Goal: Transaction & Acquisition: Obtain resource

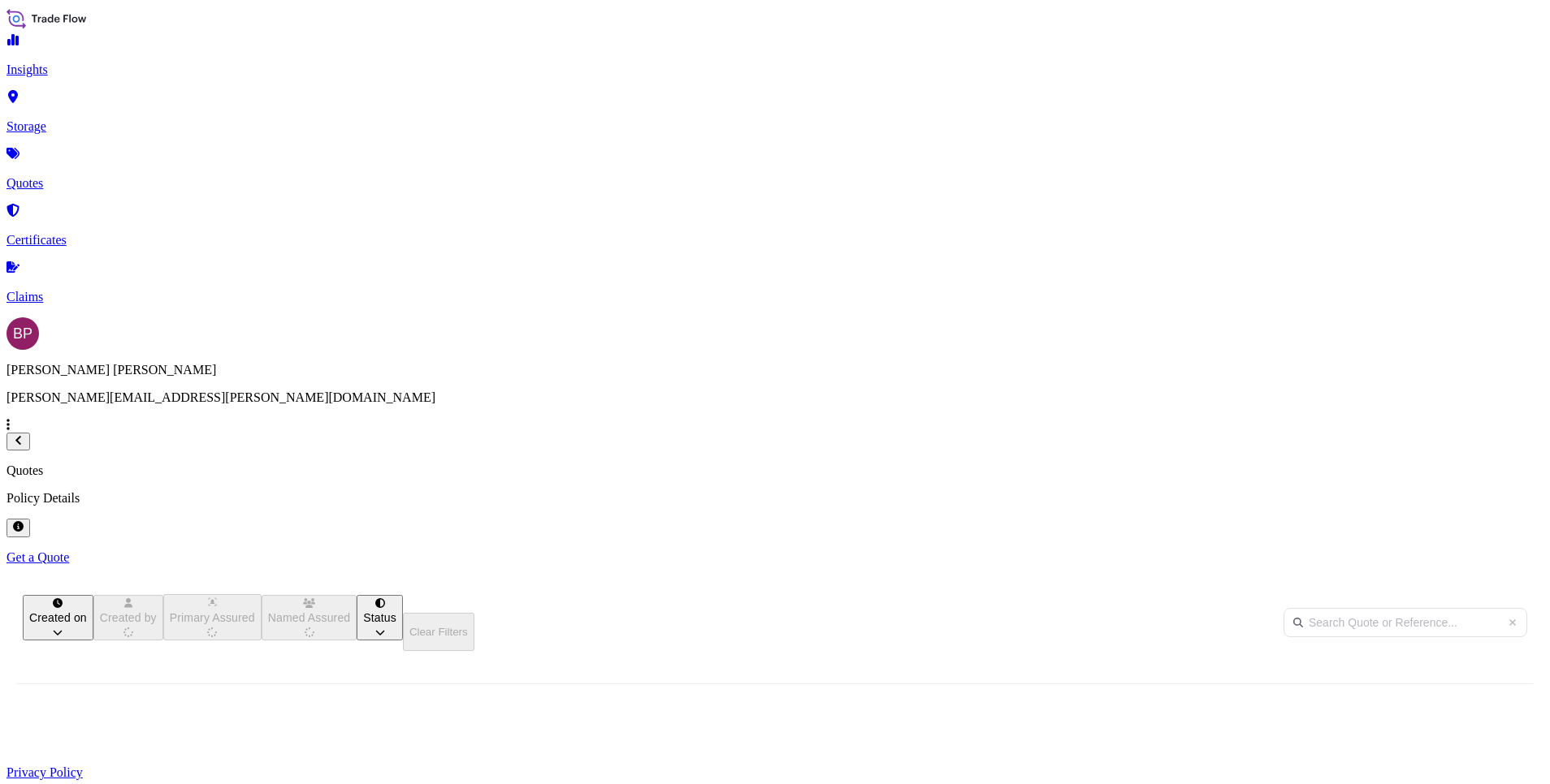
scroll to position [502, 1271]
click at [1472, 551] on p "Get a Quote" at bounding box center [775, 558] width 1537 height 15
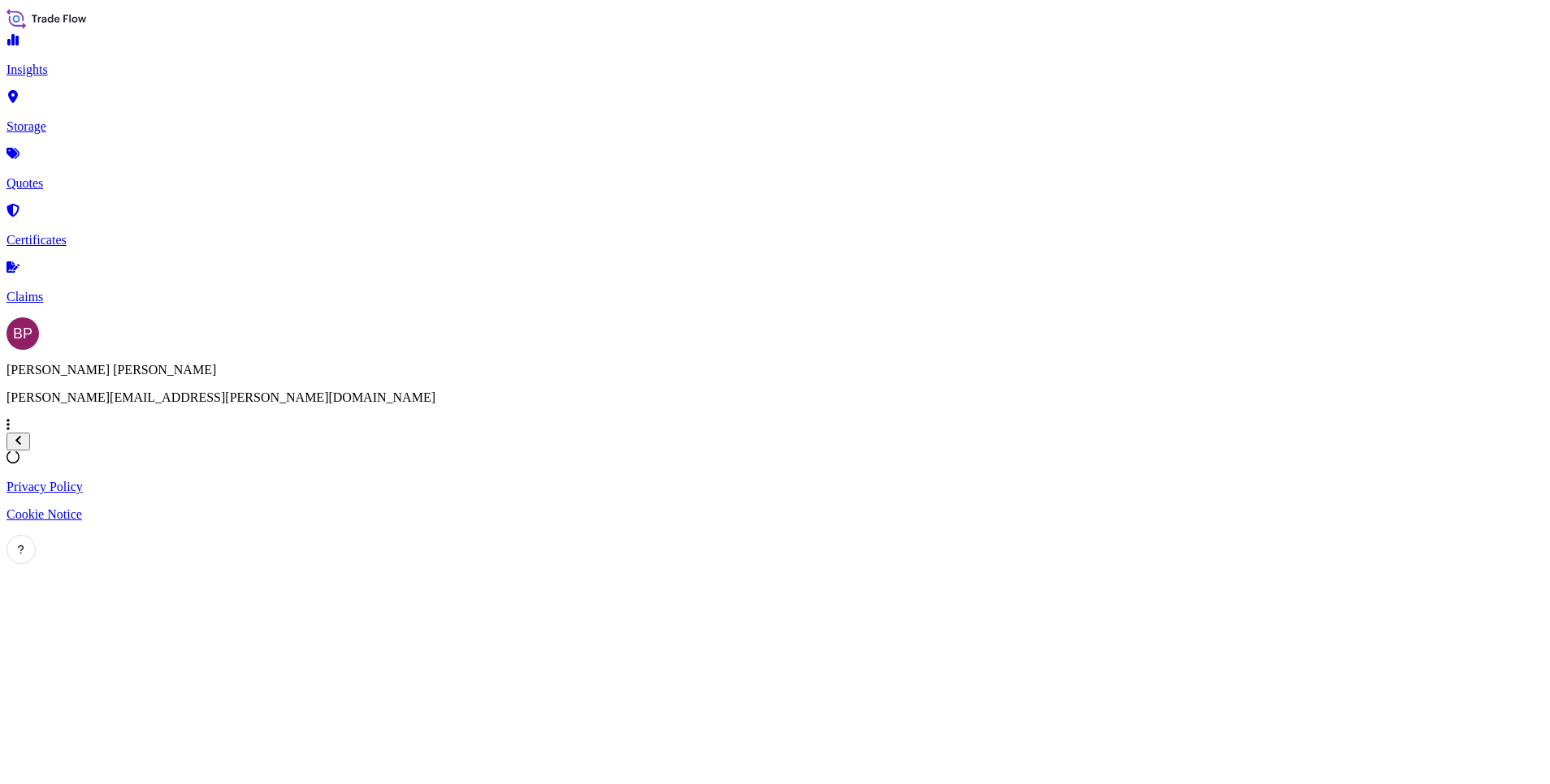
select select "Water"
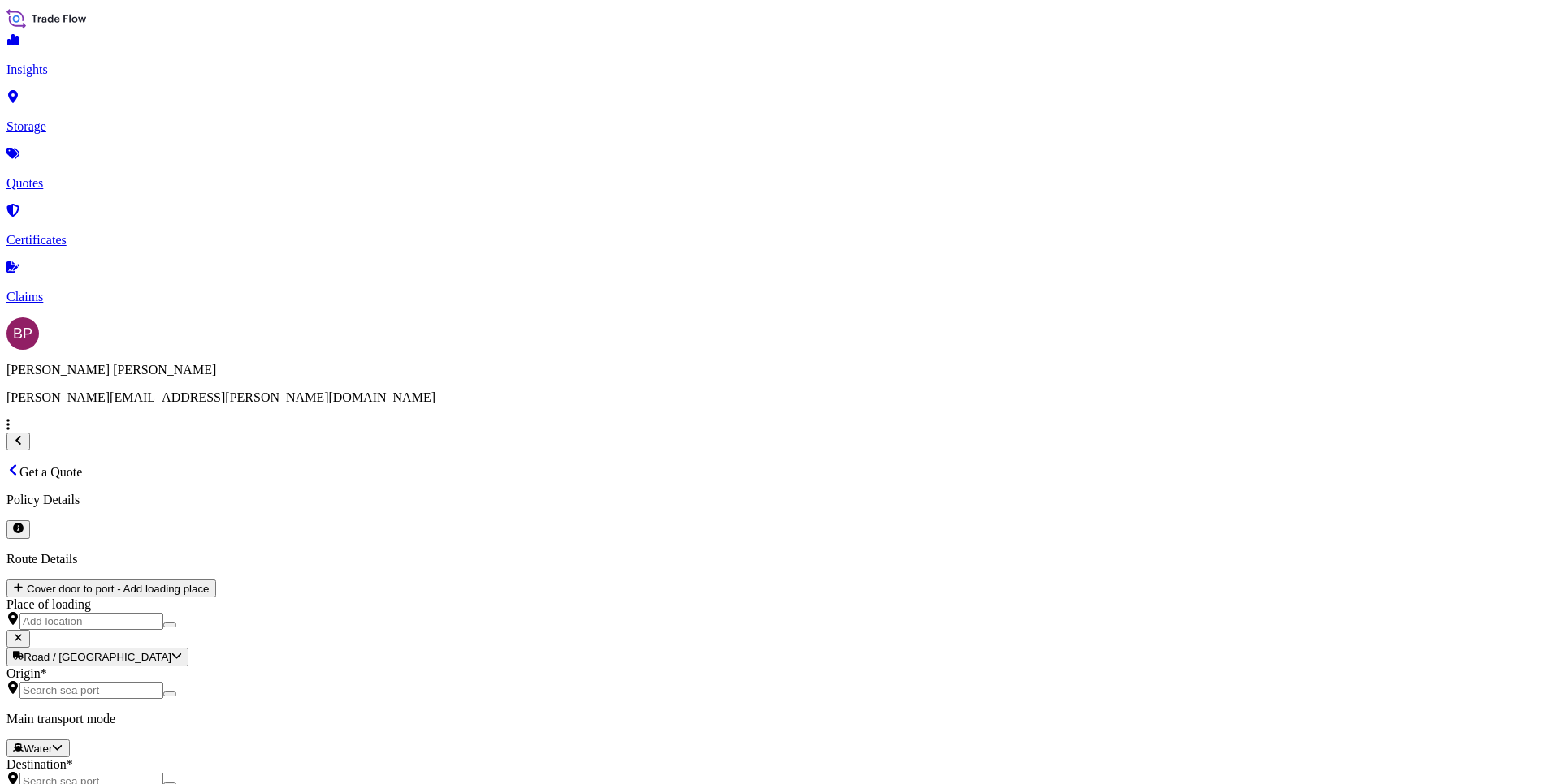
scroll to position [26, 0]
paste input "SSLS3253"
type input "SSLS3253"
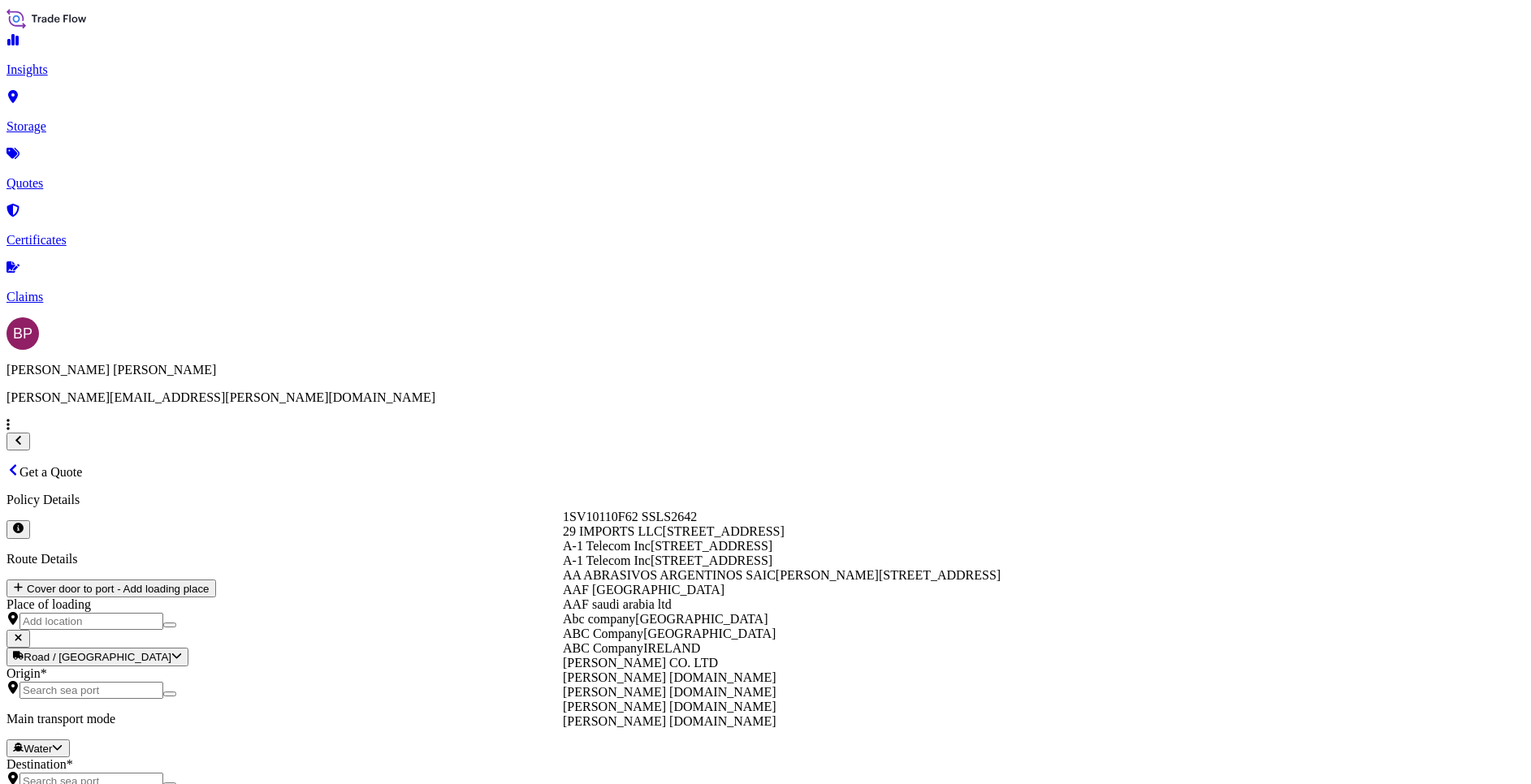
paste input "ZAMIL OFFSHORE SERVICES COMPANY"
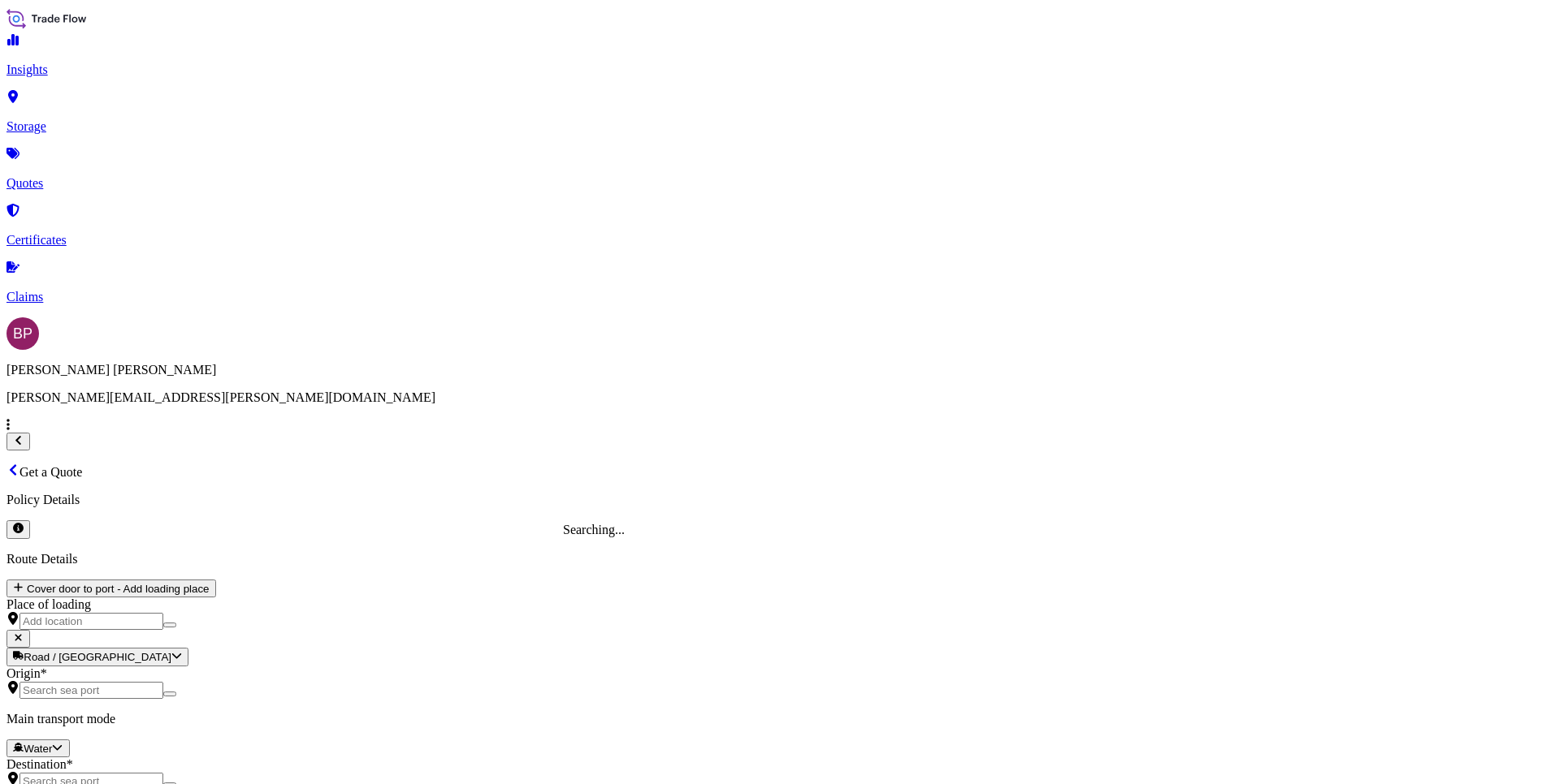
type input "ZAMIL OFFSHORE SERVICES COMPANY"
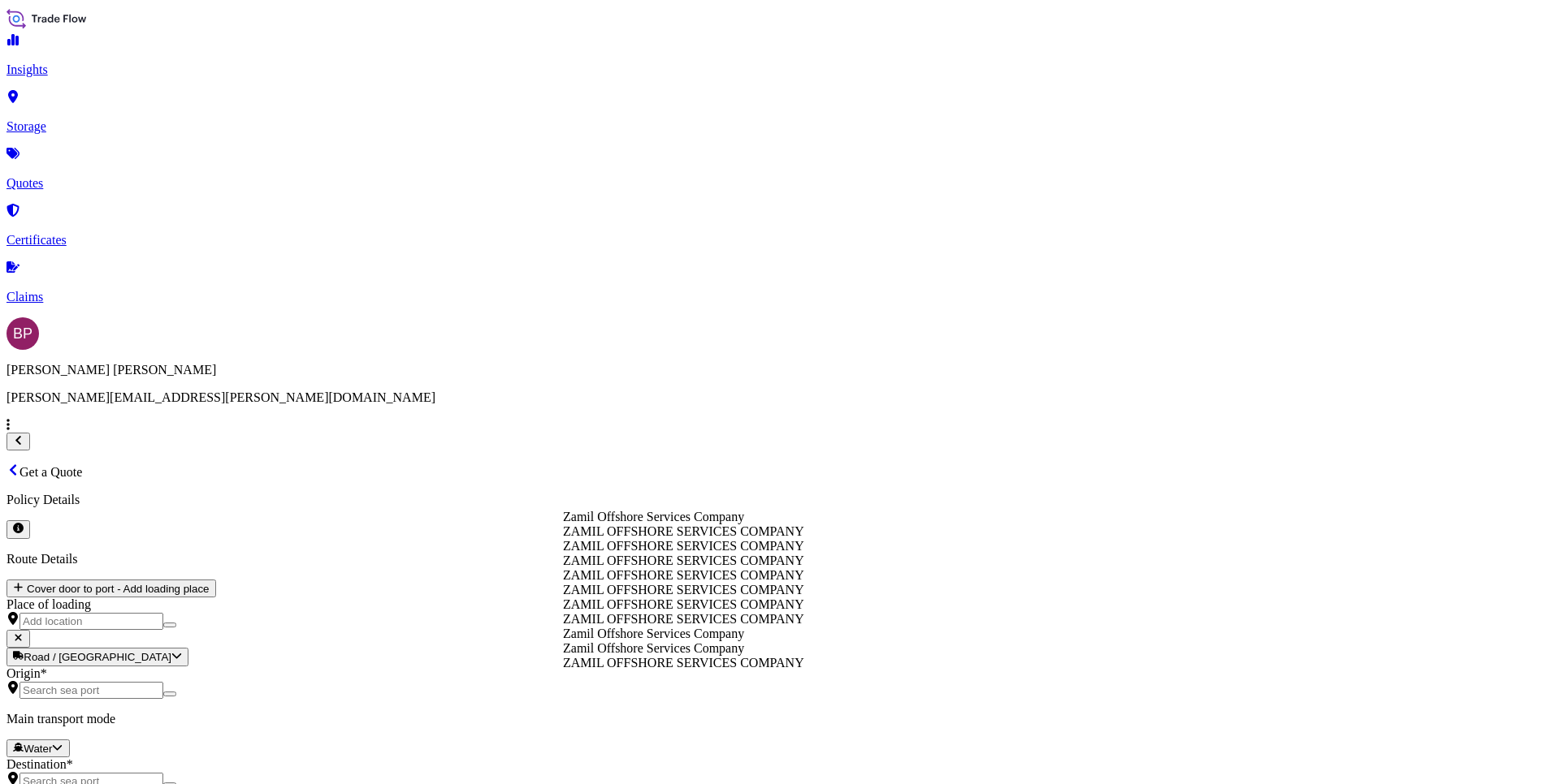
paste textarea "Spare Parts"
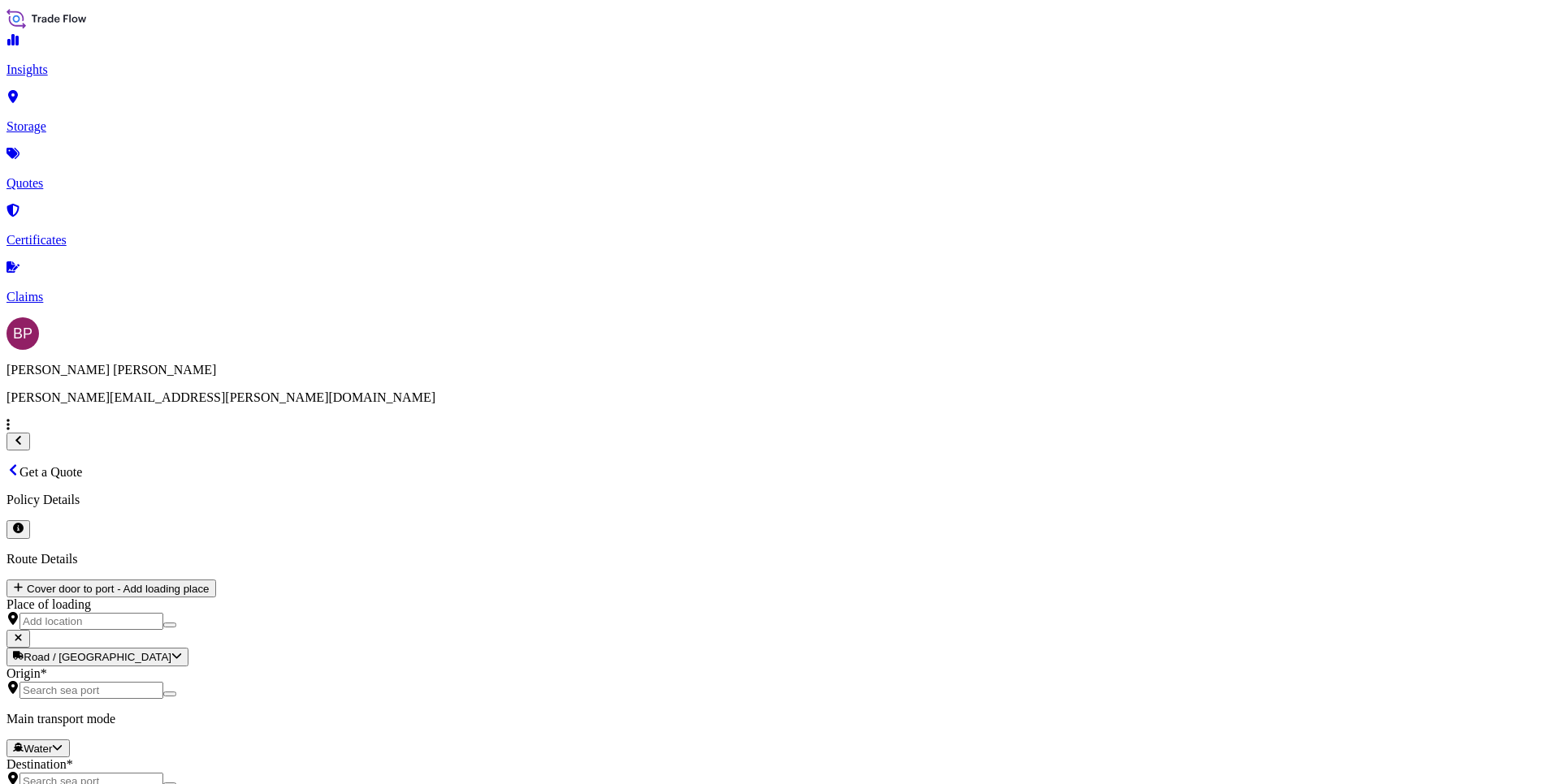
type textarea "Spare Parts"
click at [1064, 439] on div "€ EUR" at bounding box center [1073, 422] width 68 height 31
type input "€ EUR"
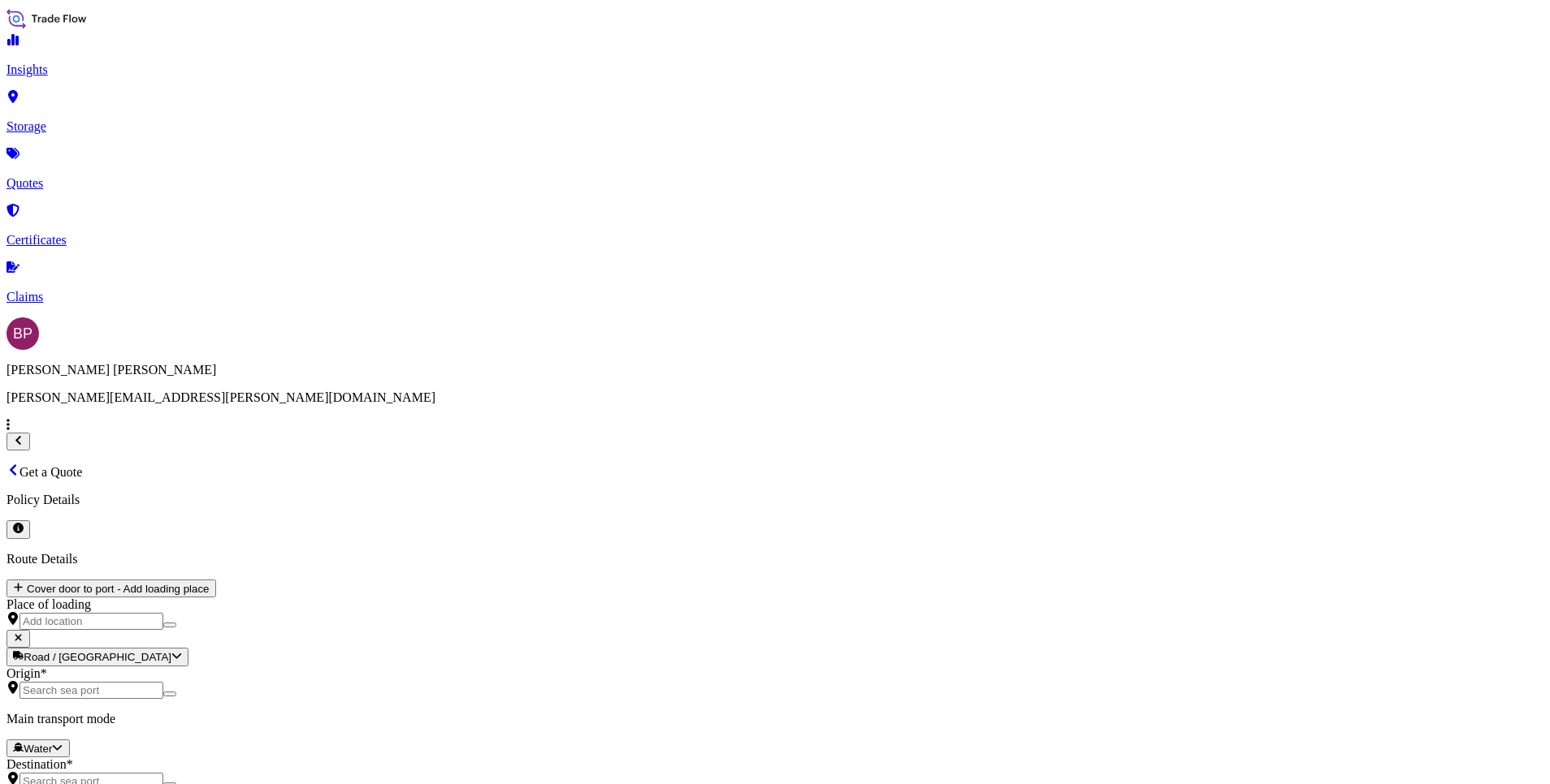
paste input "136694.40"
type input "136694.40"
drag, startPoint x: 1092, startPoint y: 552, endPoint x: 913, endPoint y: 545, distance: 179.1
type input "0"
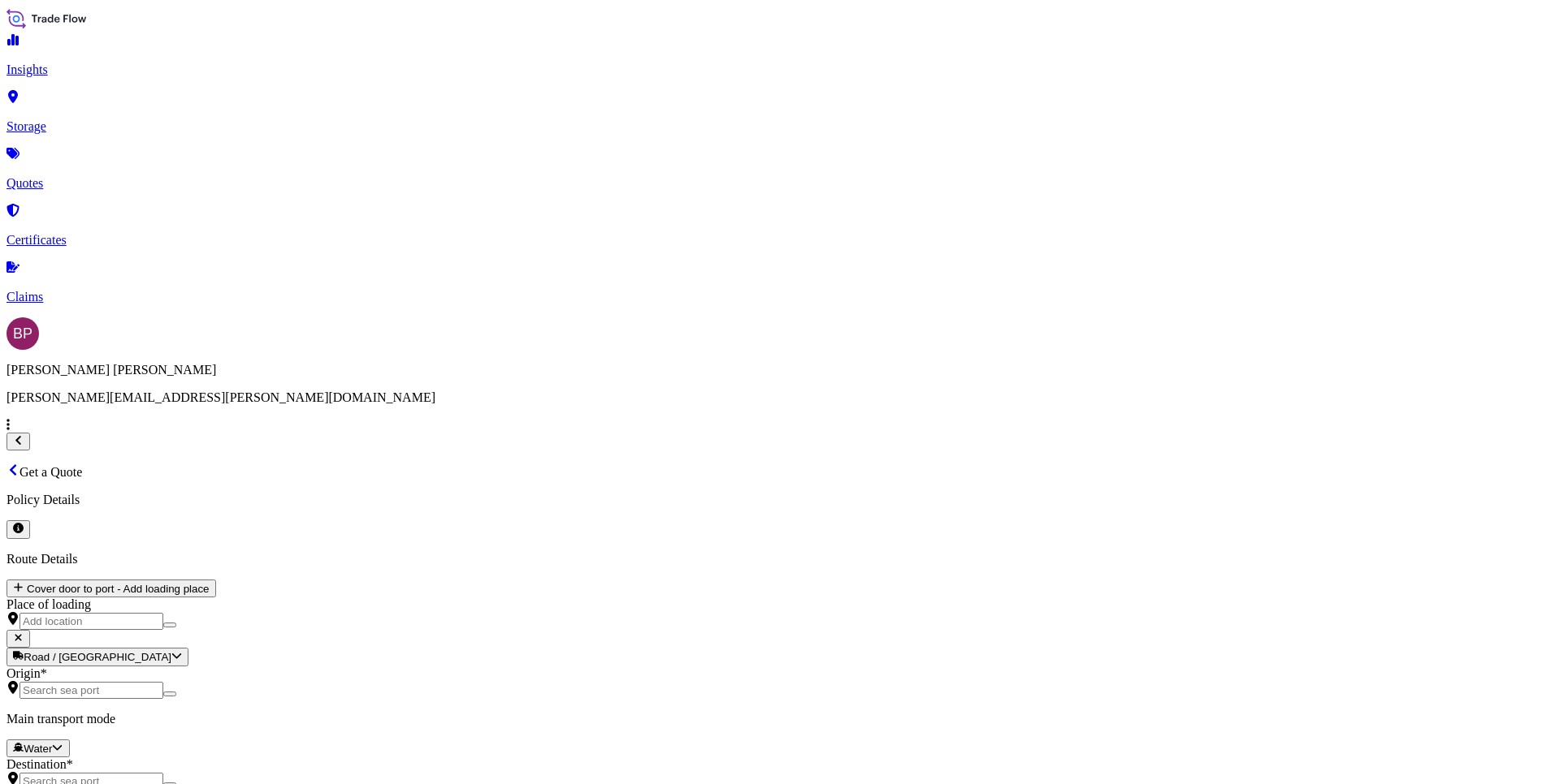
click at [299, 343] on div "Air" at bounding box center [276, 335] width 46 height 16
select select "Air"
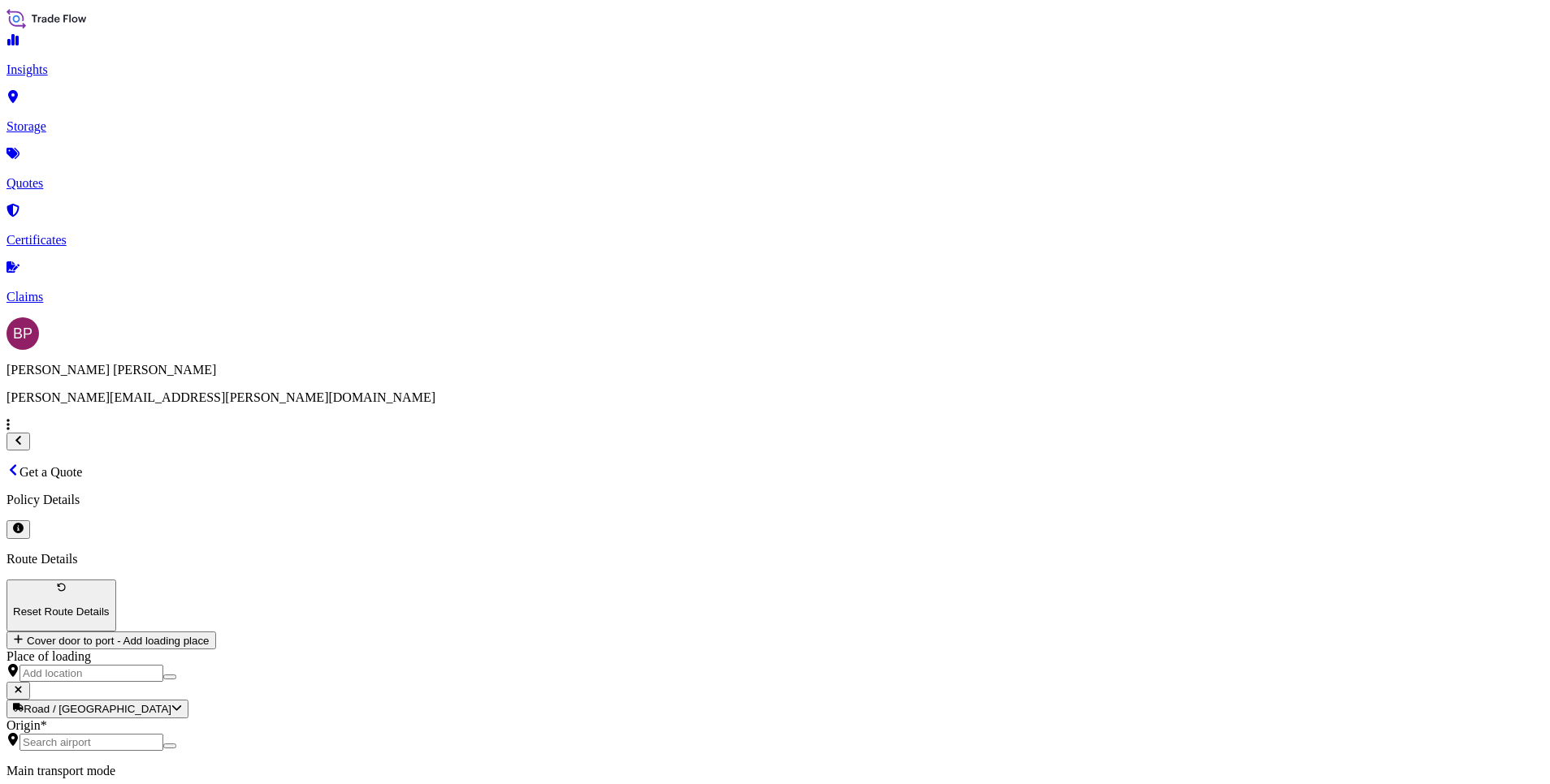
drag, startPoint x: 1256, startPoint y: 294, endPoint x: 1224, endPoint y: 333, distance: 50.4
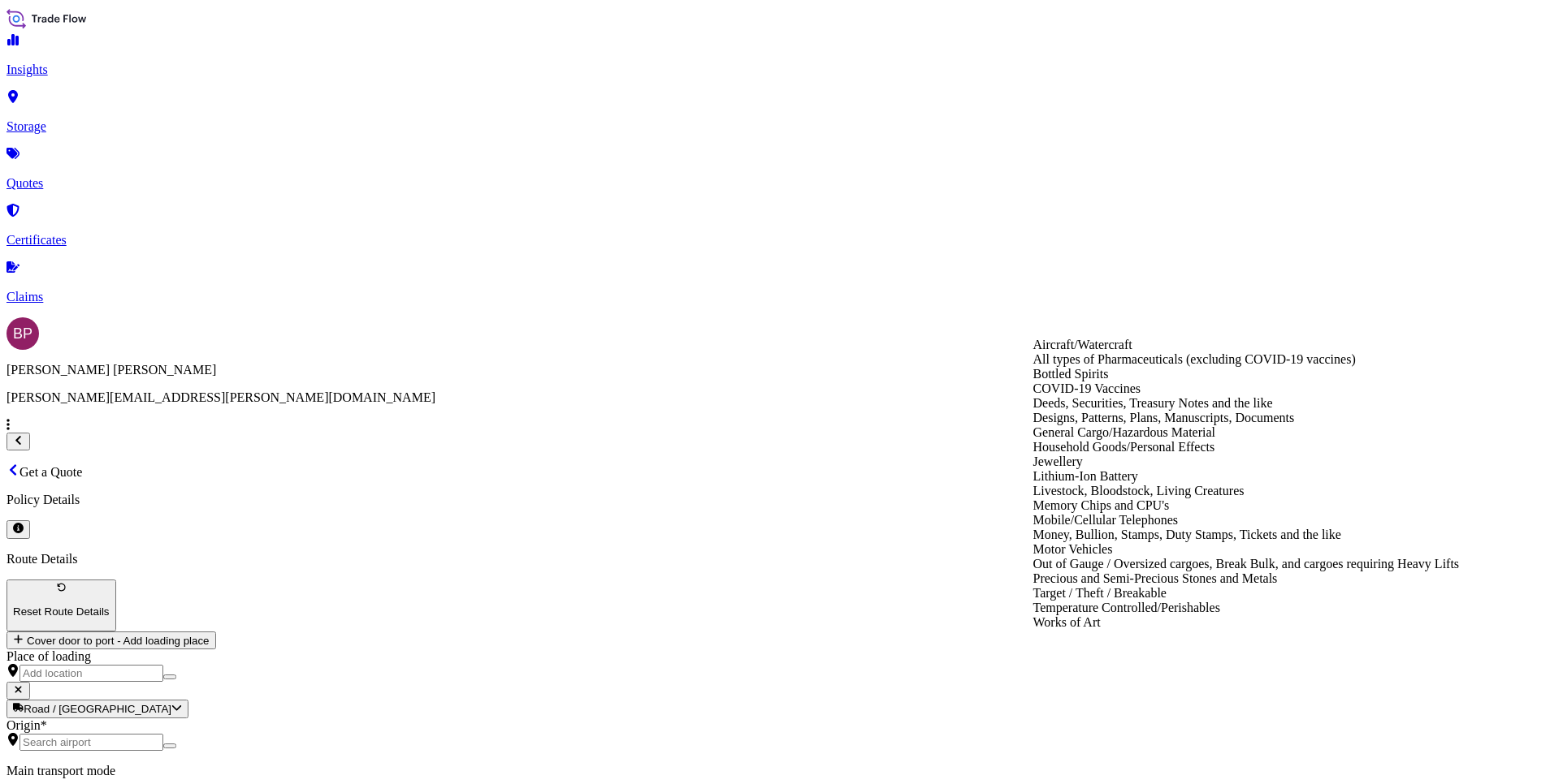
click at [1146, 440] on div "General Cargo/Hazardous Material" at bounding box center [1246, 433] width 426 height 15
type input "General Cargo/Hazardous Material"
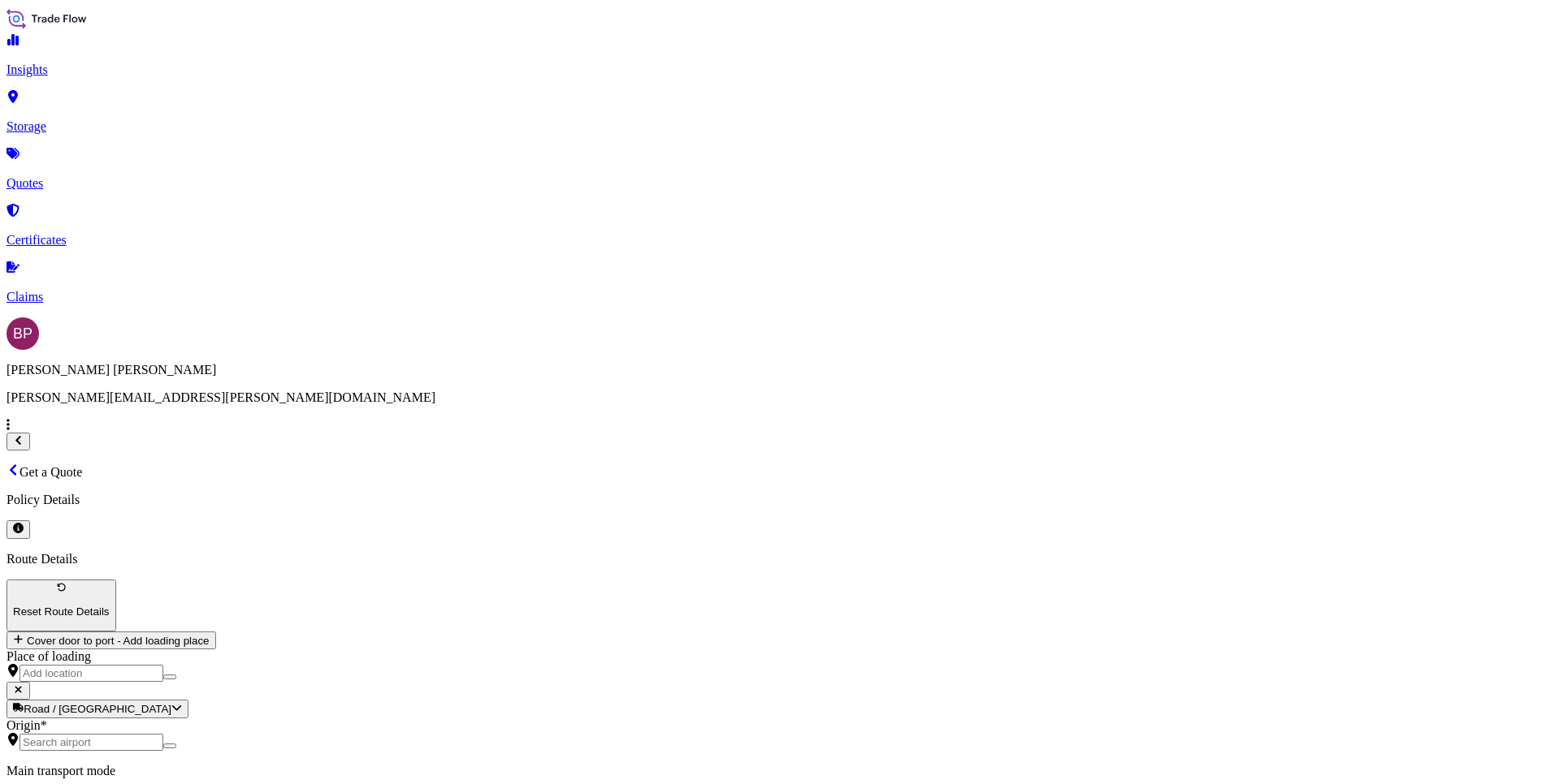
click at [671, 393] on div "MEAI" at bounding box center [650, 386] width 175 height 15
type input "MEAI"
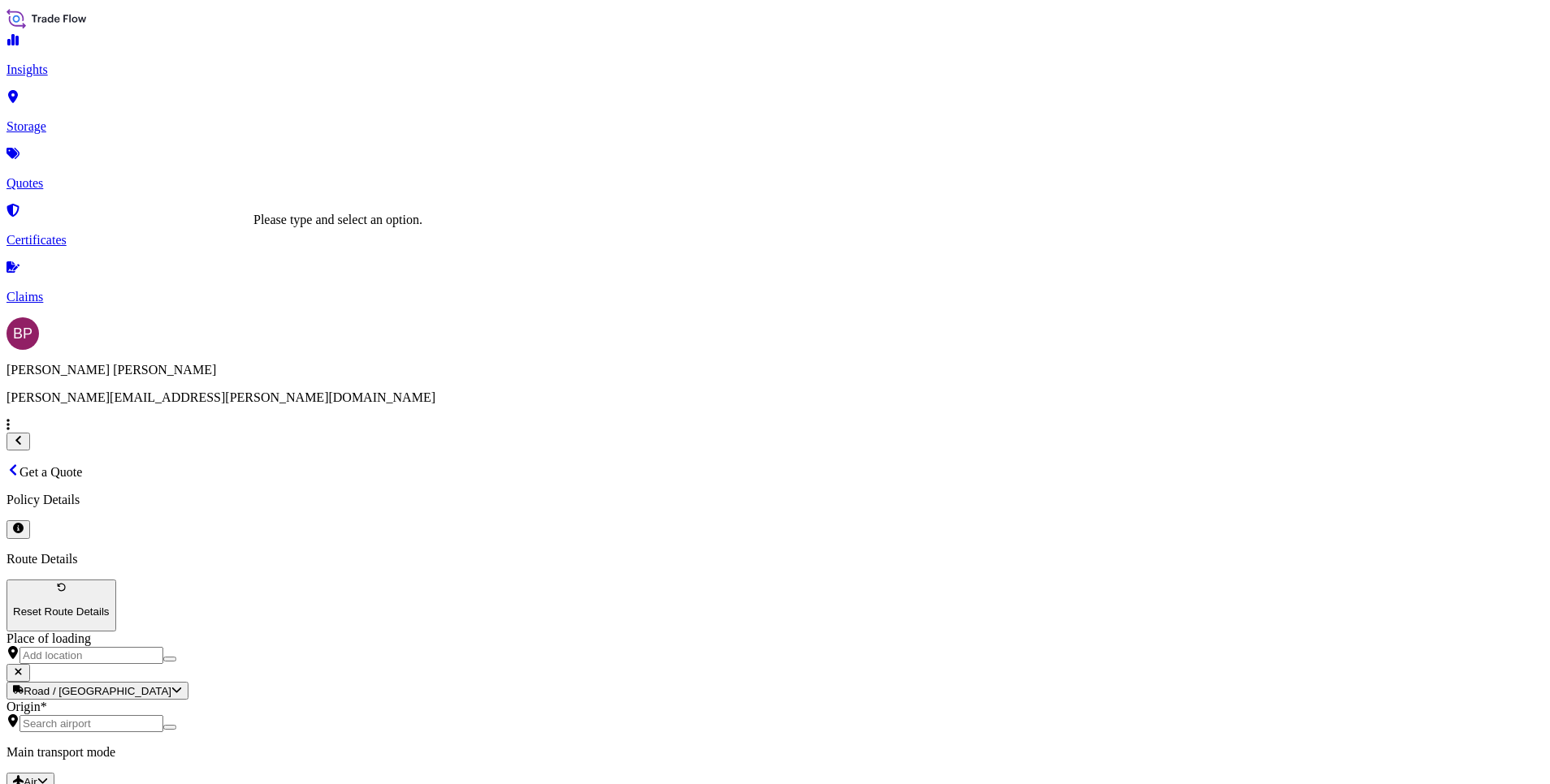
drag, startPoint x: 331, startPoint y: 170, endPoint x: 402, endPoint y: 219, distance: 86.3
click at [163, 647] on input "Place of loading" at bounding box center [92, 655] width 144 height 17
paste input "[GEOGRAPHIC_DATA]"
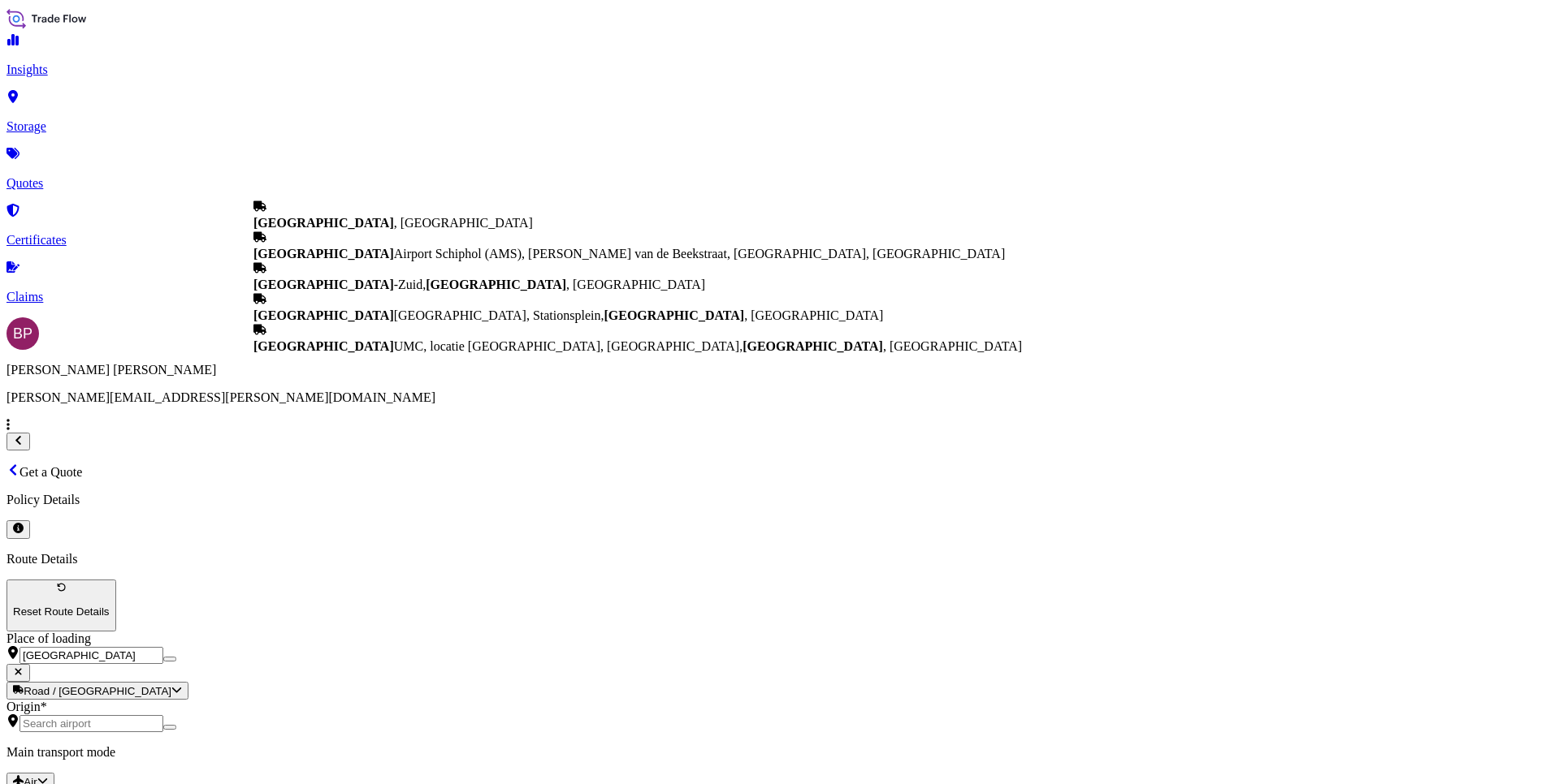
click at [412, 230] on span "[GEOGRAPHIC_DATA] , [GEOGRAPHIC_DATA]" at bounding box center [393, 223] width 280 height 14
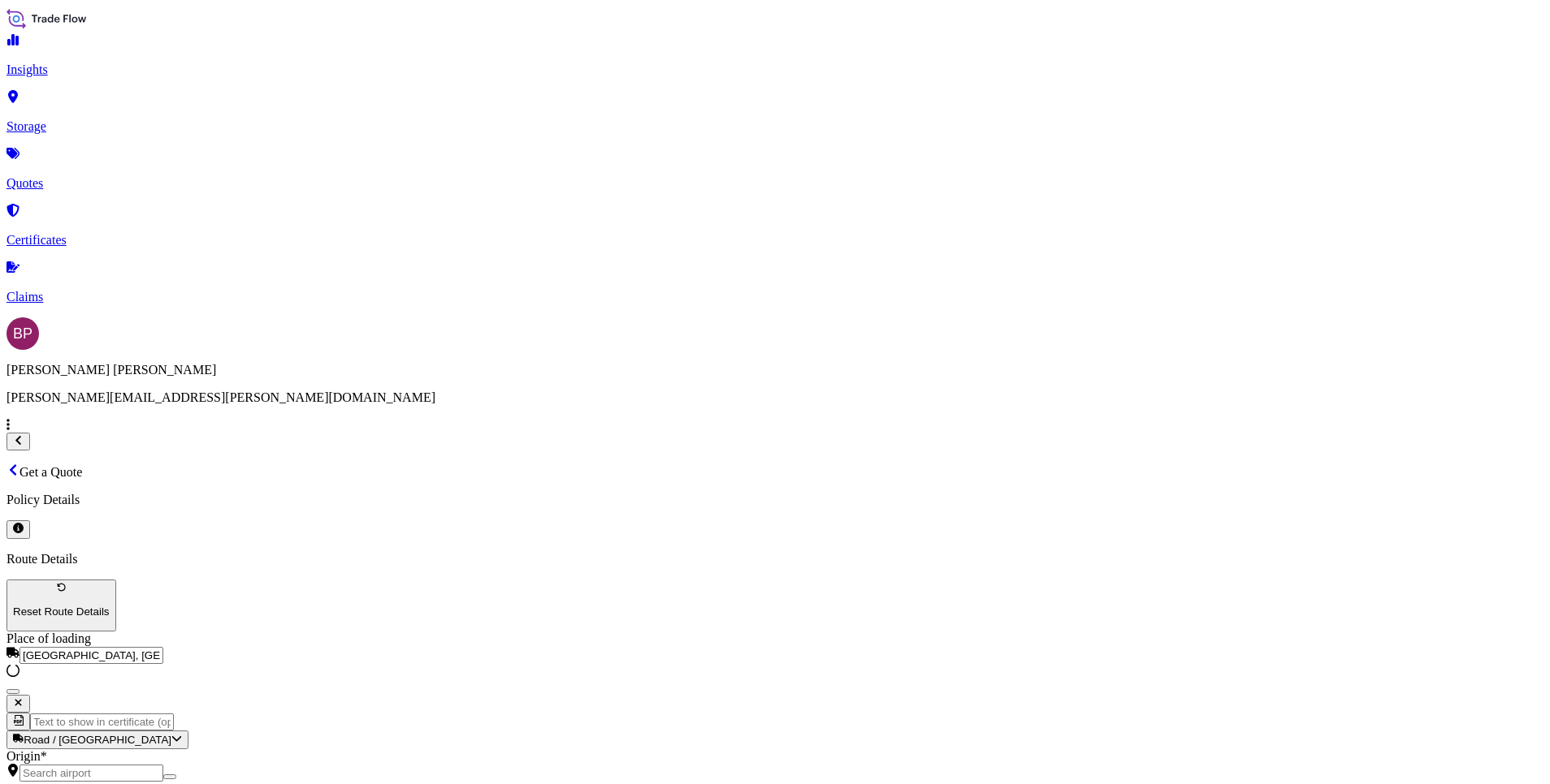
type input "[GEOGRAPHIC_DATA], [GEOGRAPHIC_DATA]"
click at [359, 749] on div "Origin *" at bounding box center [775, 765] width 1537 height 32
click at [163, 765] on input "Origin *" at bounding box center [92, 773] width 144 height 17
paste input "[GEOGRAPHIC_DATA]"
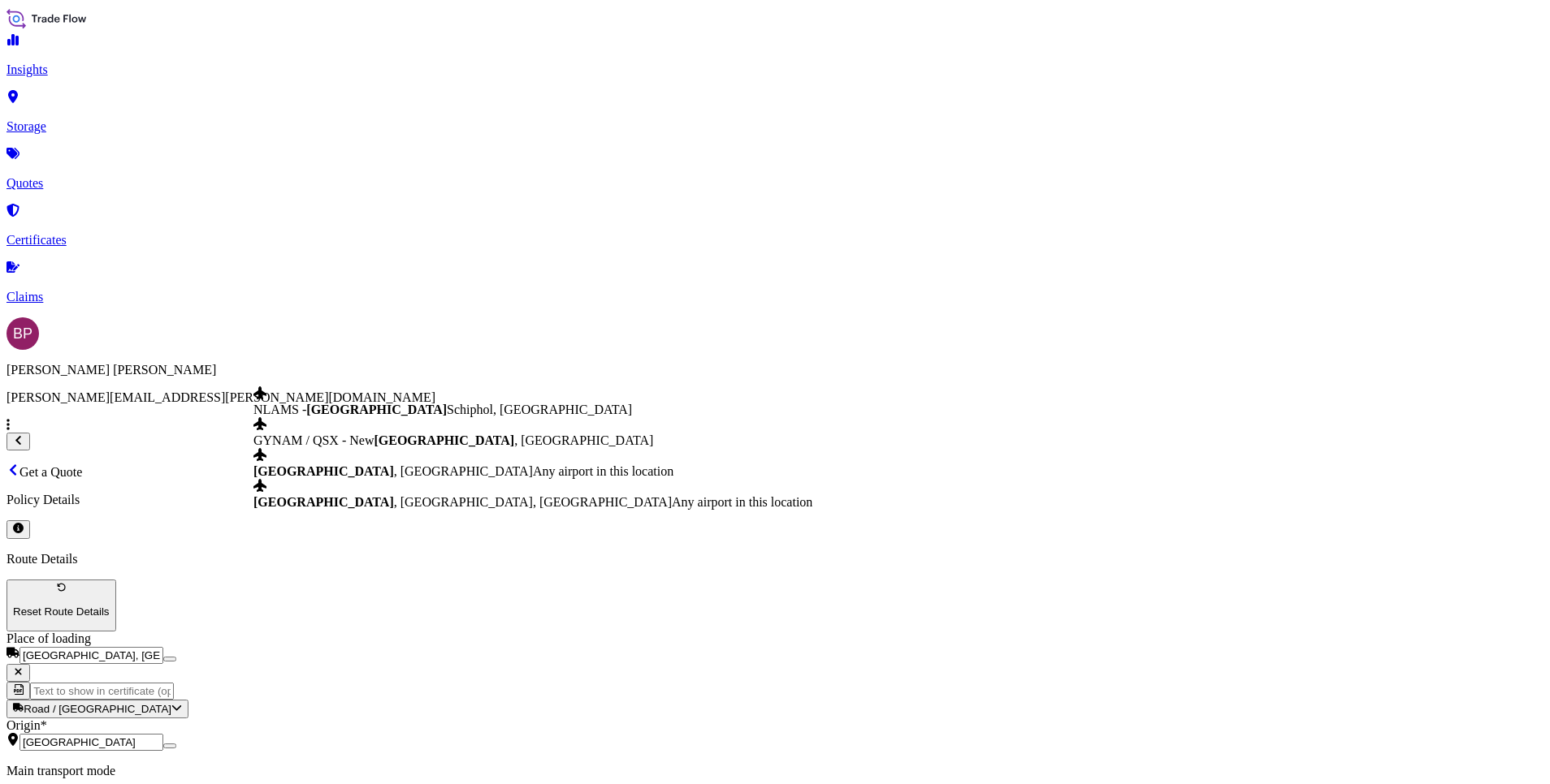
click at [533, 478] on span "Any airport in this location" at bounding box center [603, 471] width 140 height 14
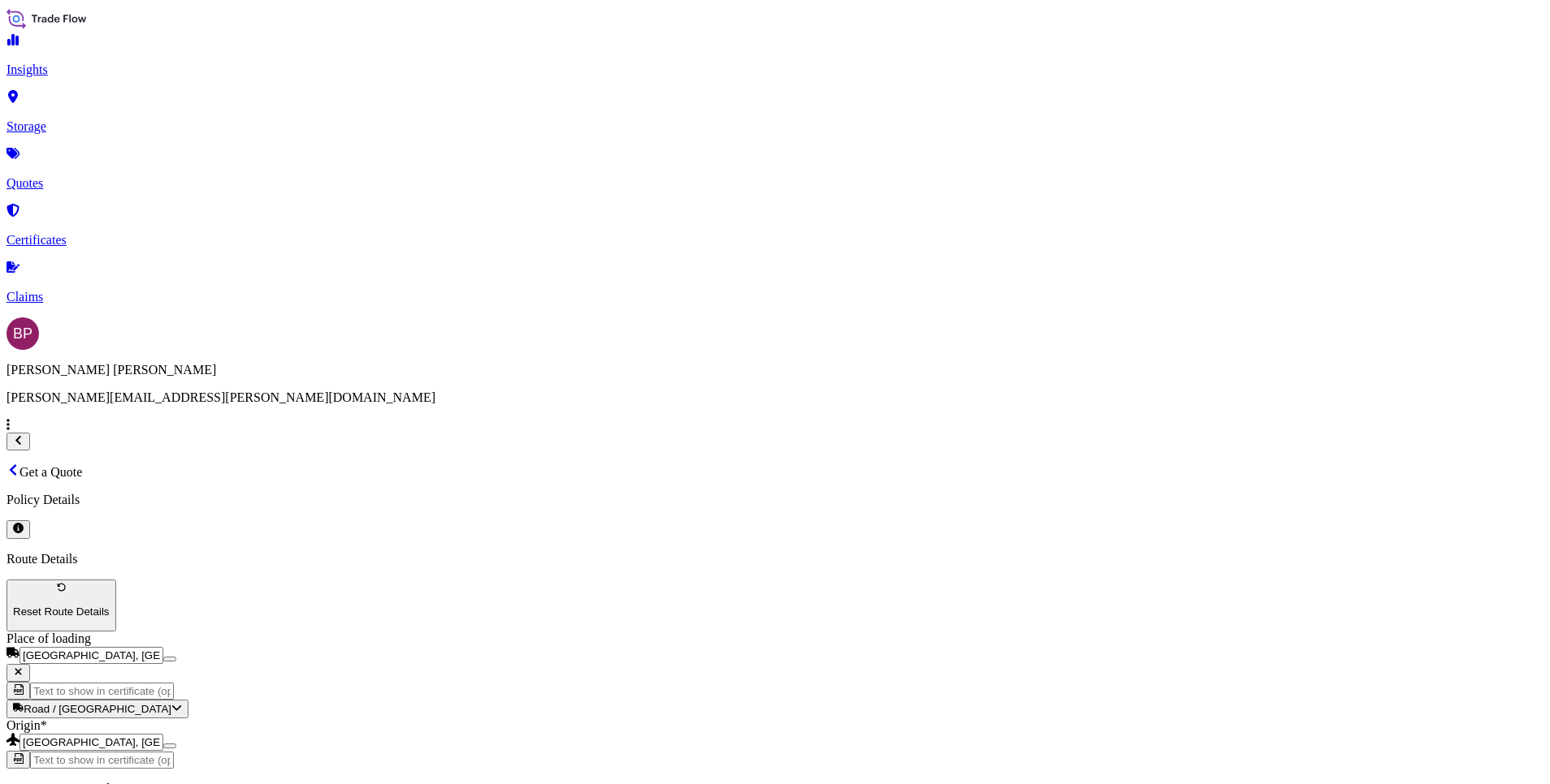
type input "[GEOGRAPHIC_DATA], [GEOGRAPHIC_DATA]"
paste input "DAMMAM"
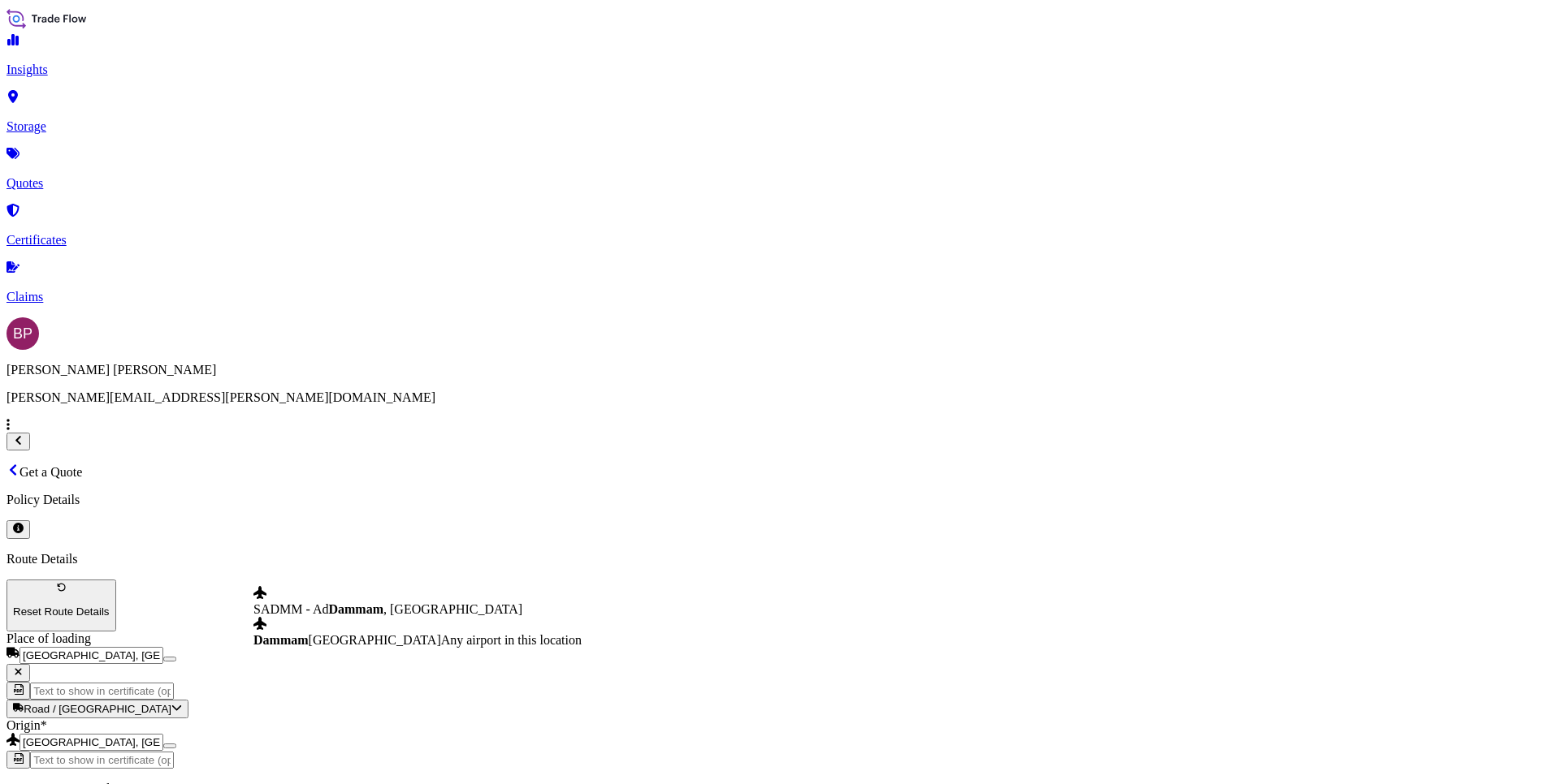
click at [441, 647] on span "Any airport in this location" at bounding box center [511, 640] width 140 height 14
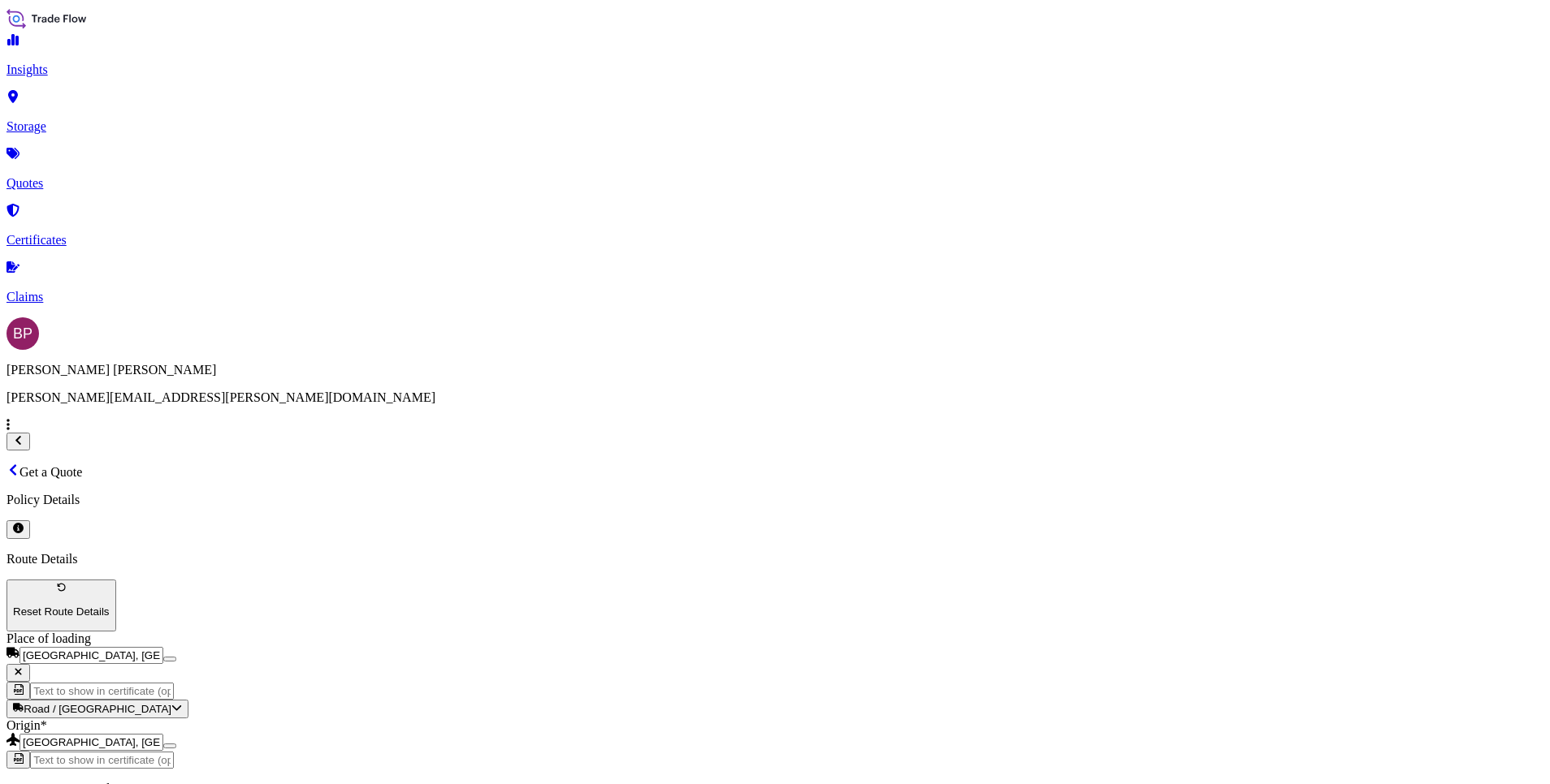
type input "Dammam [GEOGRAPHIC_DATA]"
paste input "DAMMAM"
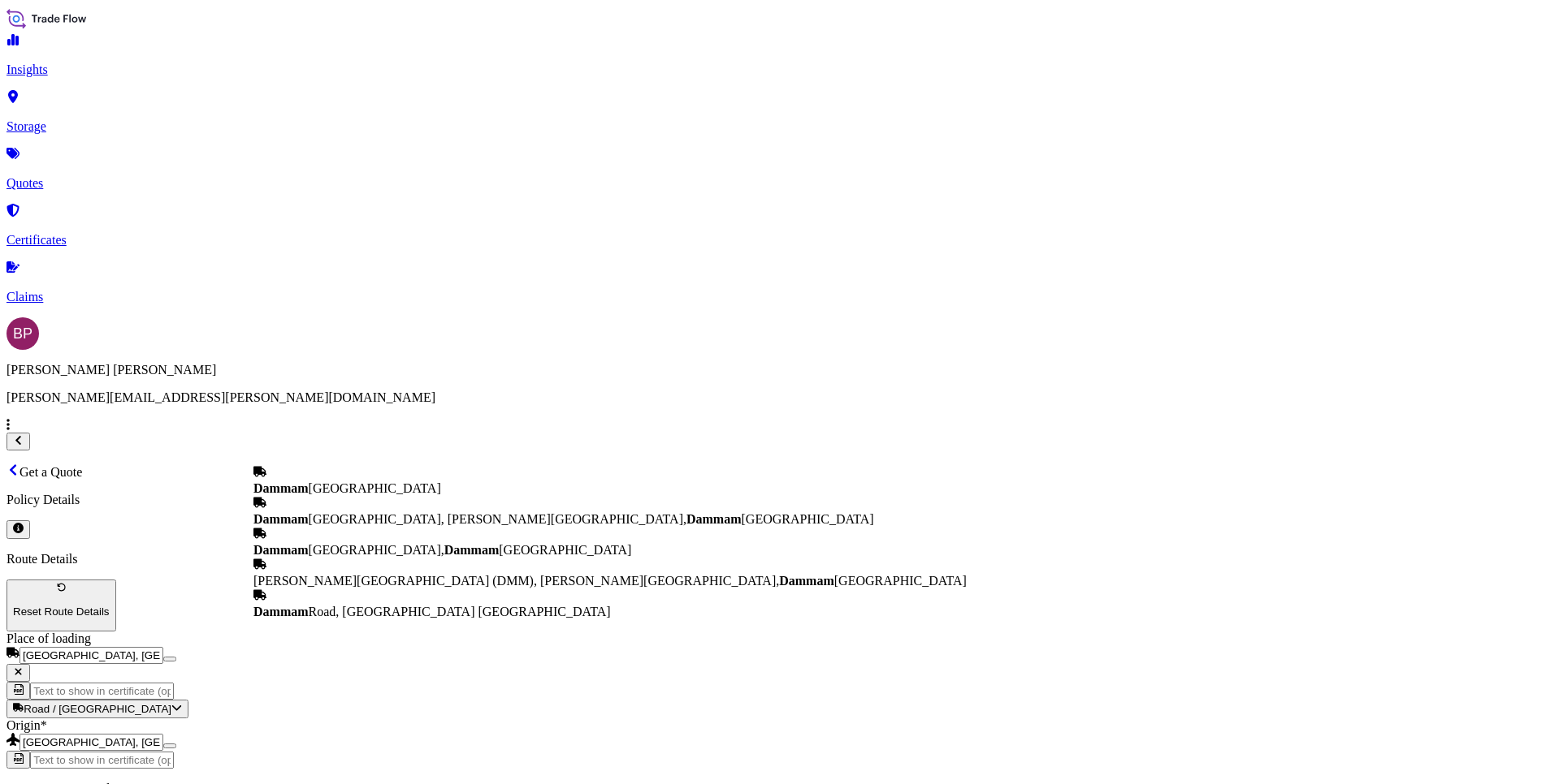
click at [389, 481] on span "Dammam [GEOGRAPHIC_DATA]" at bounding box center [346, 488] width 187 height 14
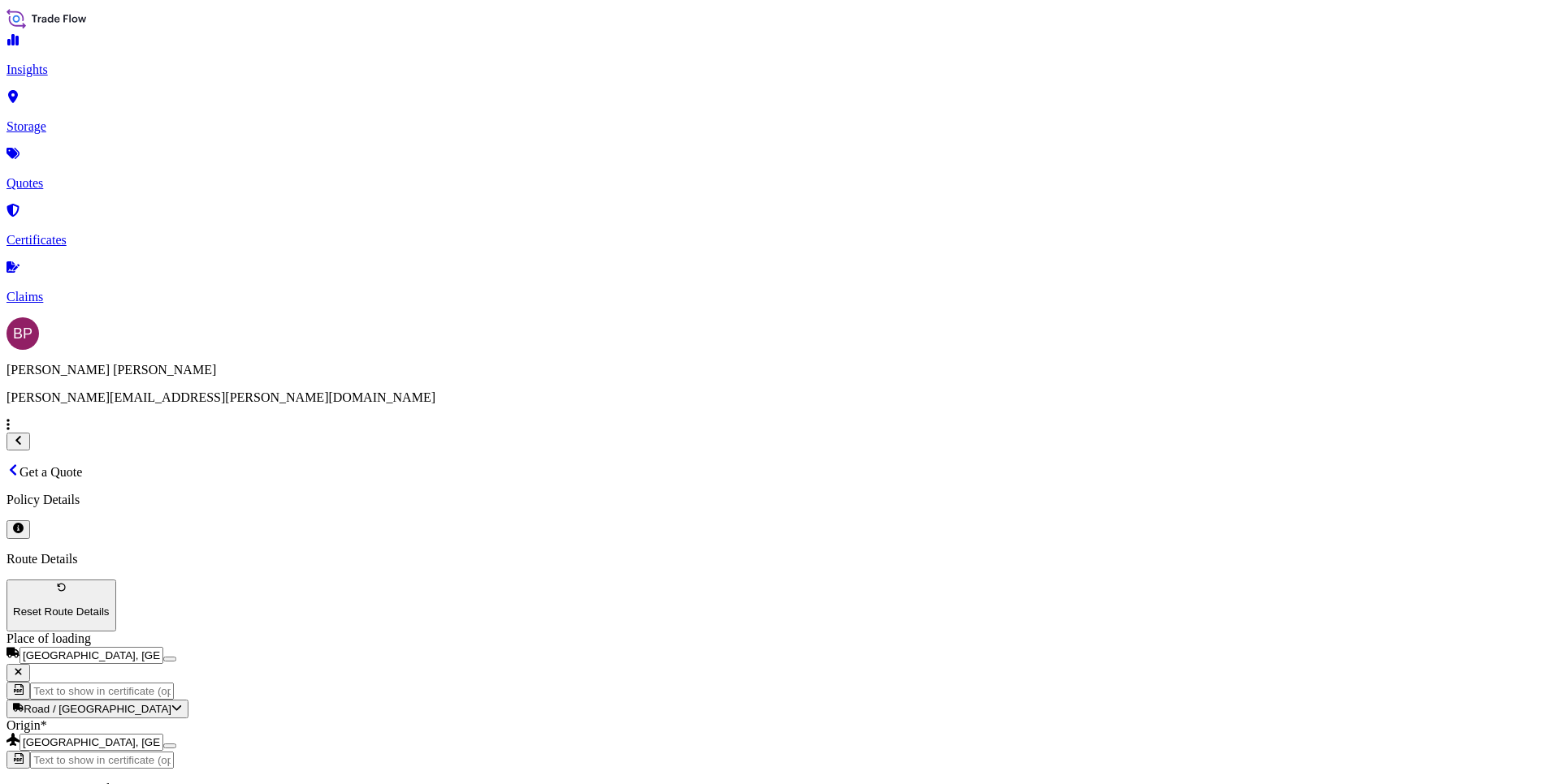
type input "Dammam [GEOGRAPHIC_DATA]"
click at [577, 435] on div "21" at bounding box center [571, 429] width 13 height 15
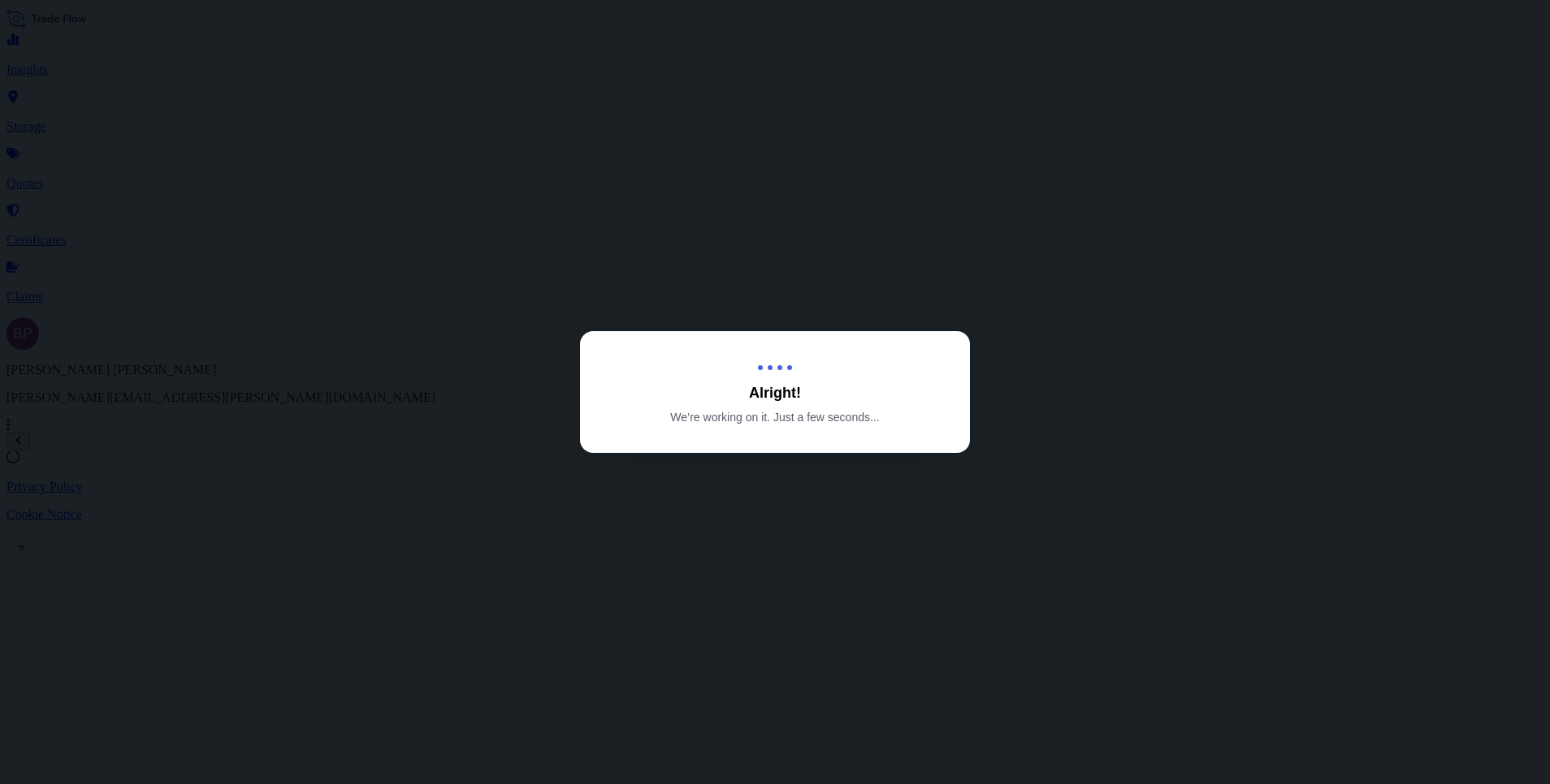
select select "Road / [GEOGRAPHIC_DATA]"
select select "Air"
select select "Road / [GEOGRAPHIC_DATA]"
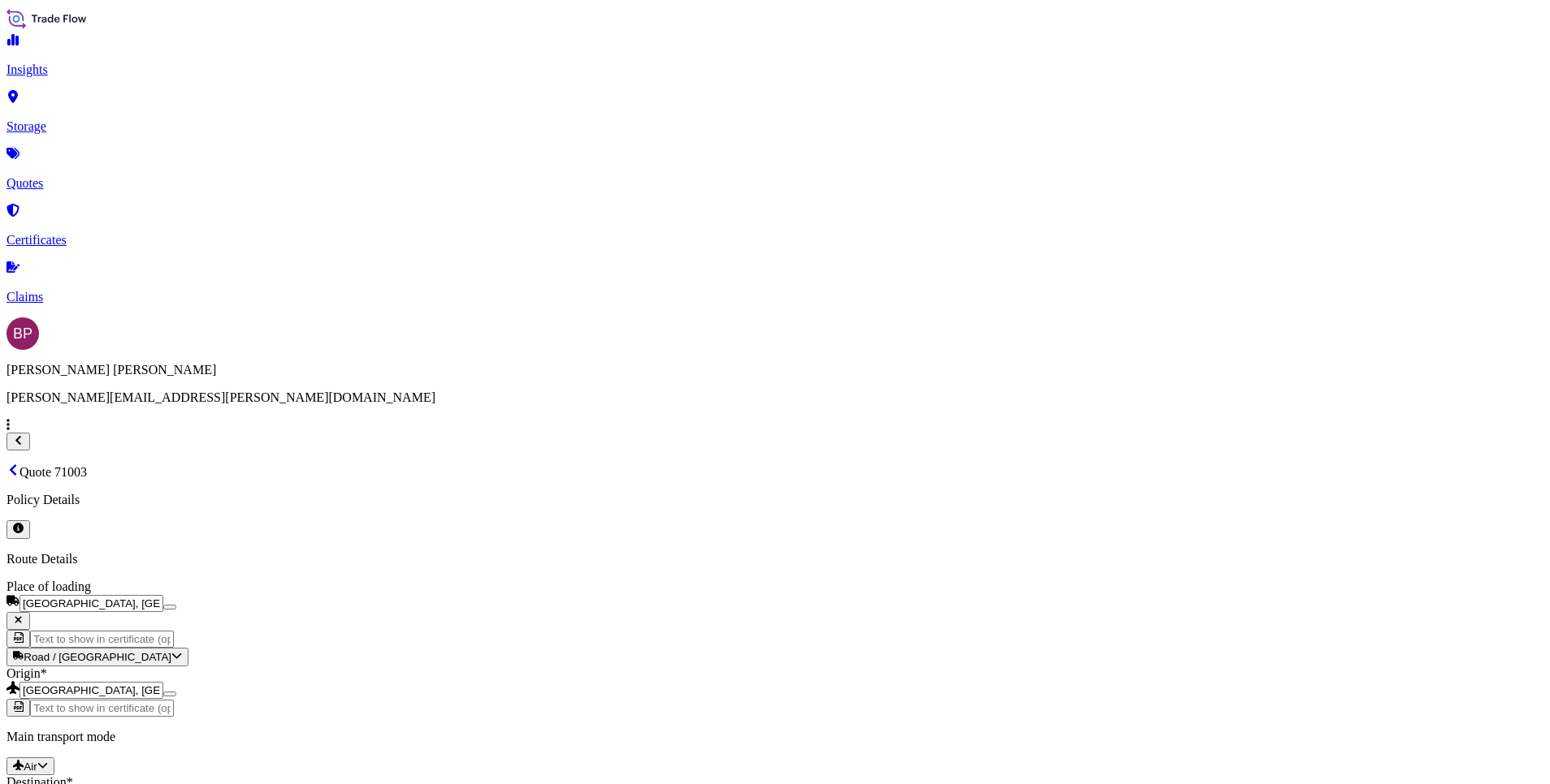
scroll to position [2490, 0]
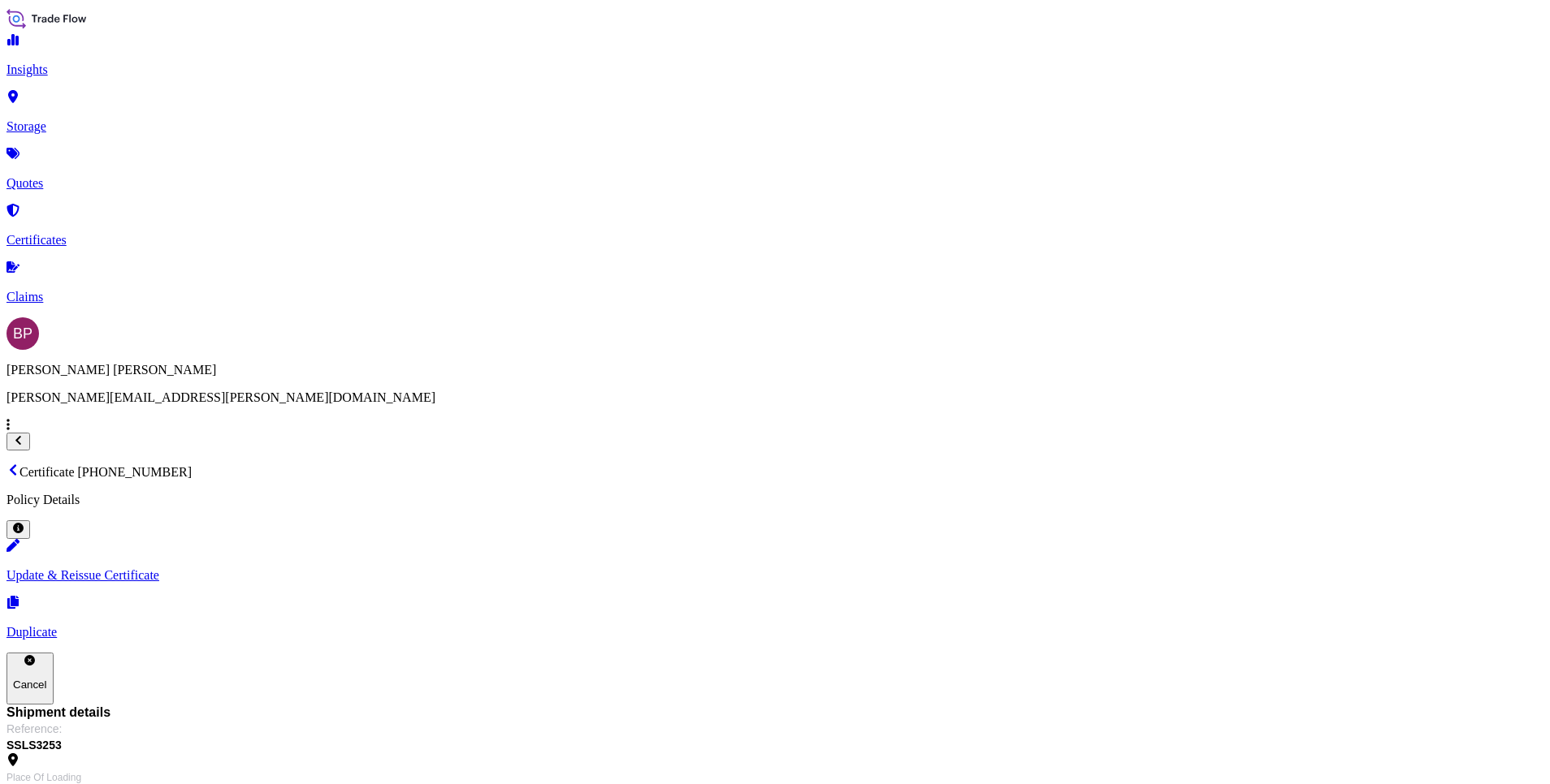
click at [84, 176] on p "Quotes" at bounding box center [775, 184] width 1537 height 15
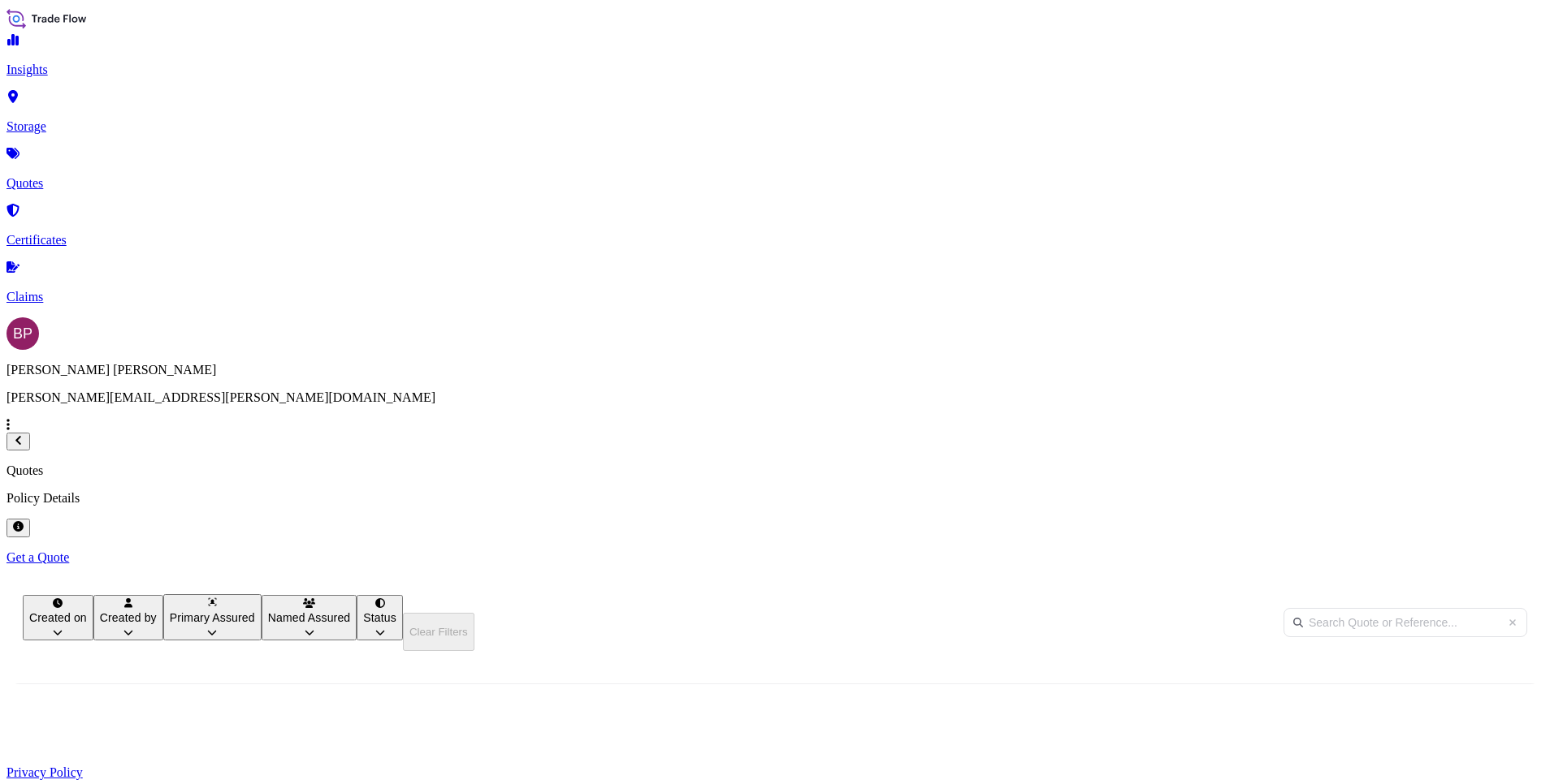
scroll to position [502, 1271]
click at [1478, 551] on p "Get a Quote" at bounding box center [775, 558] width 1537 height 15
select select "Water"
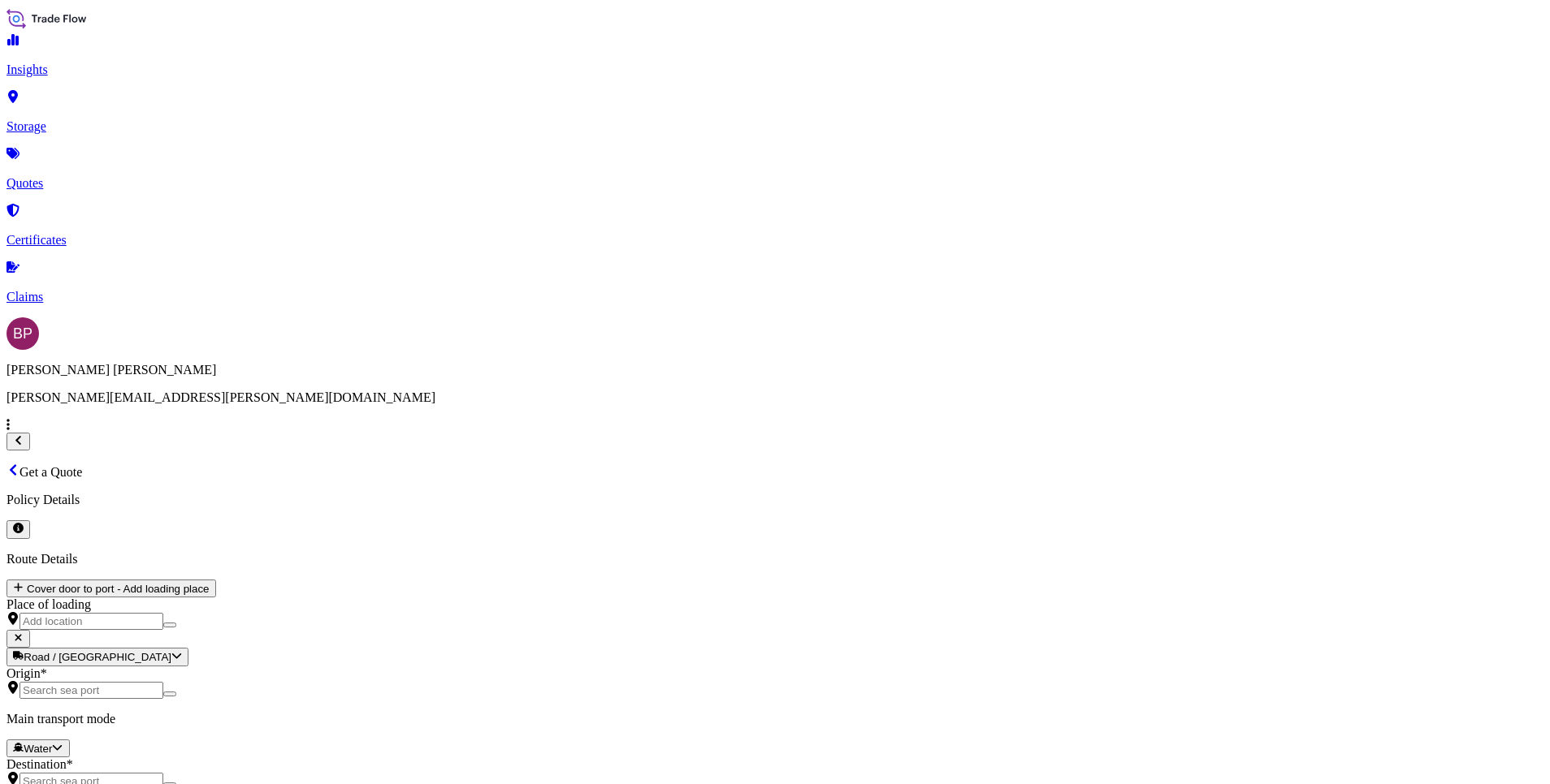
scroll to position [26, 0]
click at [1068, 439] on div "€ EUR" at bounding box center [1073, 422] width 68 height 31
type input "€ EUR"
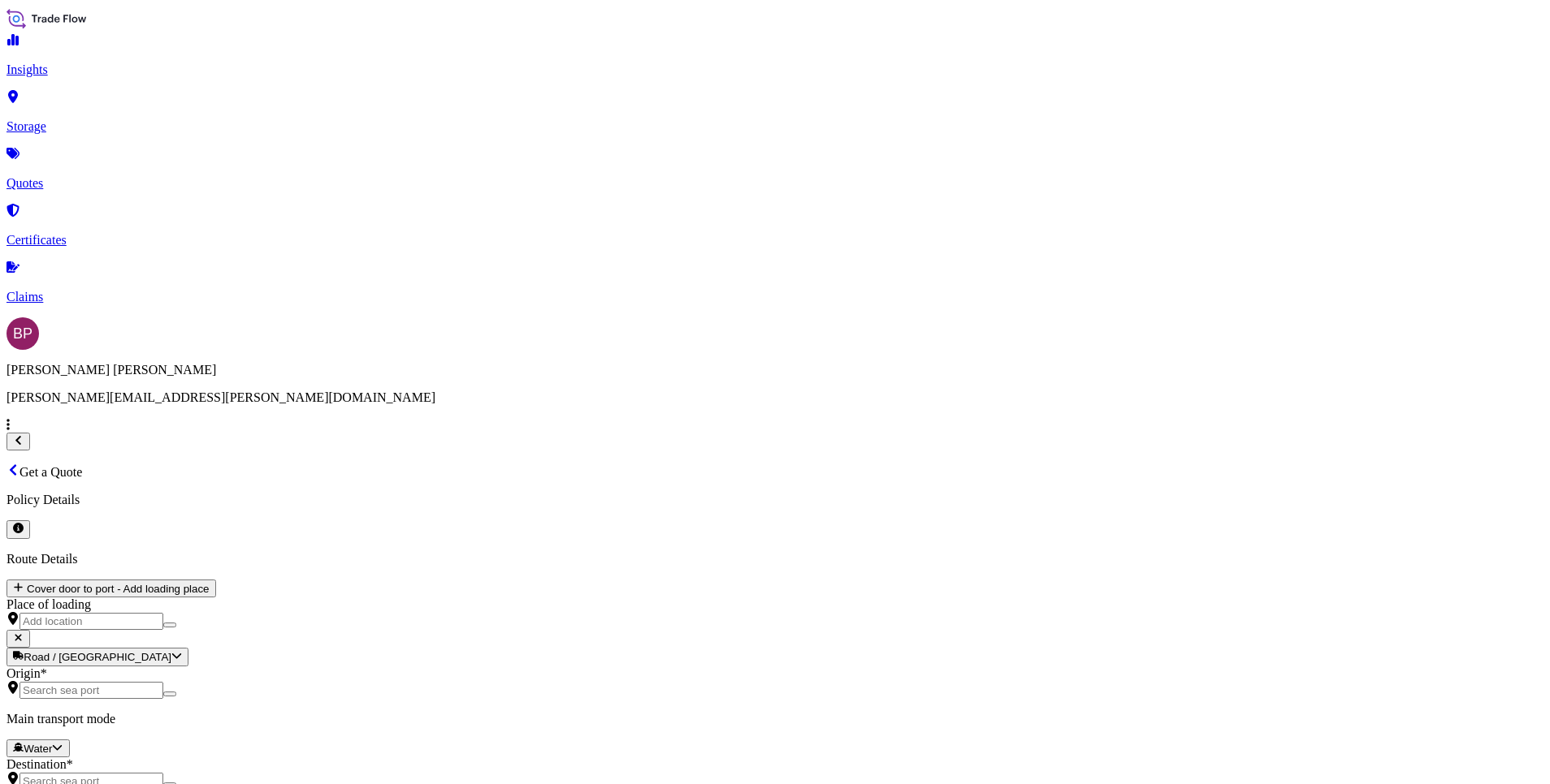
paste input "5256.68"
type input "5256.68"
drag, startPoint x: 1118, startPoint y: 548, endPoint x: 952, endPoint y: 533, distance: 166.7
type input "0"
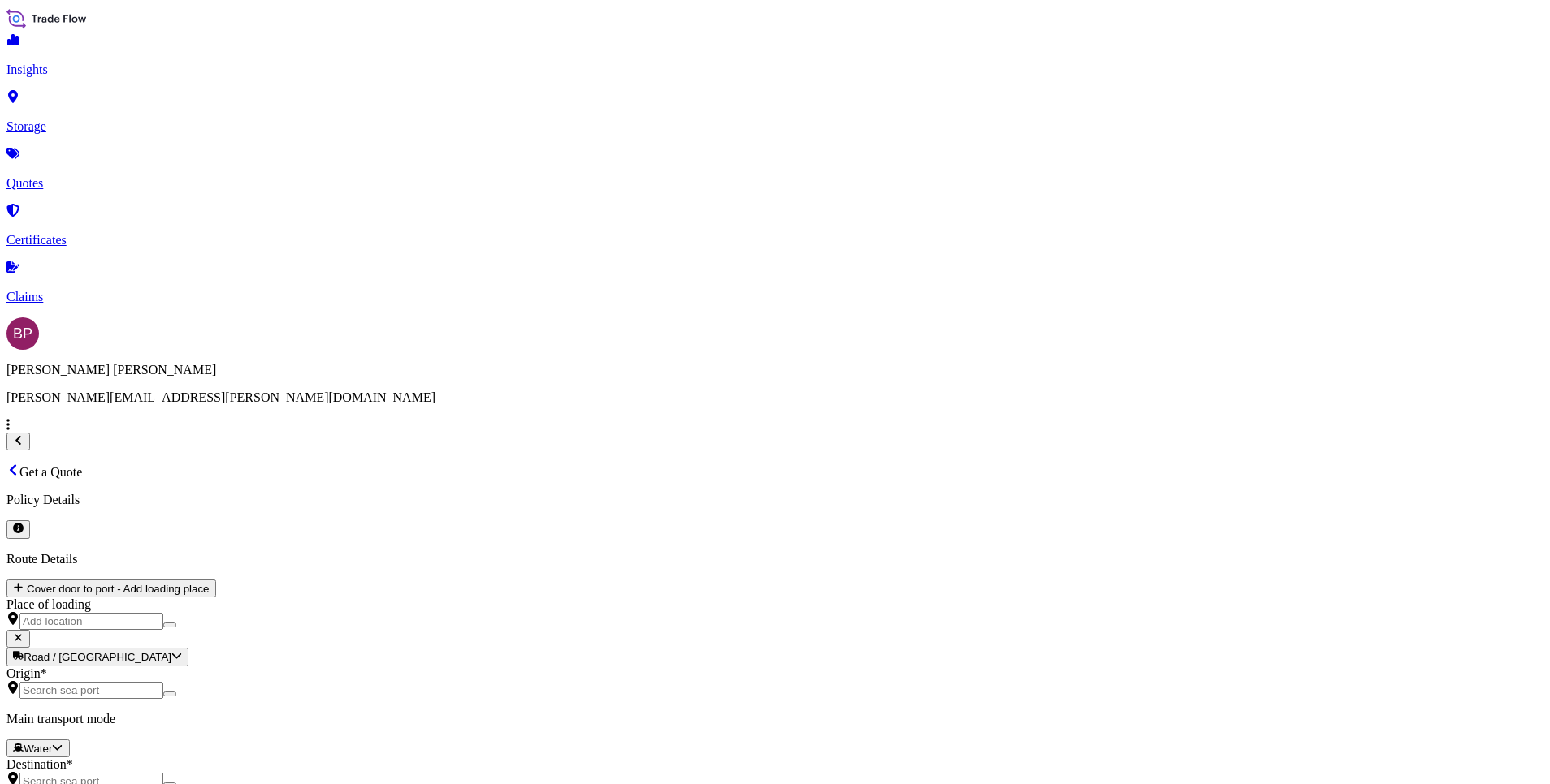
paste textarea "Jewelry"
type textarea "Jewelry"
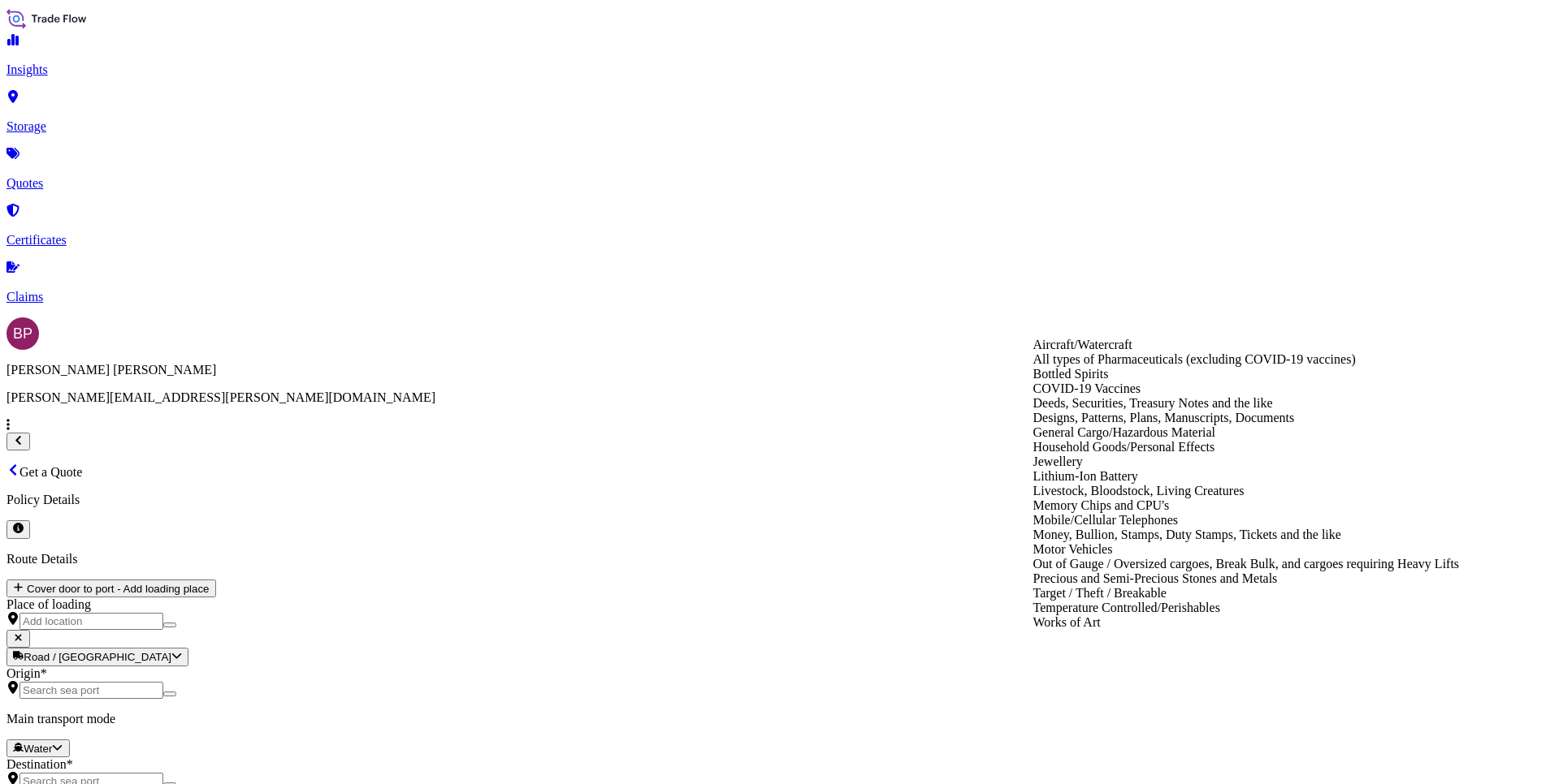
click at [1130, 440] on div "General Cargo/Hazardous Material" at bounding box center [1246, 433] width 426 height 15
type input "General Cargo/Hazardous Material"
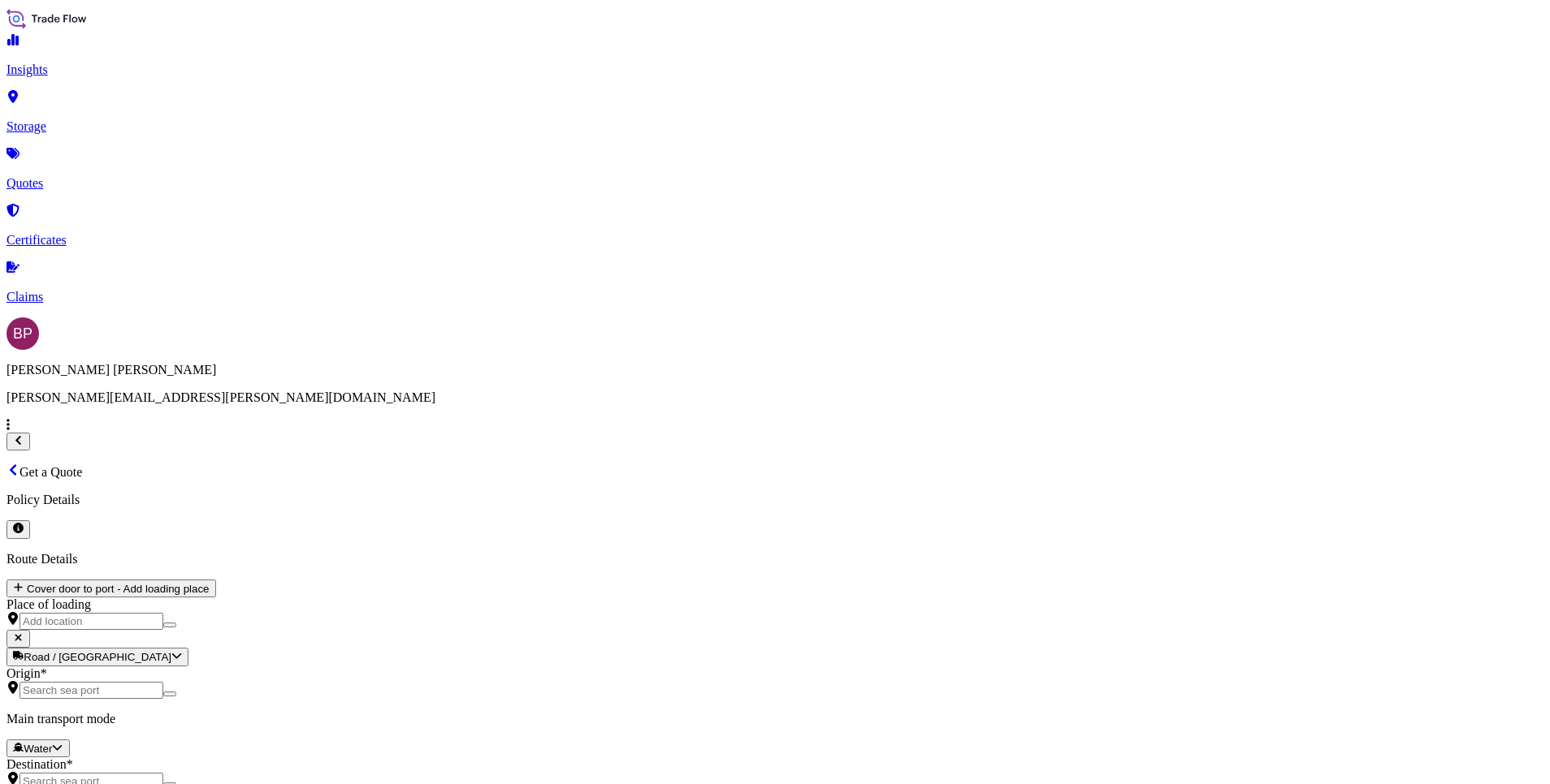
click at [660, 393] on div "MEAI" at bounding box center [650, 386] width 175 height 15
type input "MEAI"
drag, startPoint x: 612, startPoint y: 619, endPoint x: 620, endPoint y: 619, distance: 8.0
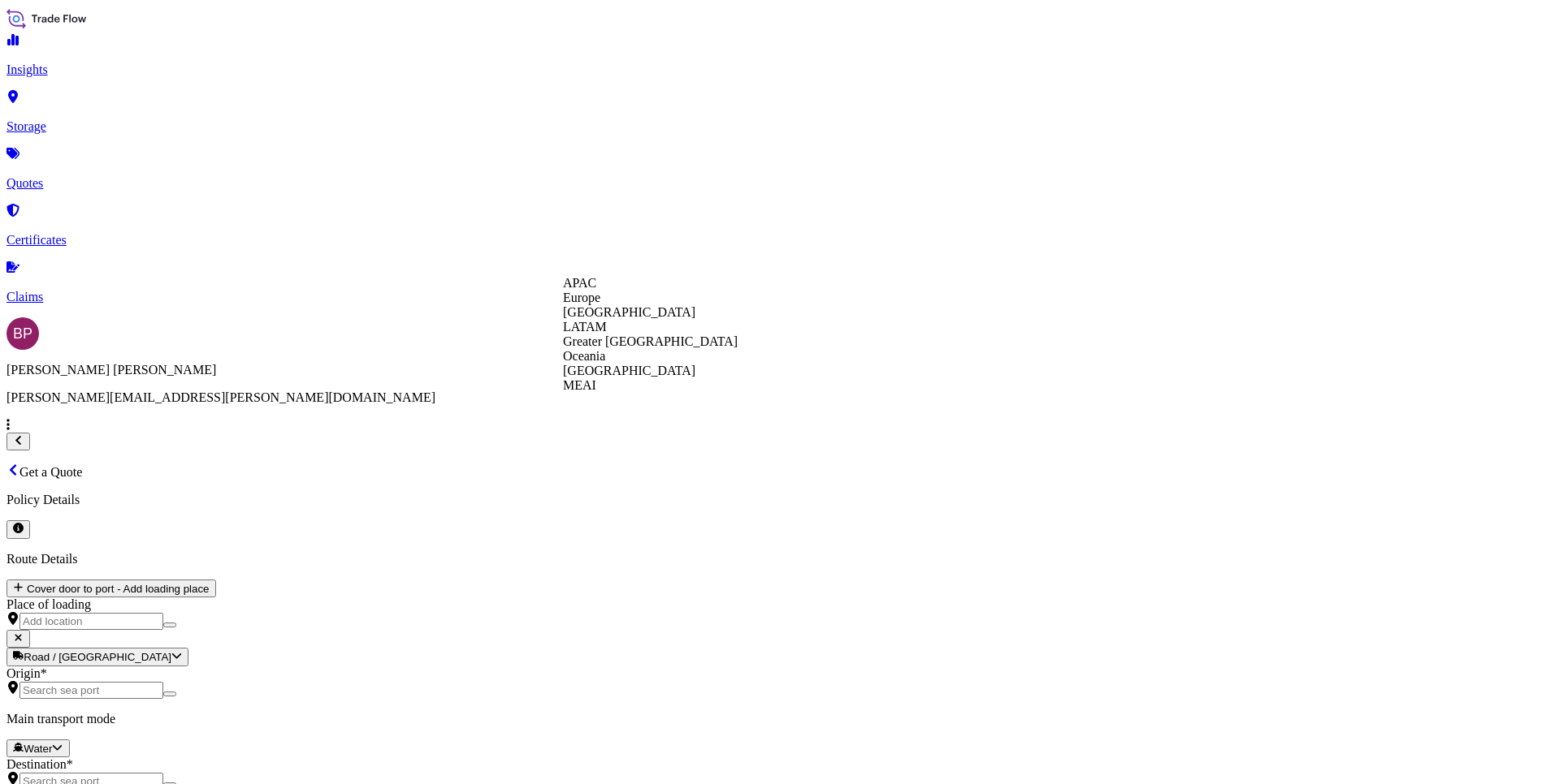
paste input "B2B20255443 SSLS3256"
type input "B2B20255443 SSLS3256"
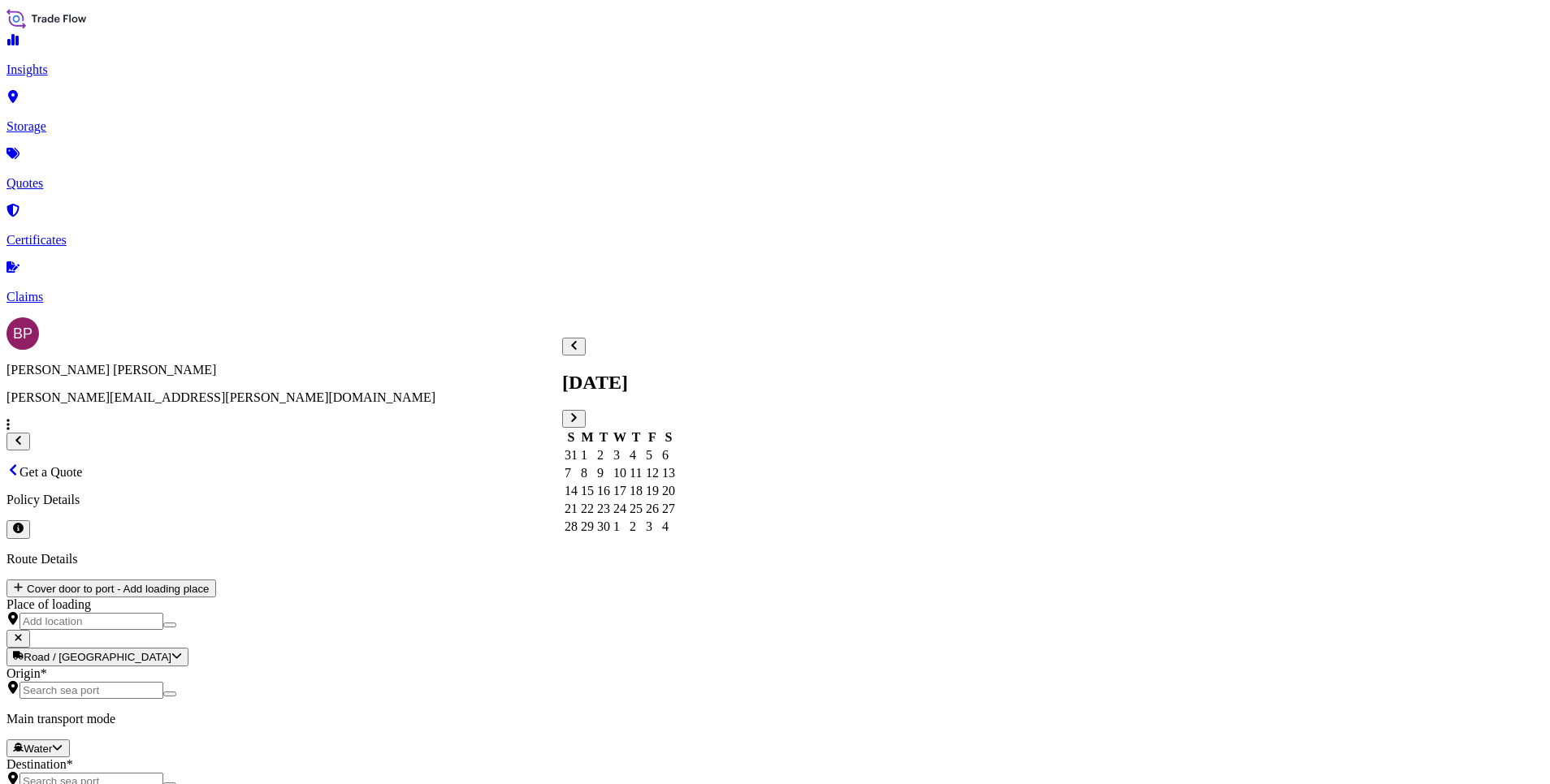
click at [594, 516] on div "22" at bounding box center [587, 509] width 13 height 15
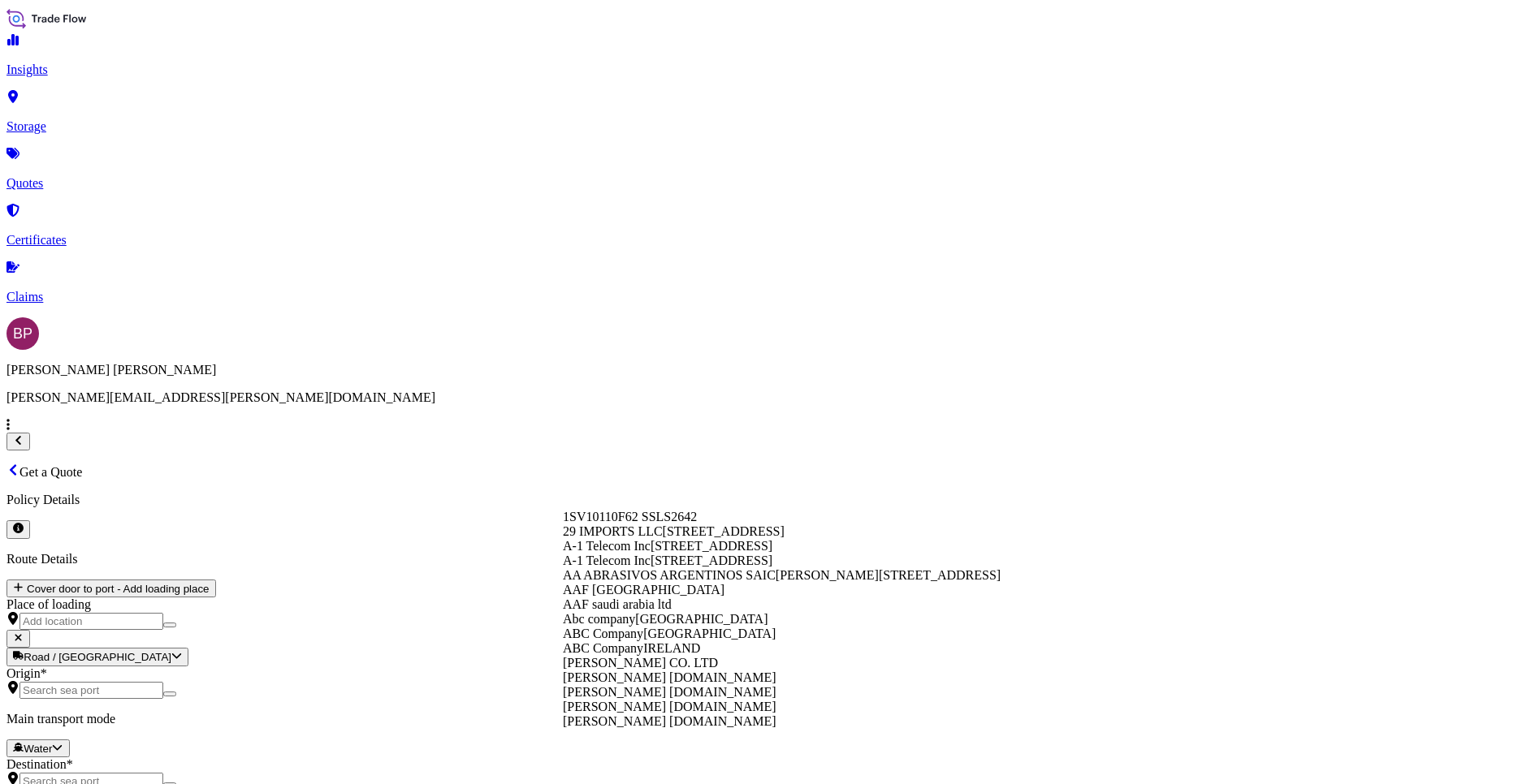
paste input "Tamkeen Franchises Trading Co."
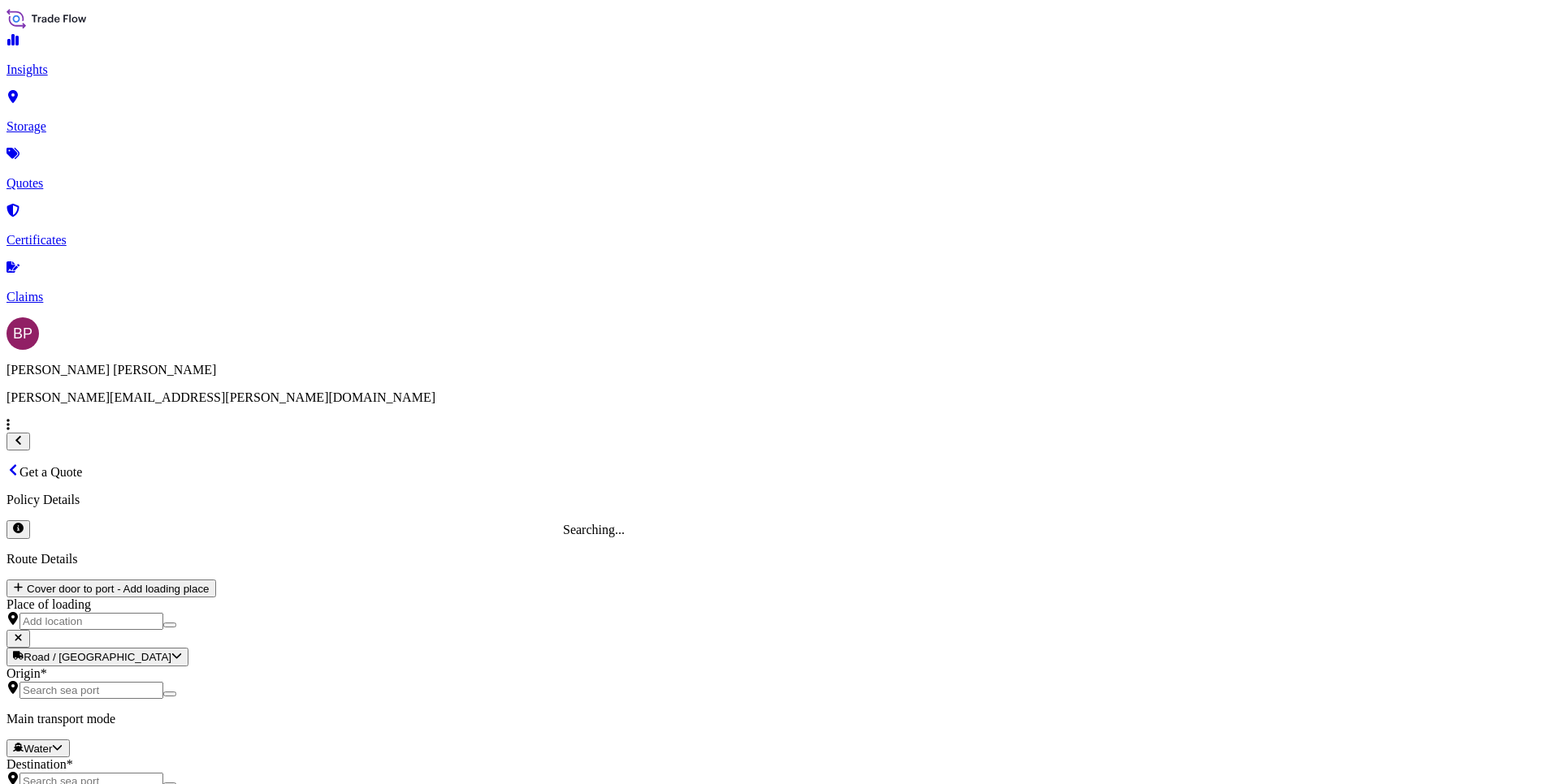
type input "Tamkeen Franchises Trading Co."
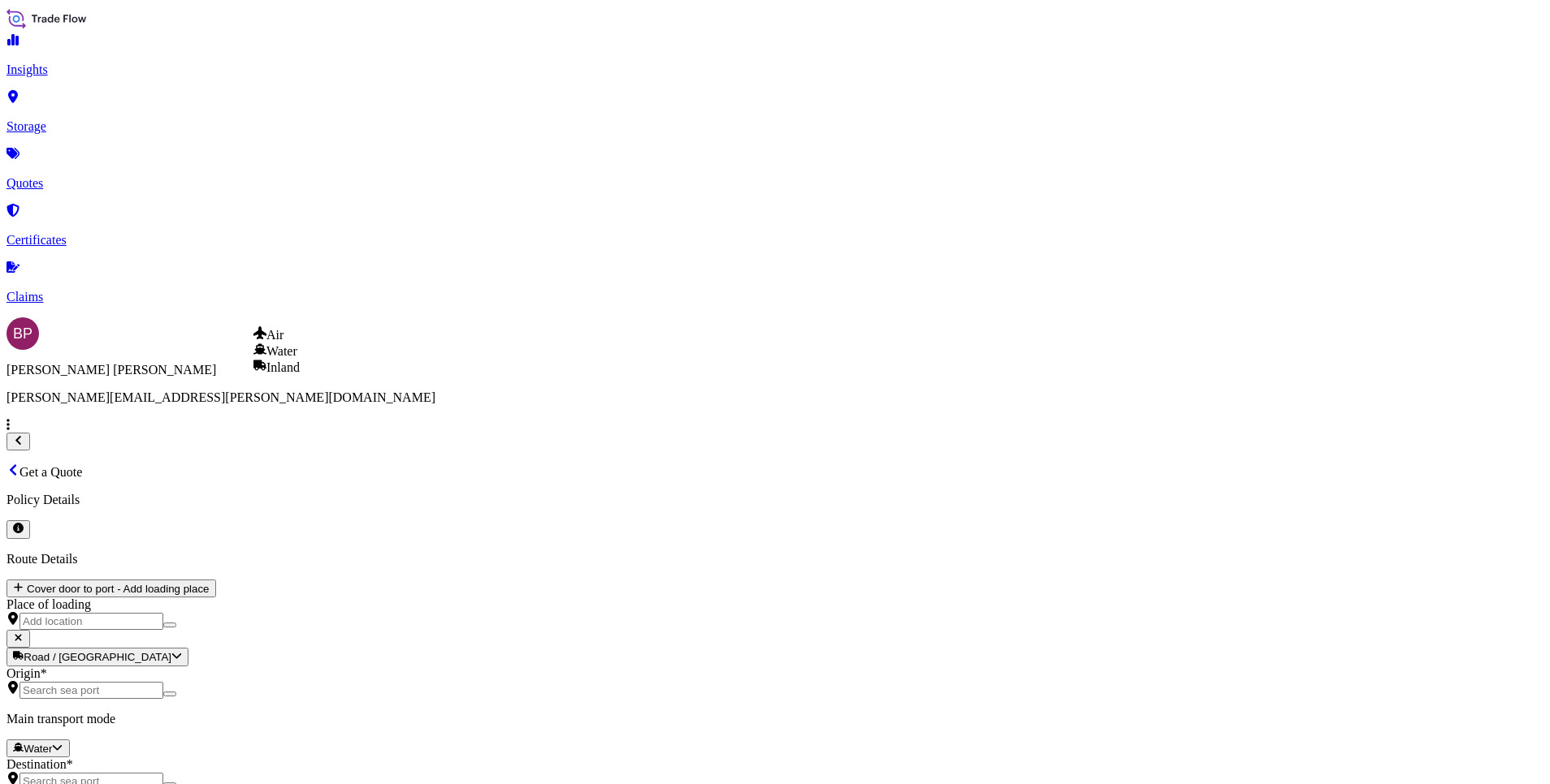
click at [299, 341] on div "Air" at bounding box center [276, 335] width 46 height 16
select select "Air"
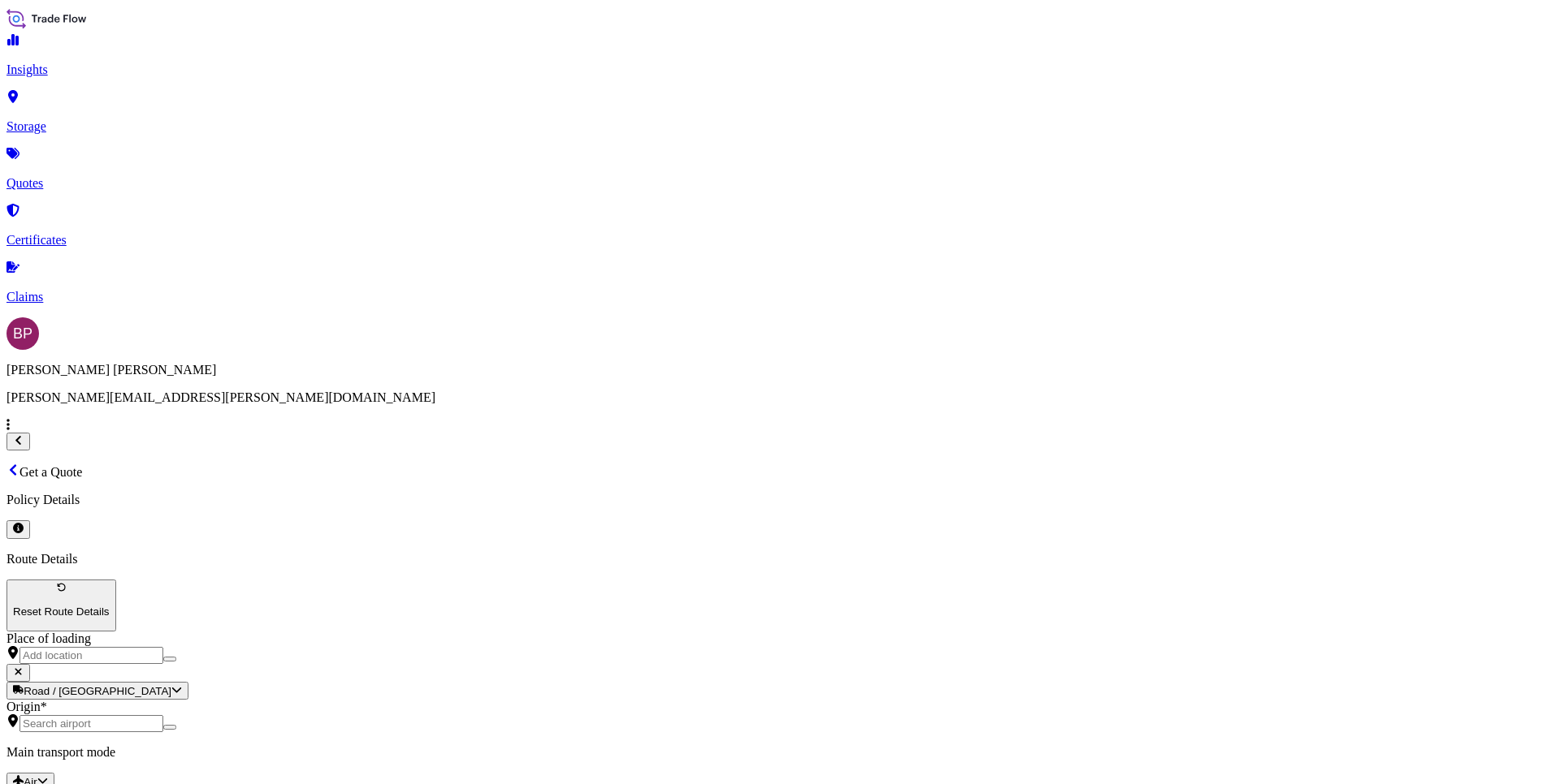
click at [163, 647] on input "Place of loading" at bounding box center [92, 655] width 144 height 17
paste input "[GEOGRAPHIC_DATA]"
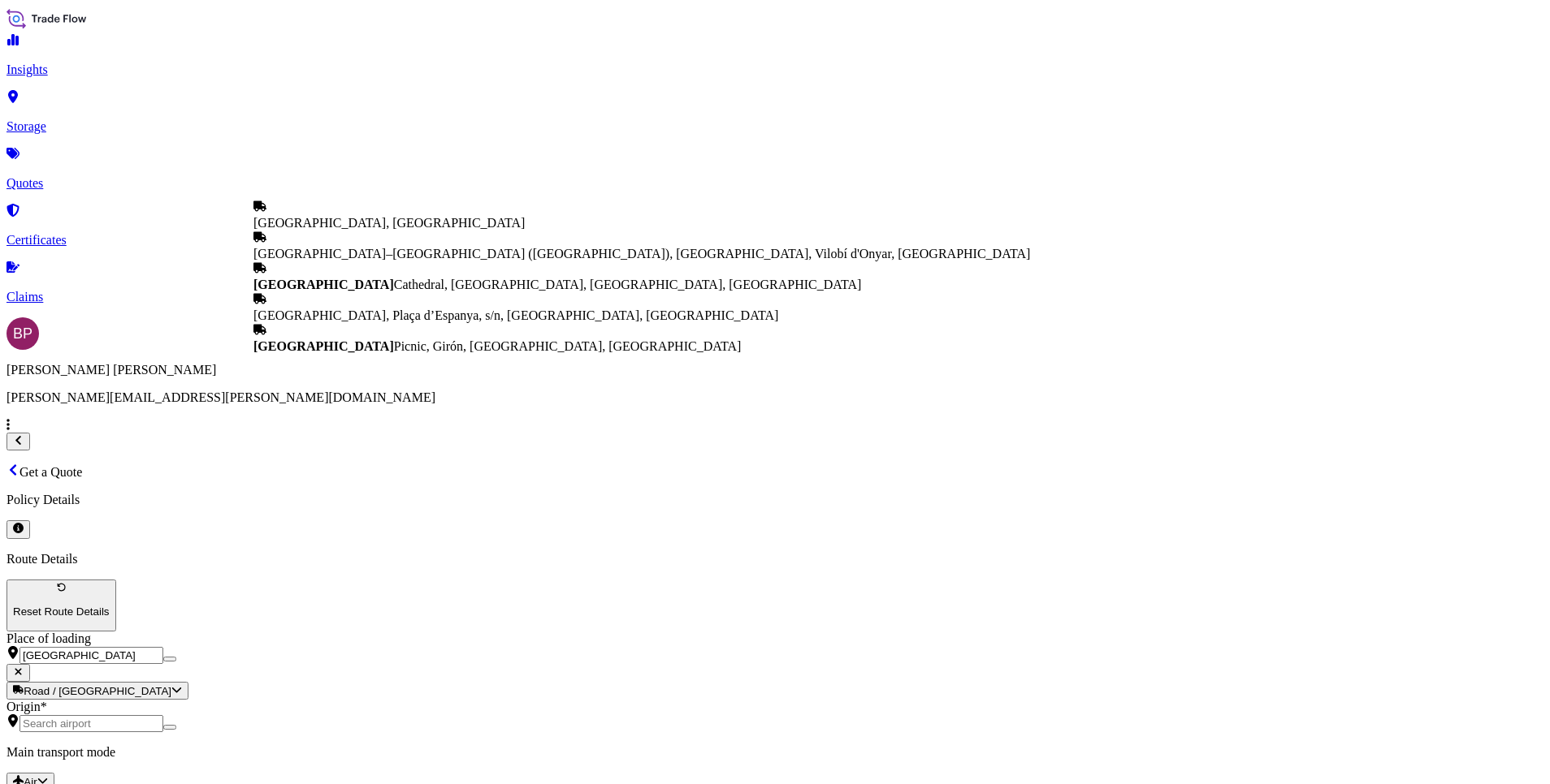
click at [360, 231] on div "[GEOGRAPHIC_DATA], [GEOGRAPHIC_DATA]" at bounding box center [641, 214] width 776 height 31
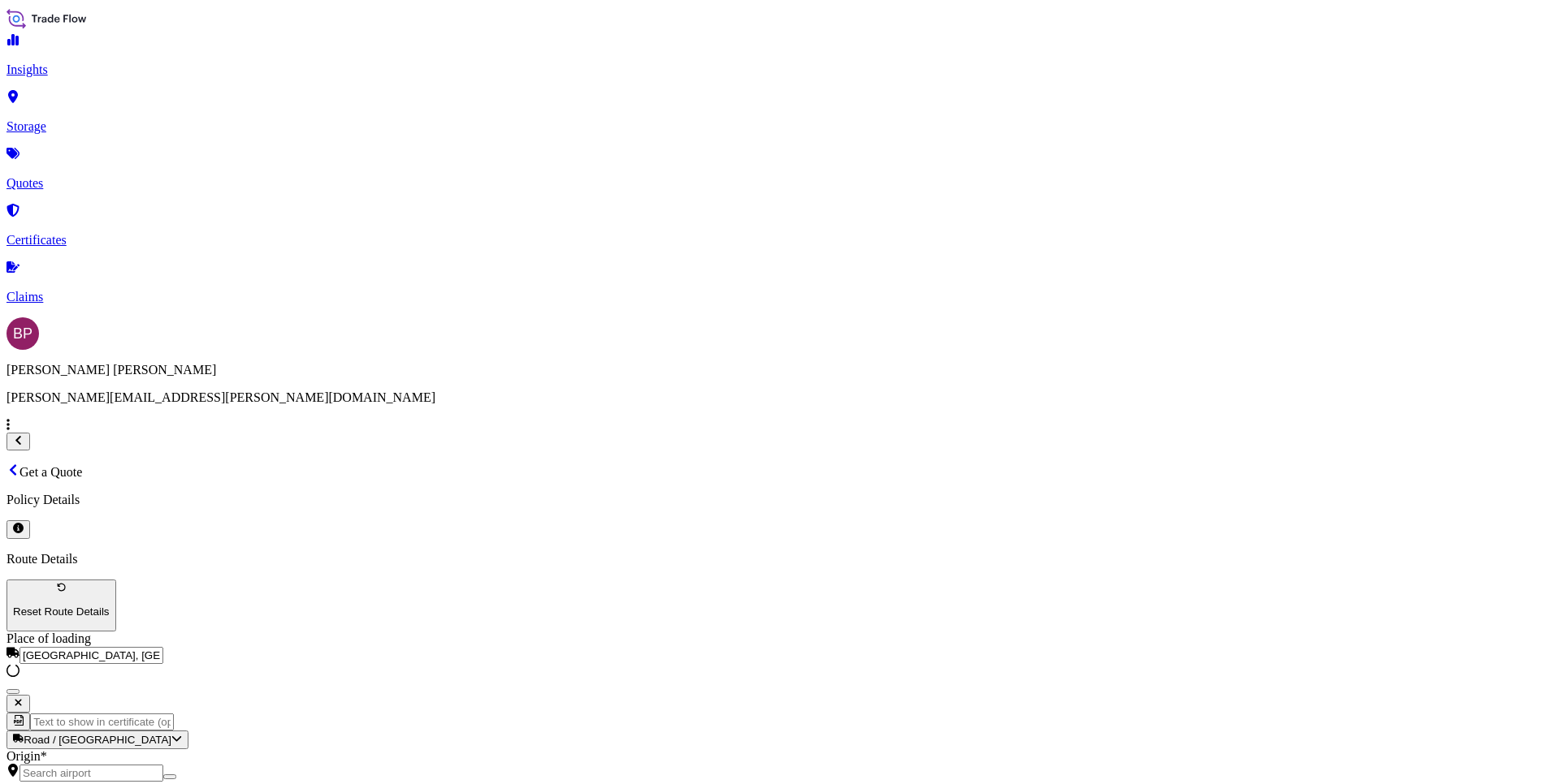
type input "[GEOGRAPHIC_DATA], [GEOGRAPHIC_DATA]"
click at [163, 765] on input "Origin *" at bounding box center [92, 773] width 144 height 17
paste input "[GEOGRAPHIC_DATA]"
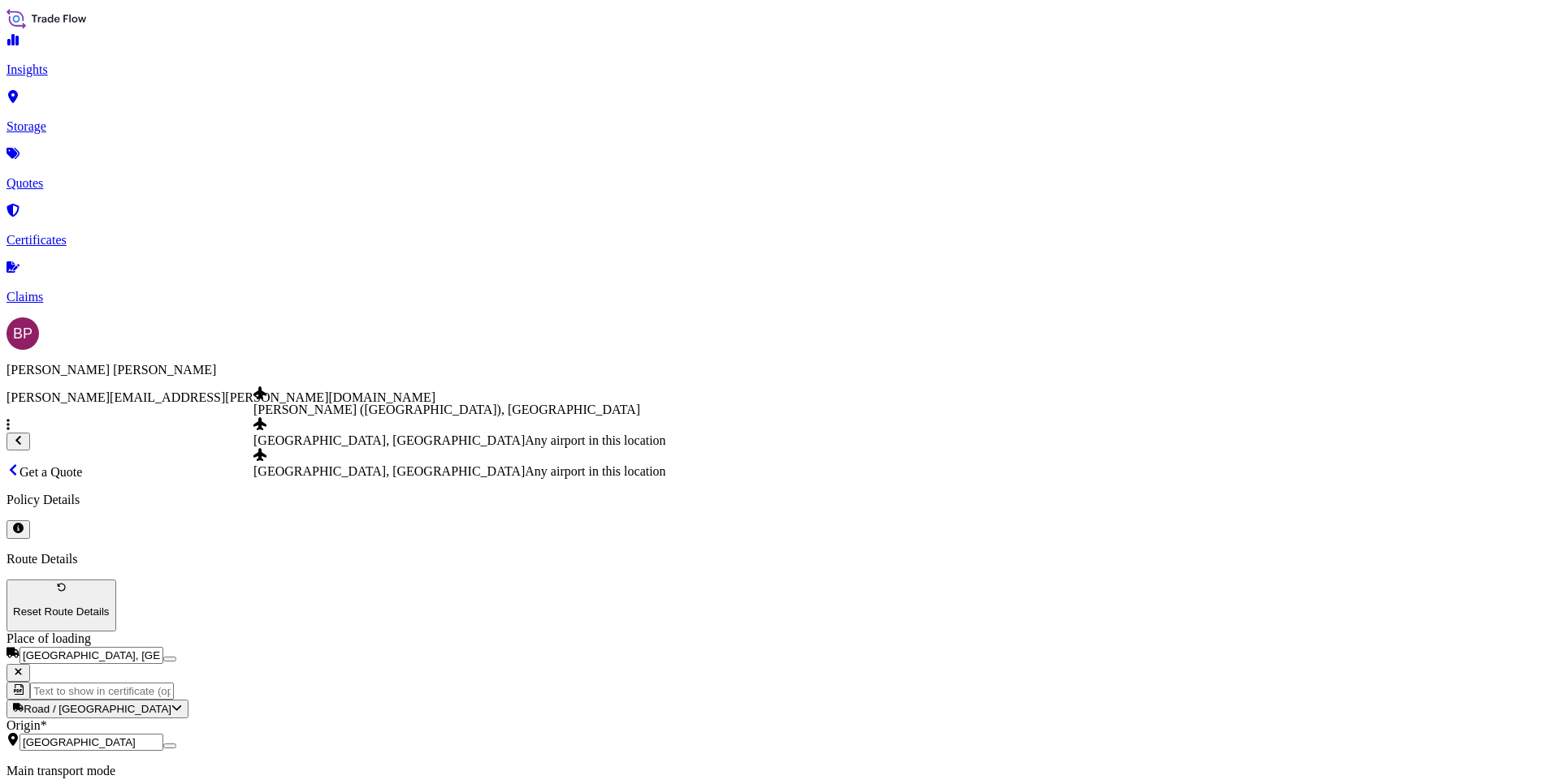
click at [375, 446] on span "[GEOGRAPHIC_DATA], [GEOGRAPHIC_DATA]" at bounding box center [389, 440] width 271 height 14
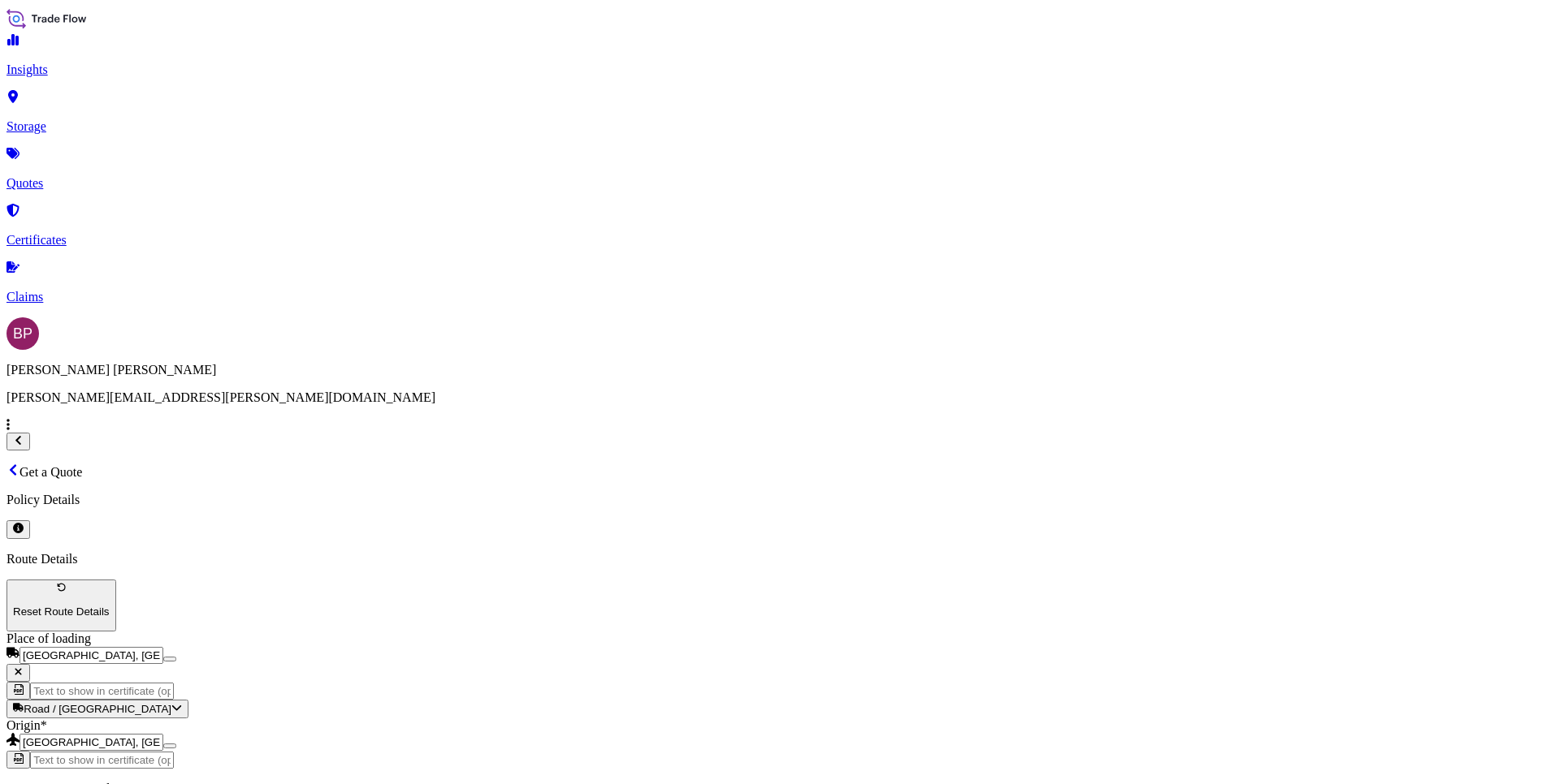
type input "[GEOGRAPHIC_DATA], [GEOGRAPHIC_DATA]"
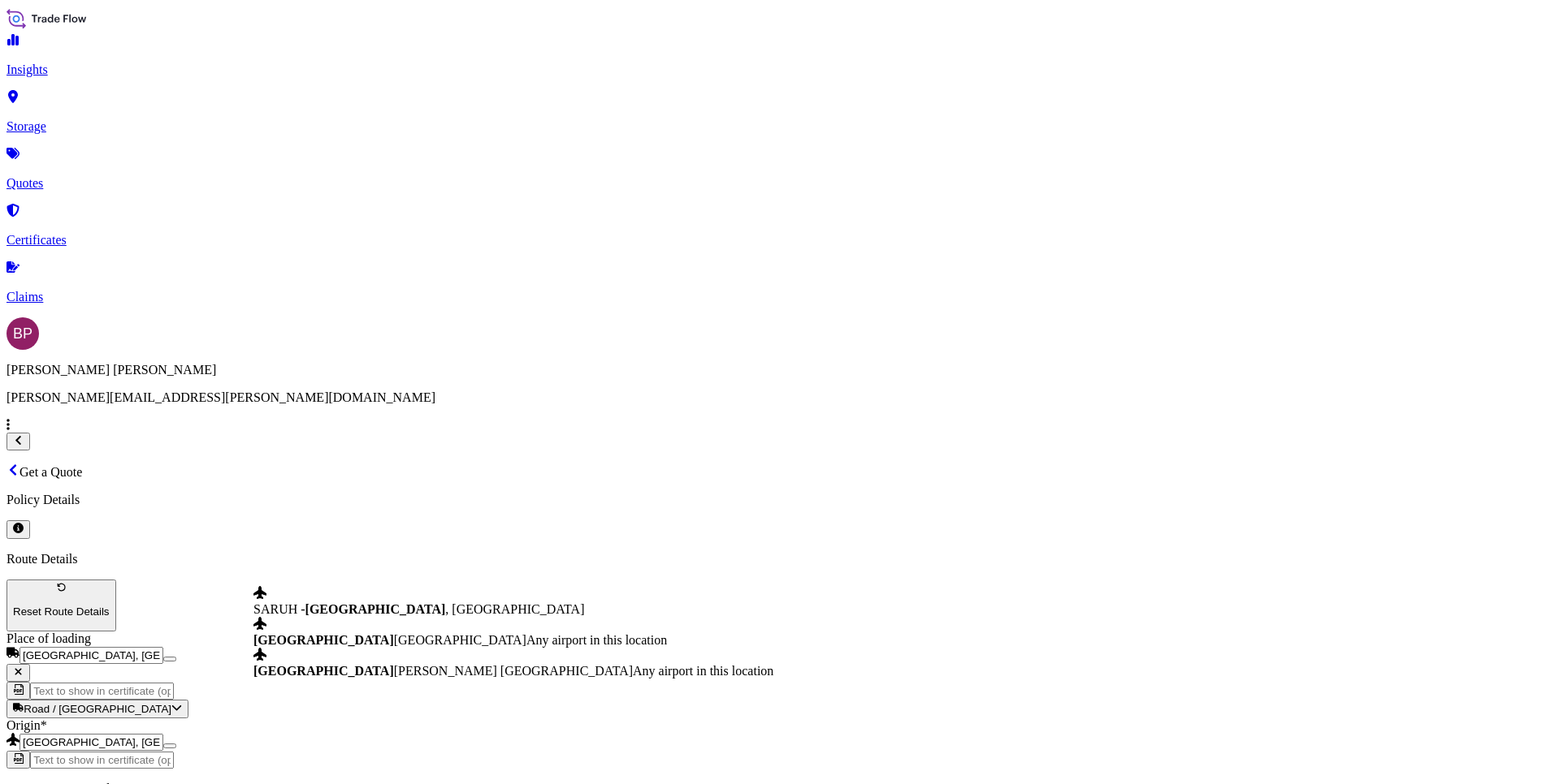
click at [383, 647] on span "[GEOGRAPHIC_DATA] [GEOGRAPHIC_DATA]" at bounding box center [389, 640] width 273 height 14
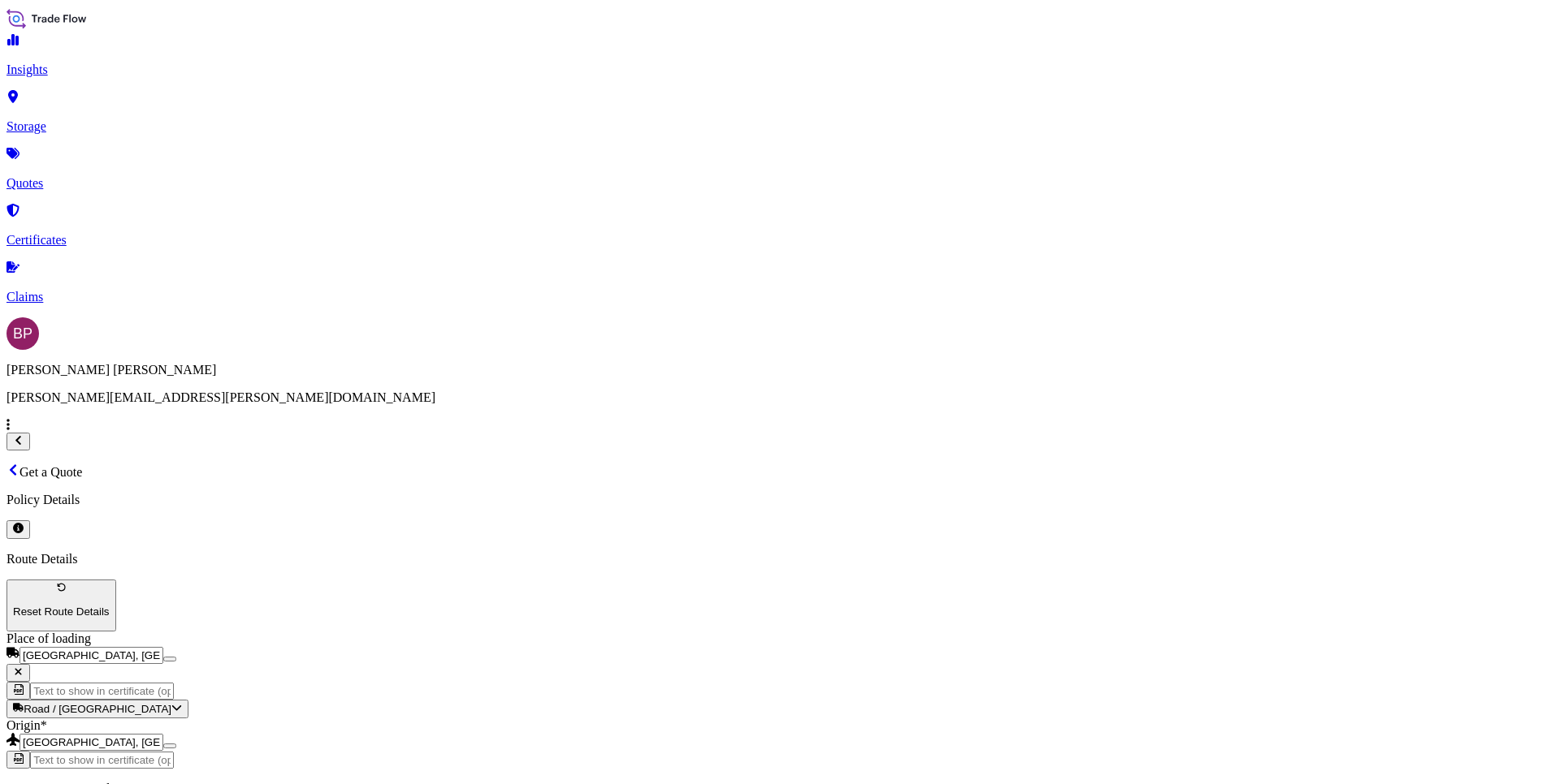
type input "[GEOGRAPHIC_DATA] [GEOGRAPHIC_DATA]"
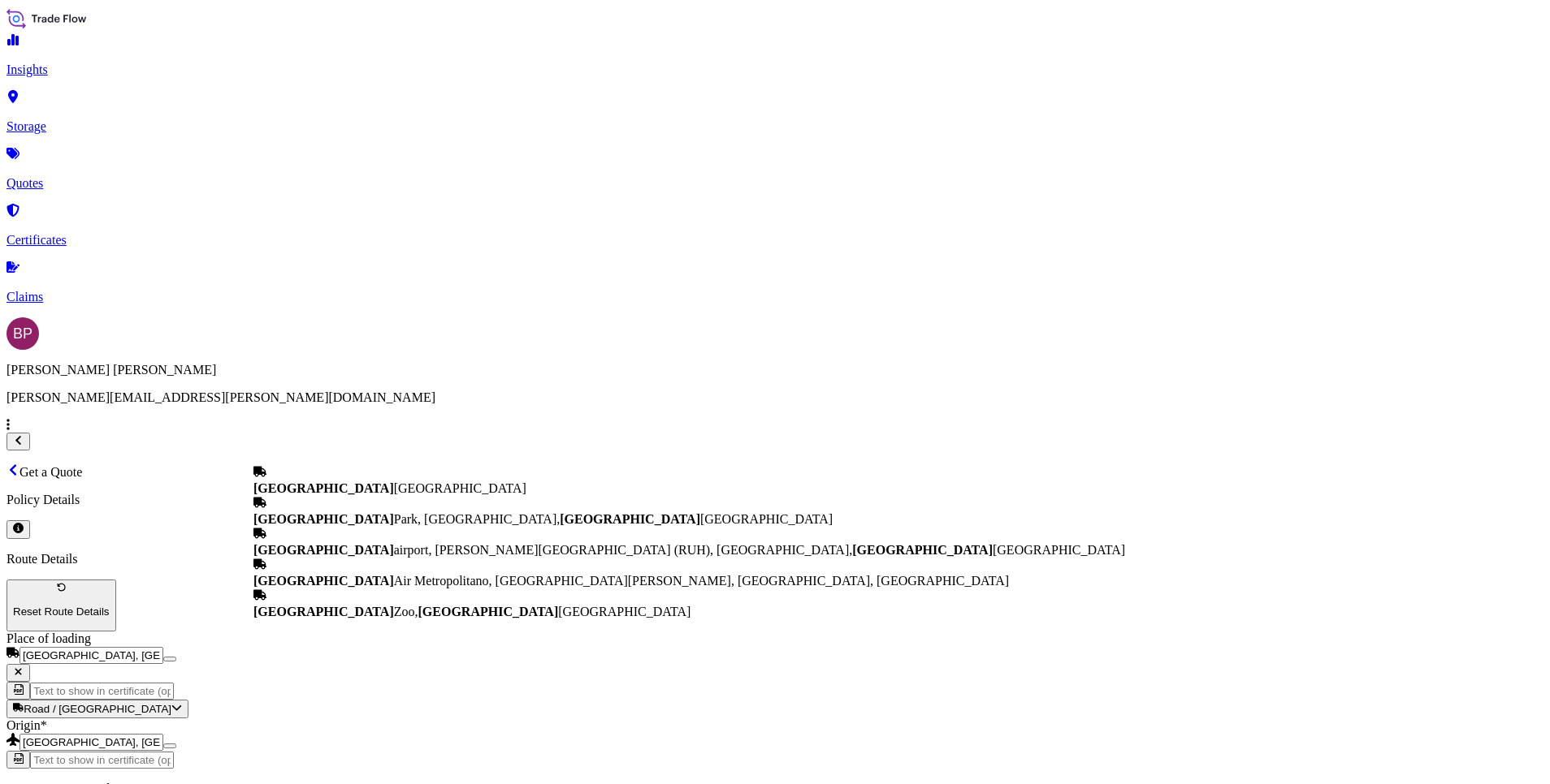
click at [422, 465] on div "[GEOGRAPHIC_DATA] [GEOGRAPHIC_DATA]" at bounding box center [689, 480] width 872 height 31
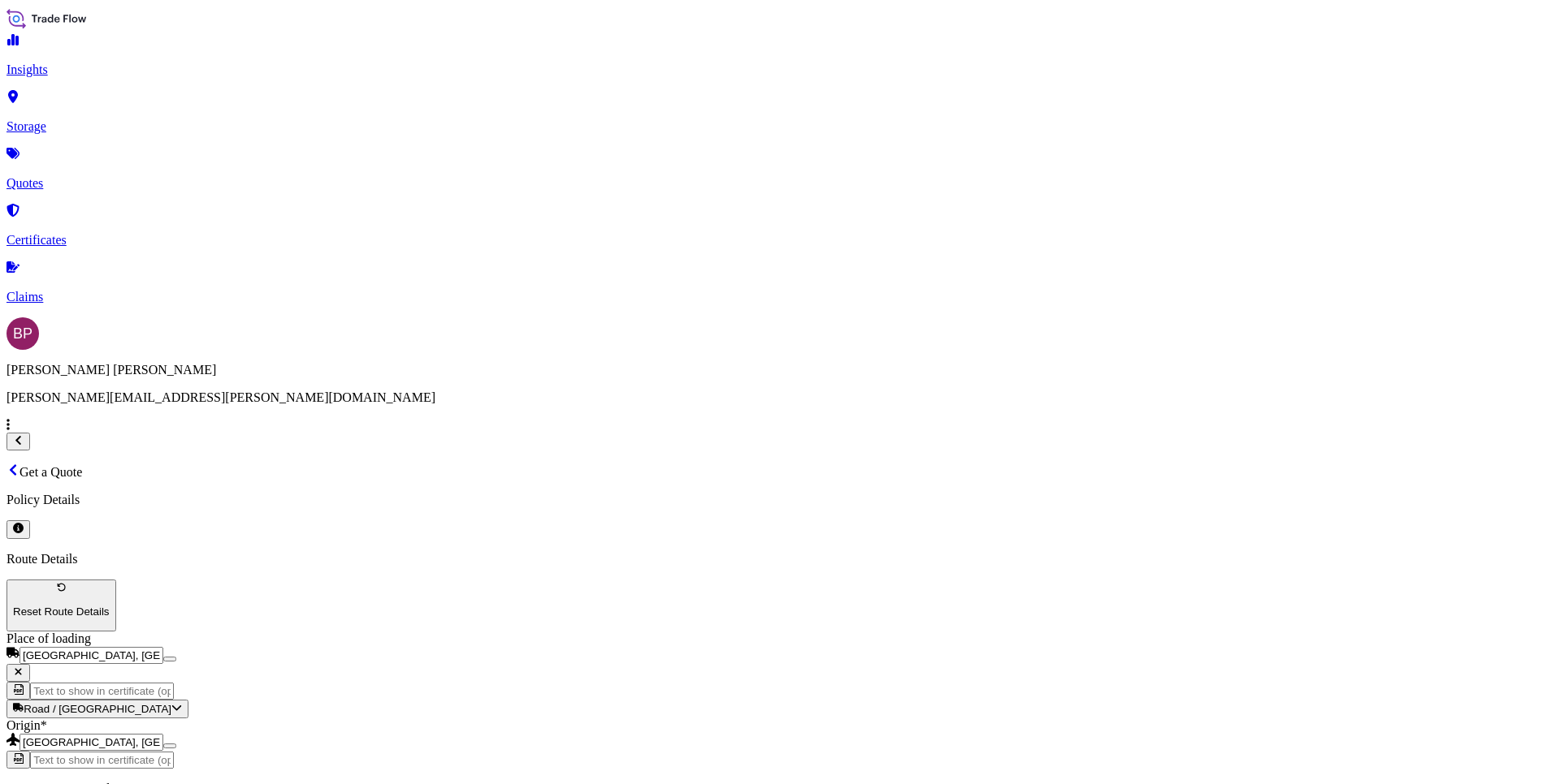
type input "[GEOGRAPHIC_DATA] [GEOGRAPHIC_DATA]"
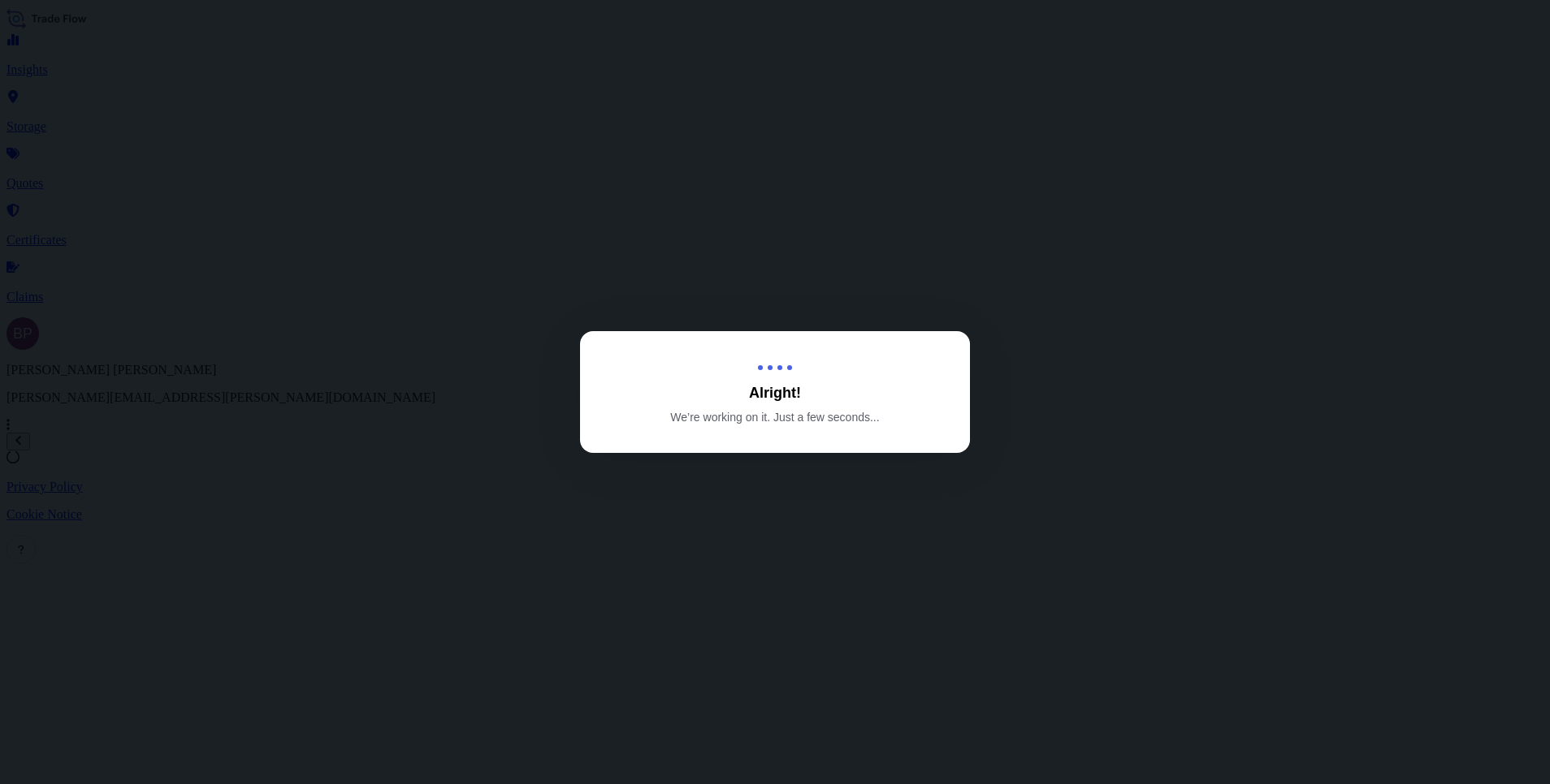
select select "Road / [GEOGRAPHIC_DATA]"
select select "Air"
select select "Road / [GEOGRAPHIC_DATA]"
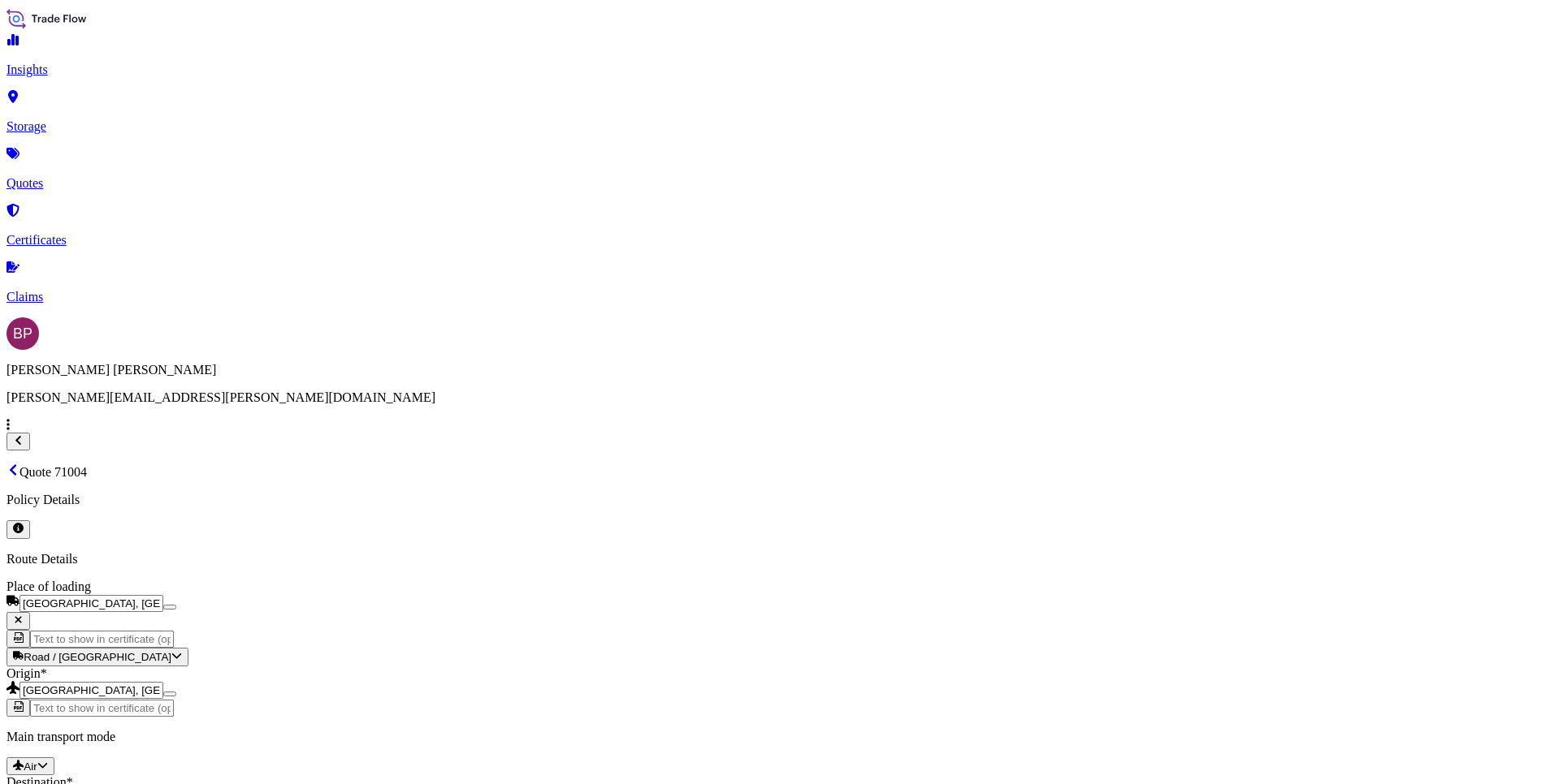
scroll to position [2490, 0]
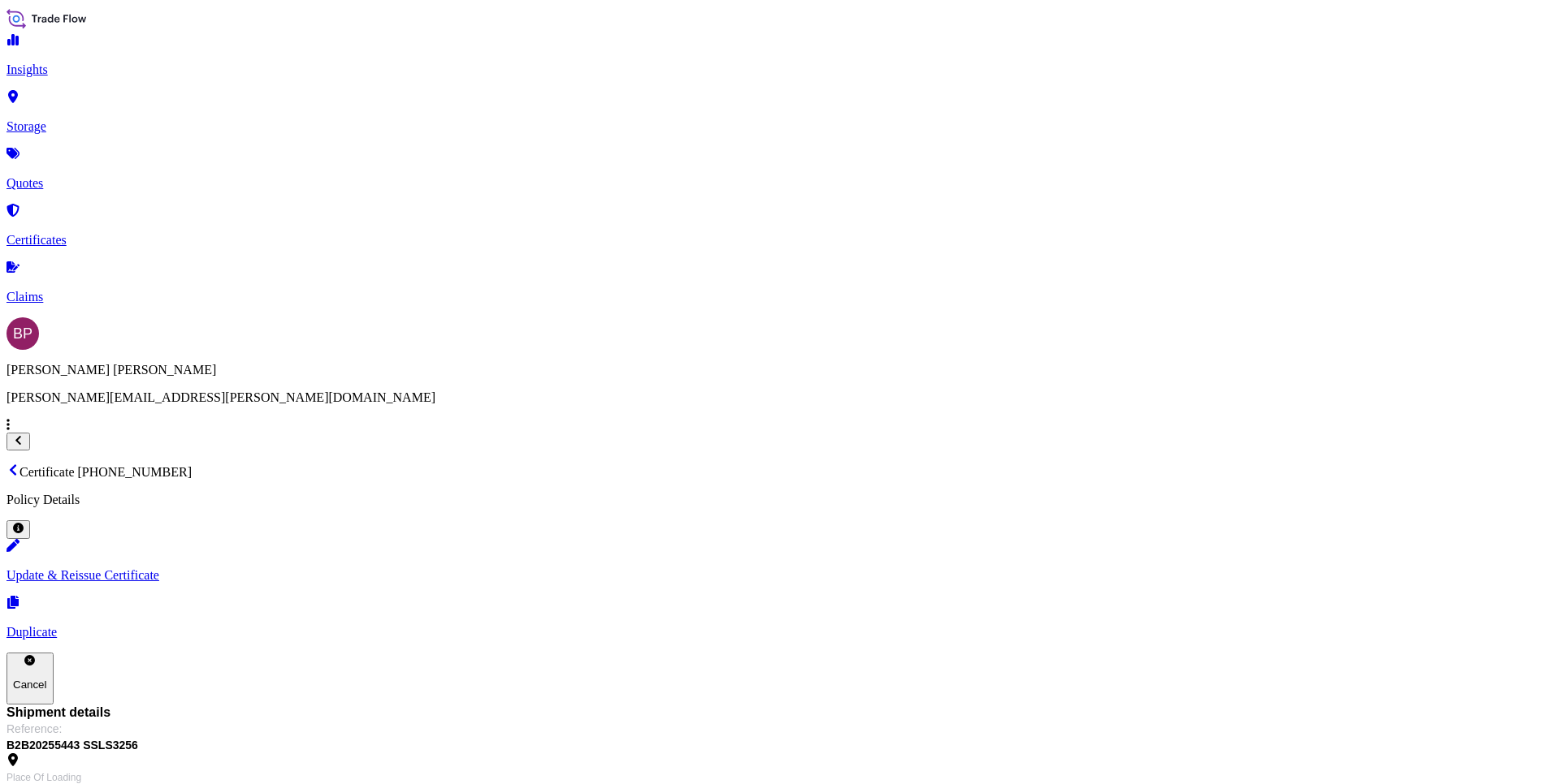
click at [58, 165] on link "Quotes" at bounding box center [775, 169] width 1537 height 42
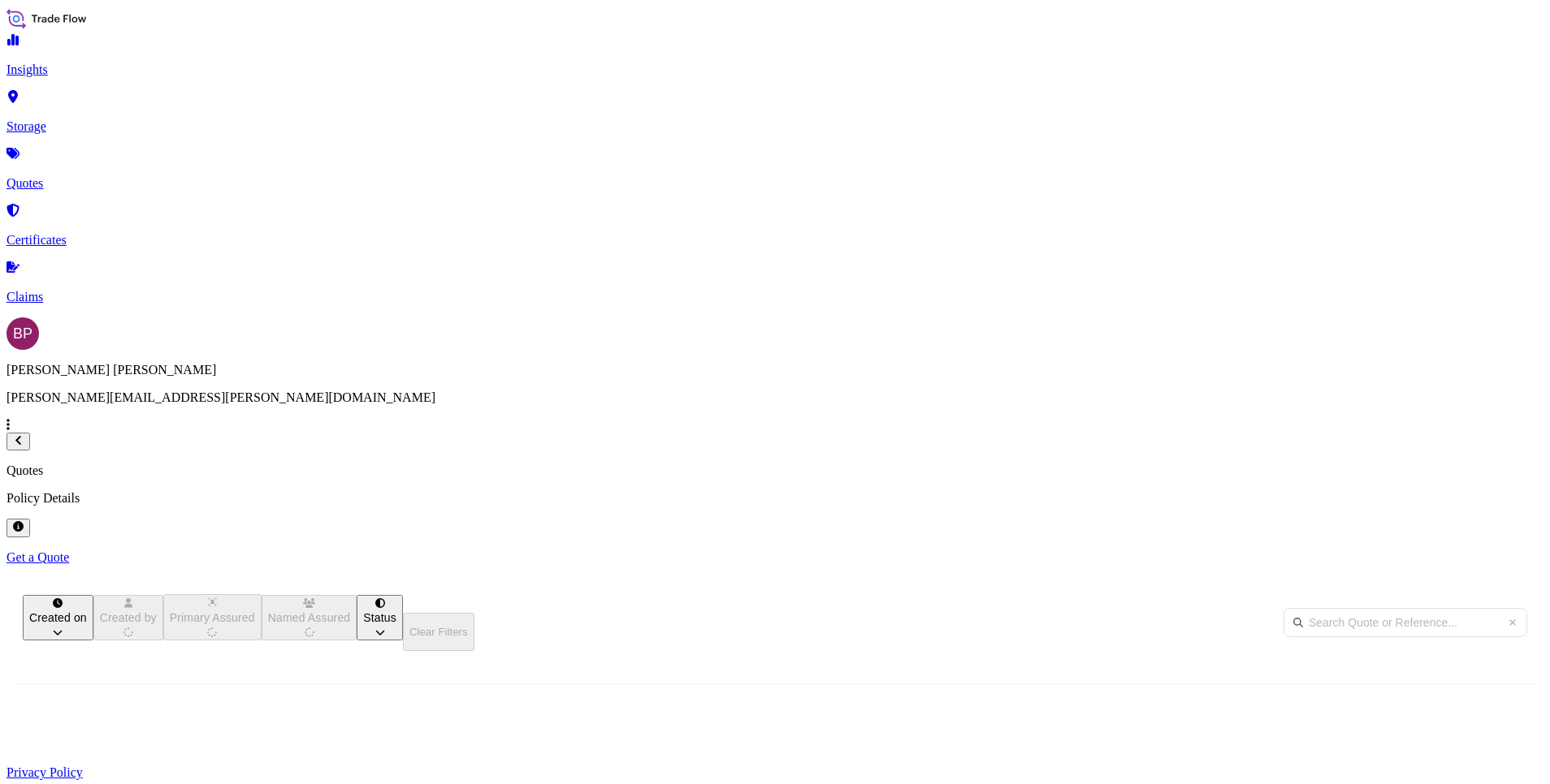
scroll to position [502, 1271]
click at [1490, 551] on p "Get a Quote" at bounding box center [775, 558] width 1537 height 15
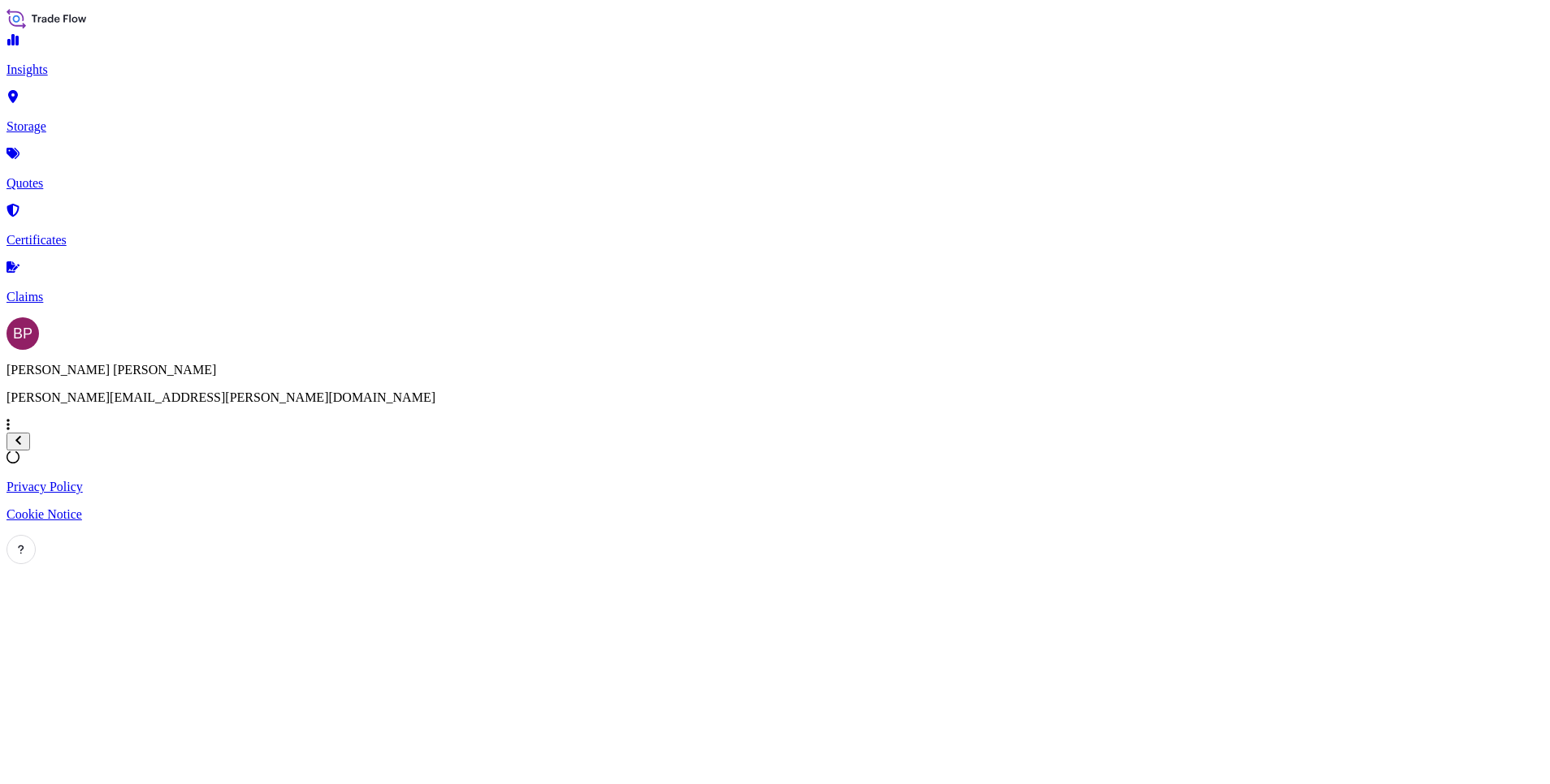
select select "Water"
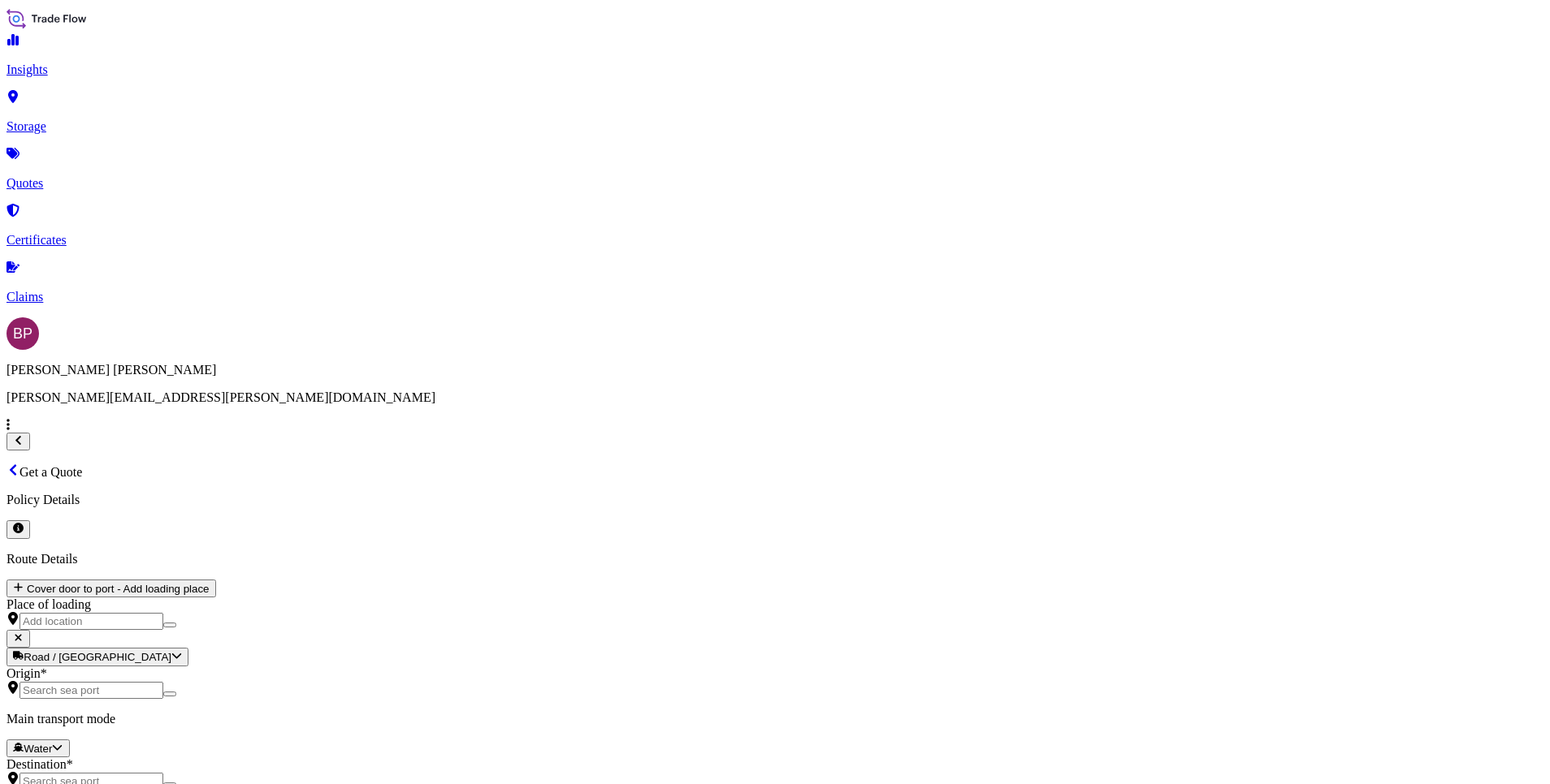
scroll to position [26, 0]
paste input "SSLS3251 AWB# 8548748316"
type input "SSLS3251 AWB# 8548748316"
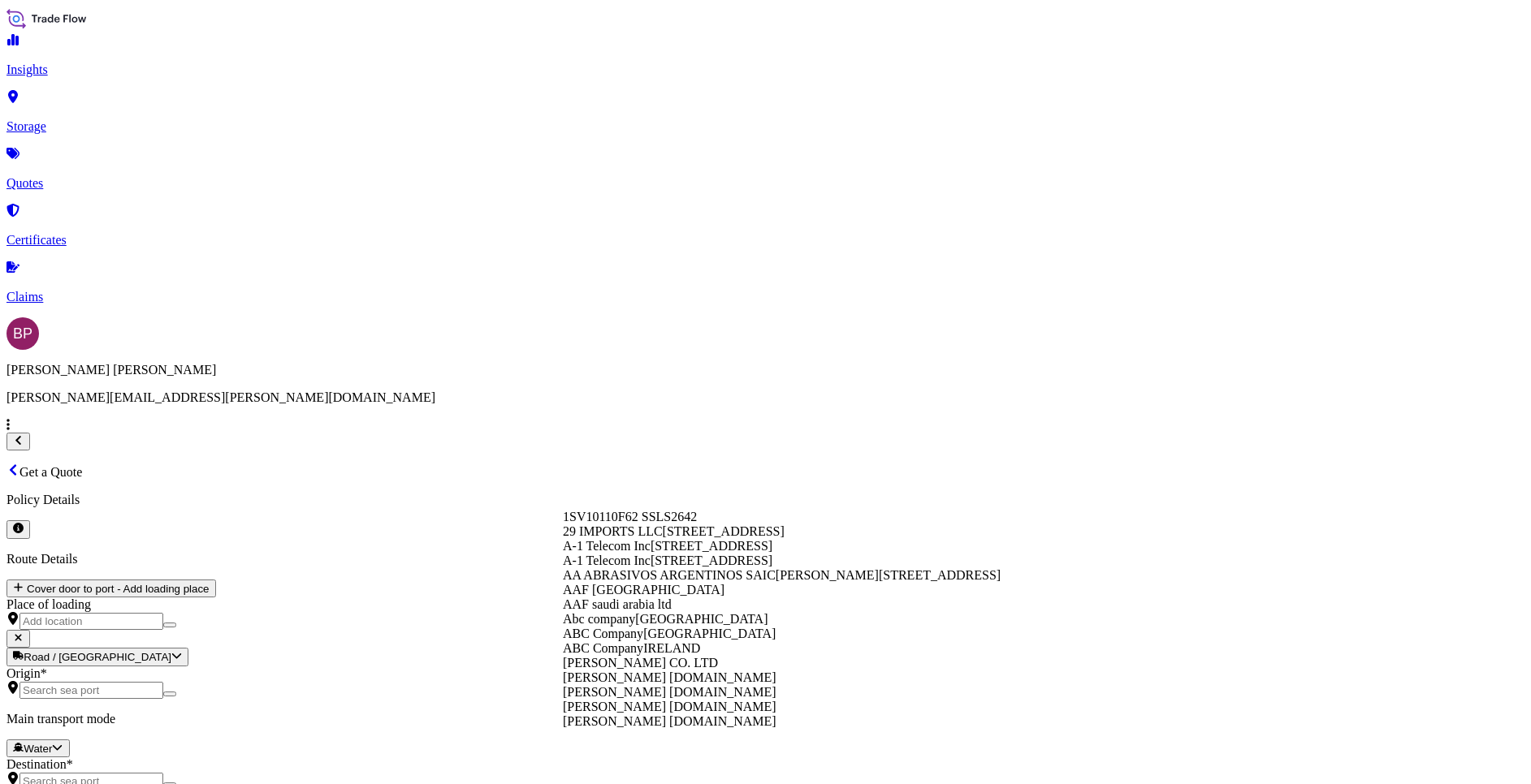
paste input "ASAS AL JOOD TRADING COMPANY"
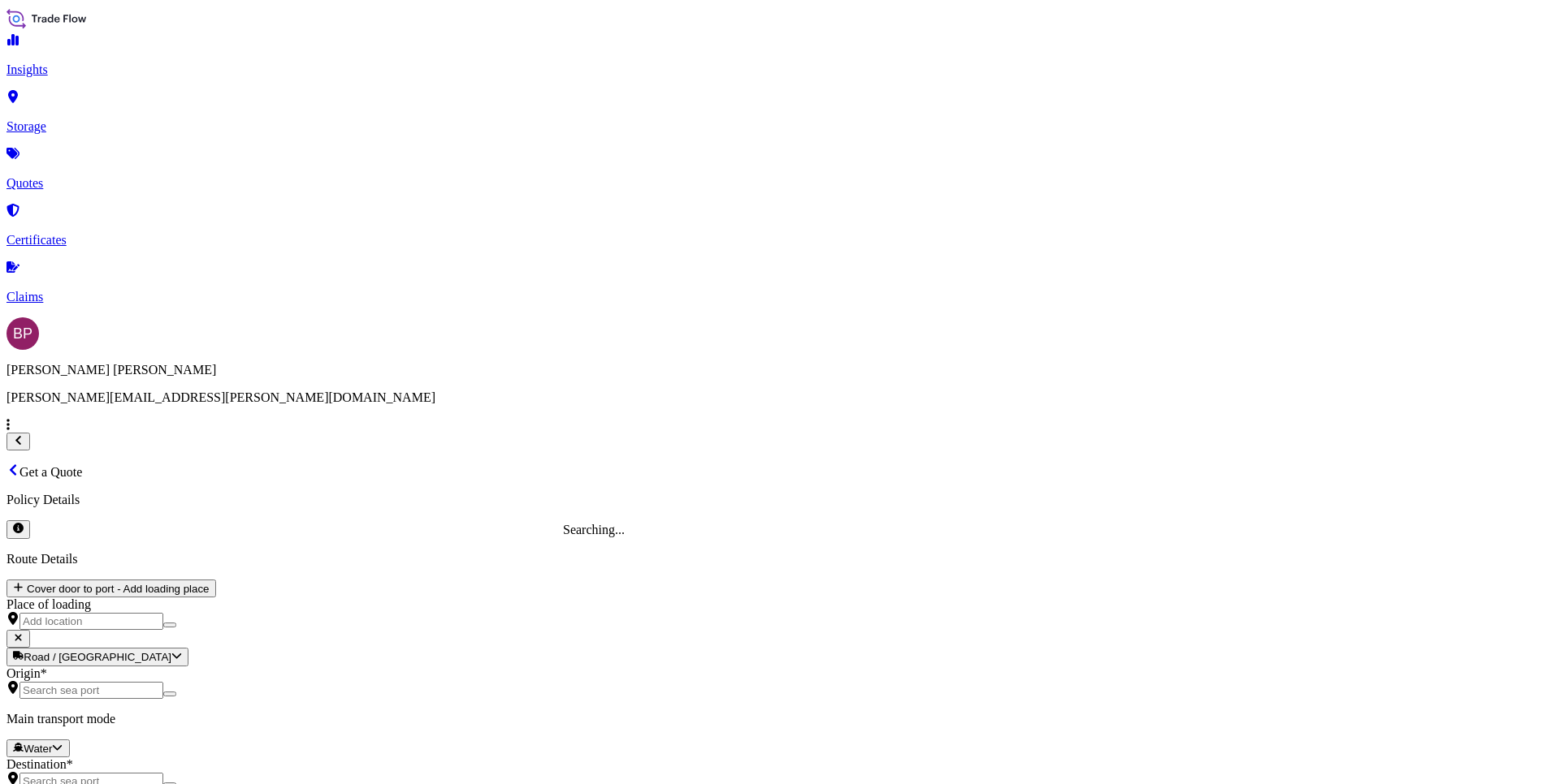
type input "ASAS AL JOOD TRADING COMPANY"
paste textarea "SEAL, MECHANICAL, TYPE DRY, SHAFT DIAMETER 22.2 MM, SLEEVE DIAMETER 34.92 MM, S…"
type textarea "SEAL, MECHANICAL, TYPE DRY, SHAFT DIAMETER 22.2 MM, SLEEVE DIAMETER 34.92 MM, S…"
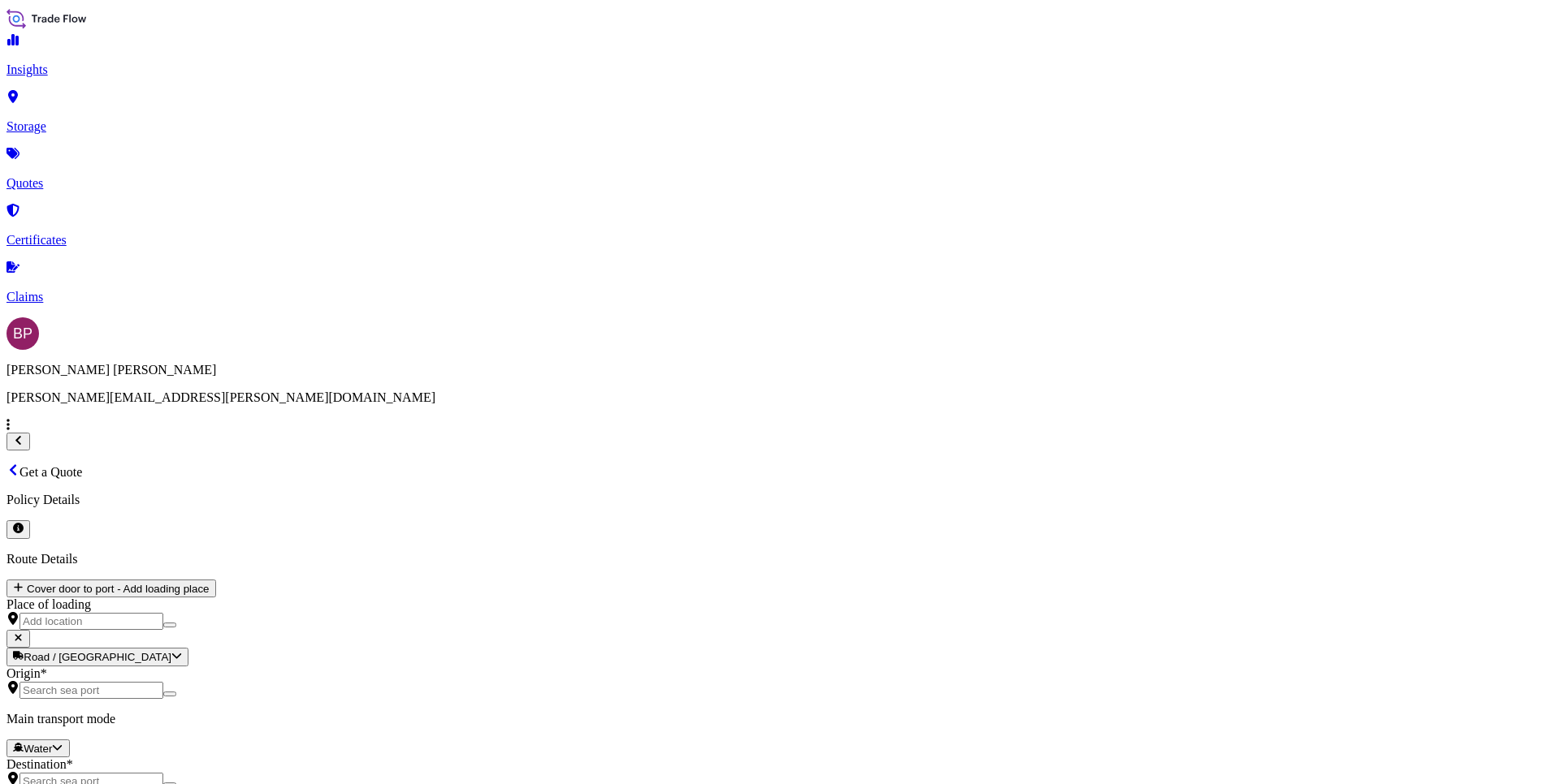
paste input "17852.00"
type input "17852.00"
drag, startPoint x: 950, startPoint y: 556, endPoint x: 933, endPoint y: 547, distance: 19.2
type input "0"
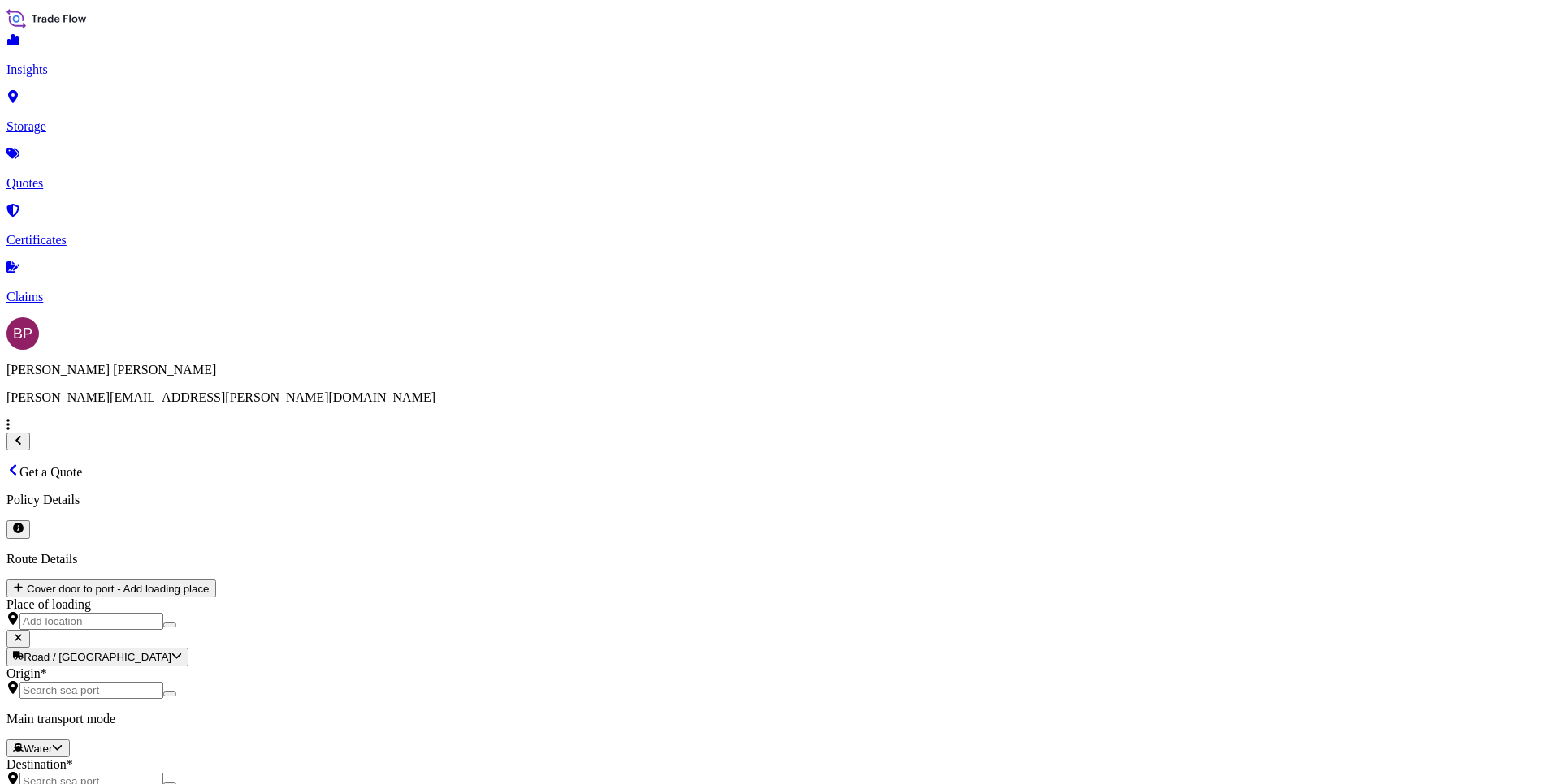
click at [659, 486] on div "19" at bounding box center [653, 491] width 13 height 15
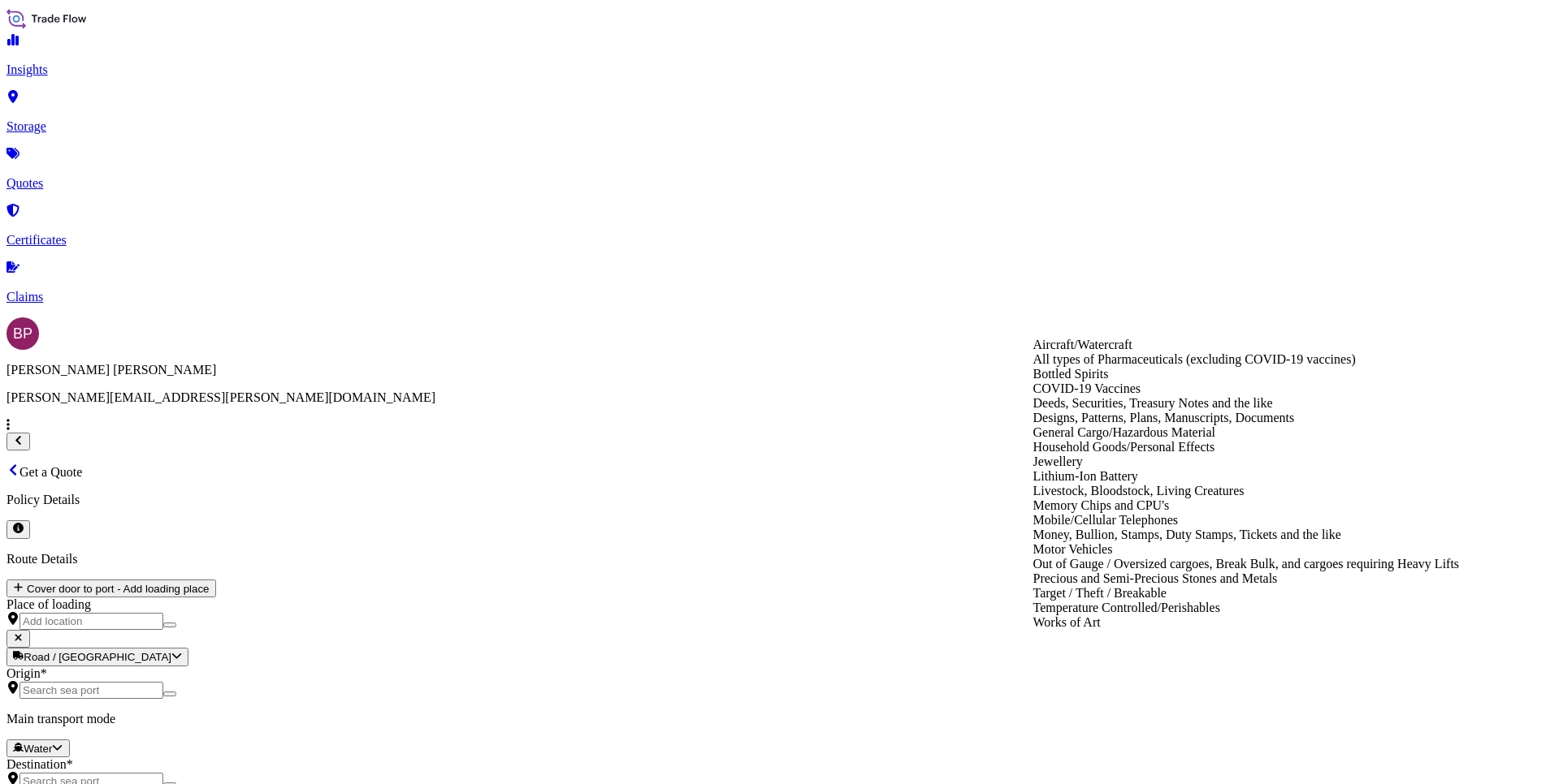
click at [1153, 440] on div "General Cargo/Hazardous Material" at bounding box center [1246, 433] width 426 height 15
type input "General Cargo/Hazardous Material"
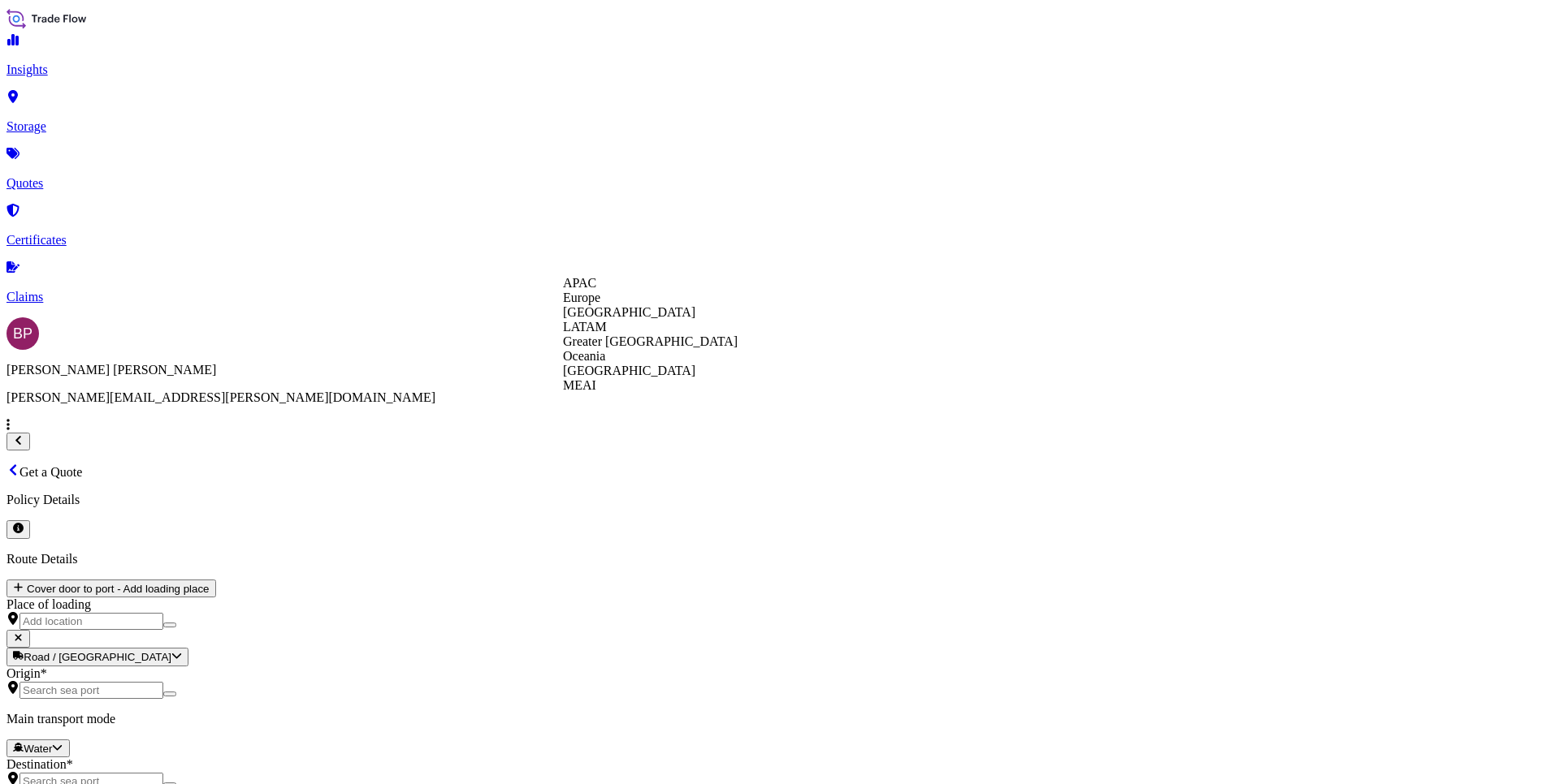
click at [675, 393] on div "APAC [GEOGRAPHIC_DATA] [GEOGRAPHIC_DATA] LATAM Greater [GEOGRAPHIC_DATA] [GEOGR…" at bounding box center [650, 335] width 175 height 117
type input "MEAI"
click at [284, 342] on span "Air" at bounding box center [275, 335] width 17 height 14
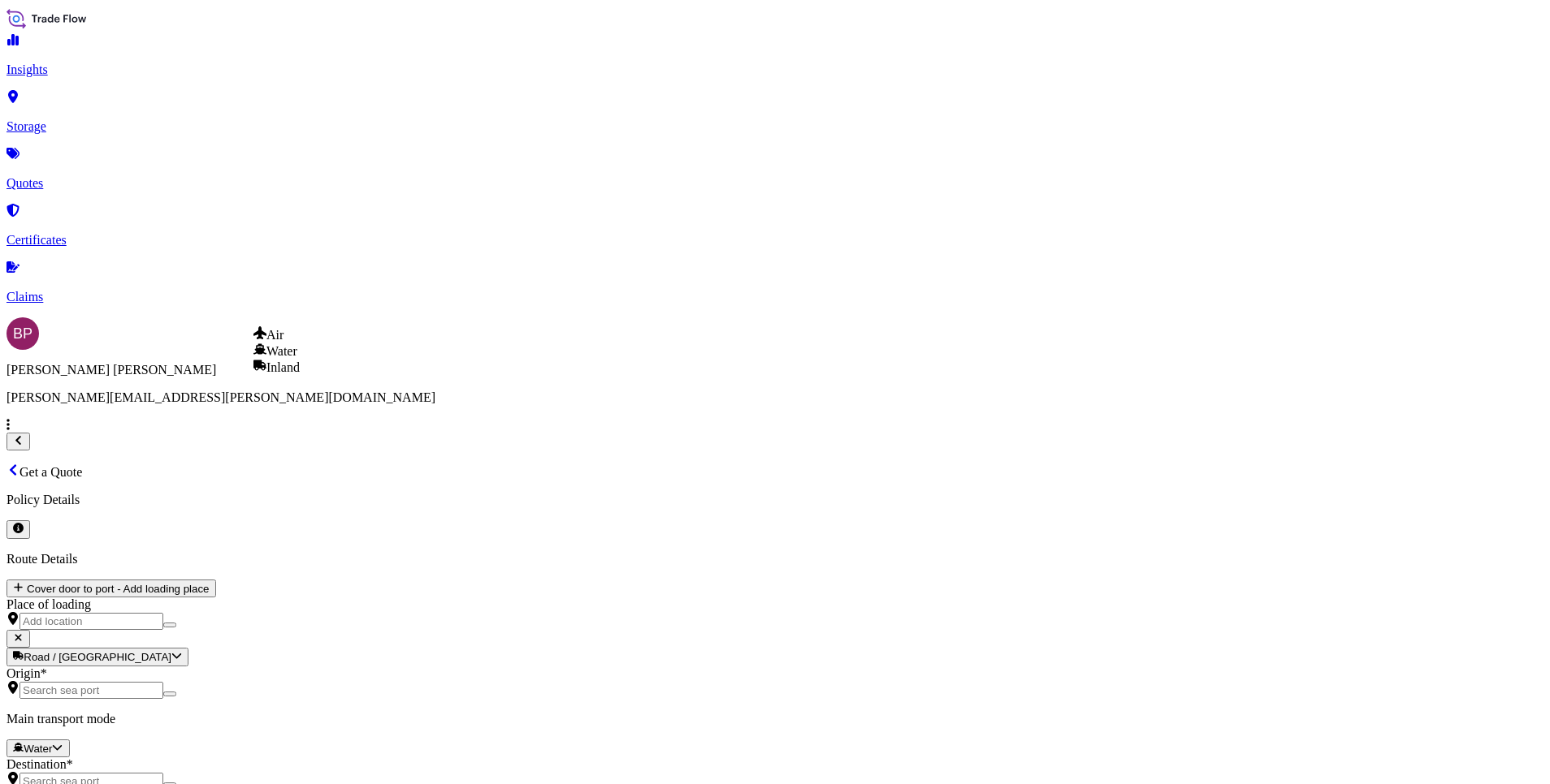
select select "Air"
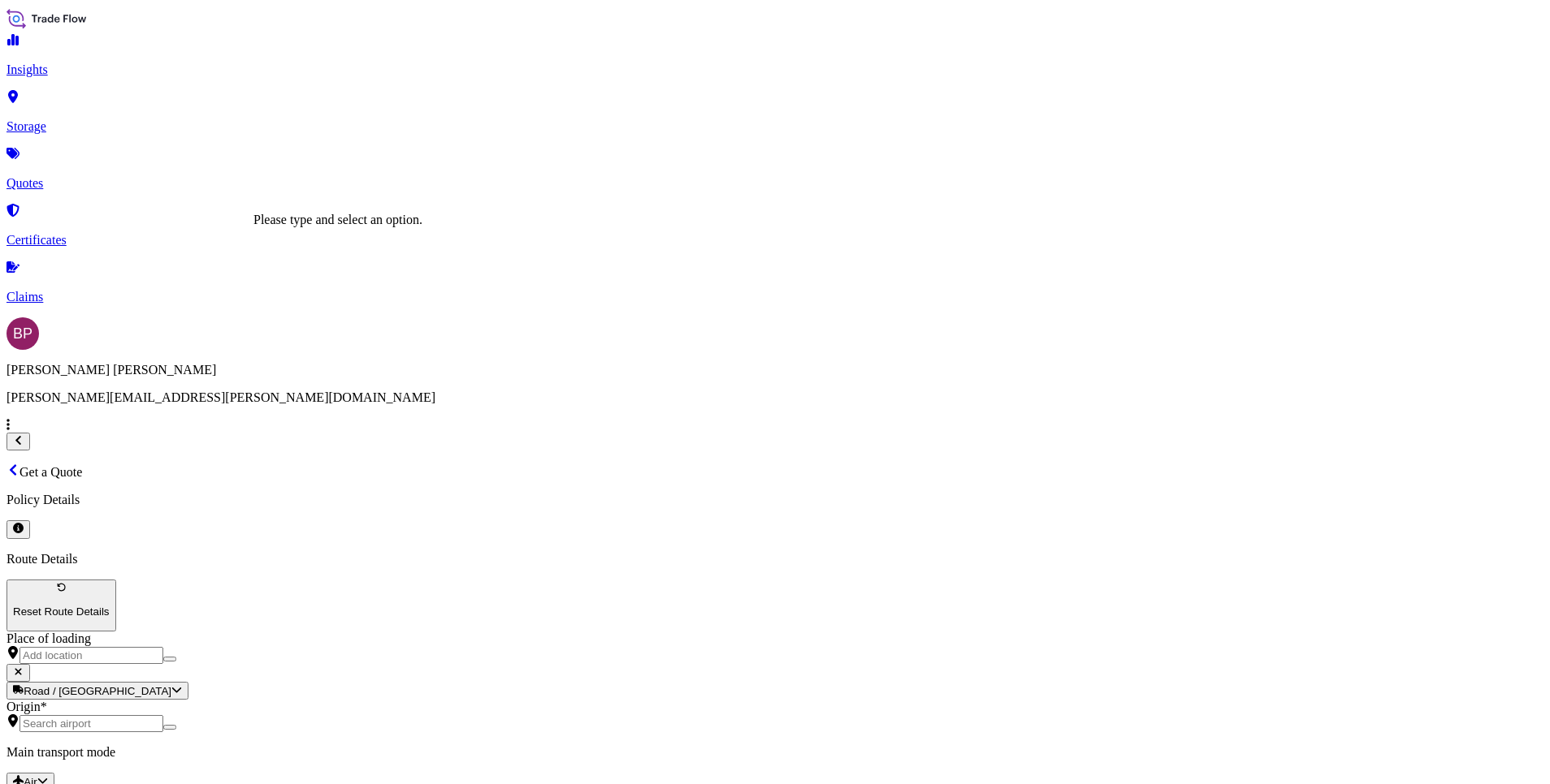
click at [163, 647] on input "Place of loading" at bounding box center [92, 655] width 144 height 17
paste input "[GEOGRAPHIC_DATA], [GEOGRAPHIC_DATA]"
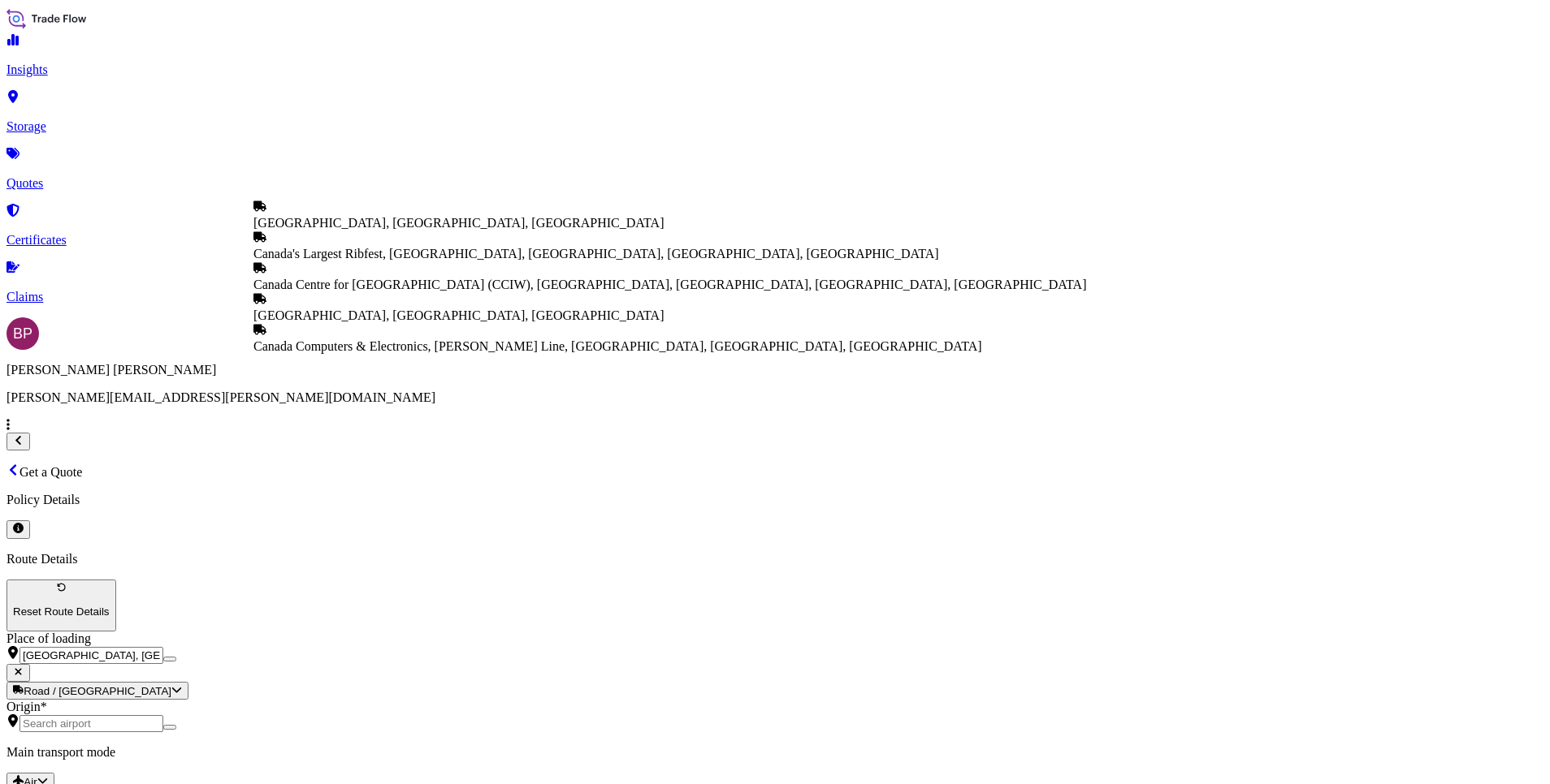
click at [392, 230] on span "[GEOGRAPHIC_DATA], [GEOGRAPHIC_DATA], [GEOGRAPHIC_DATA]" at bounding box center [458, 223] width 410 height 14
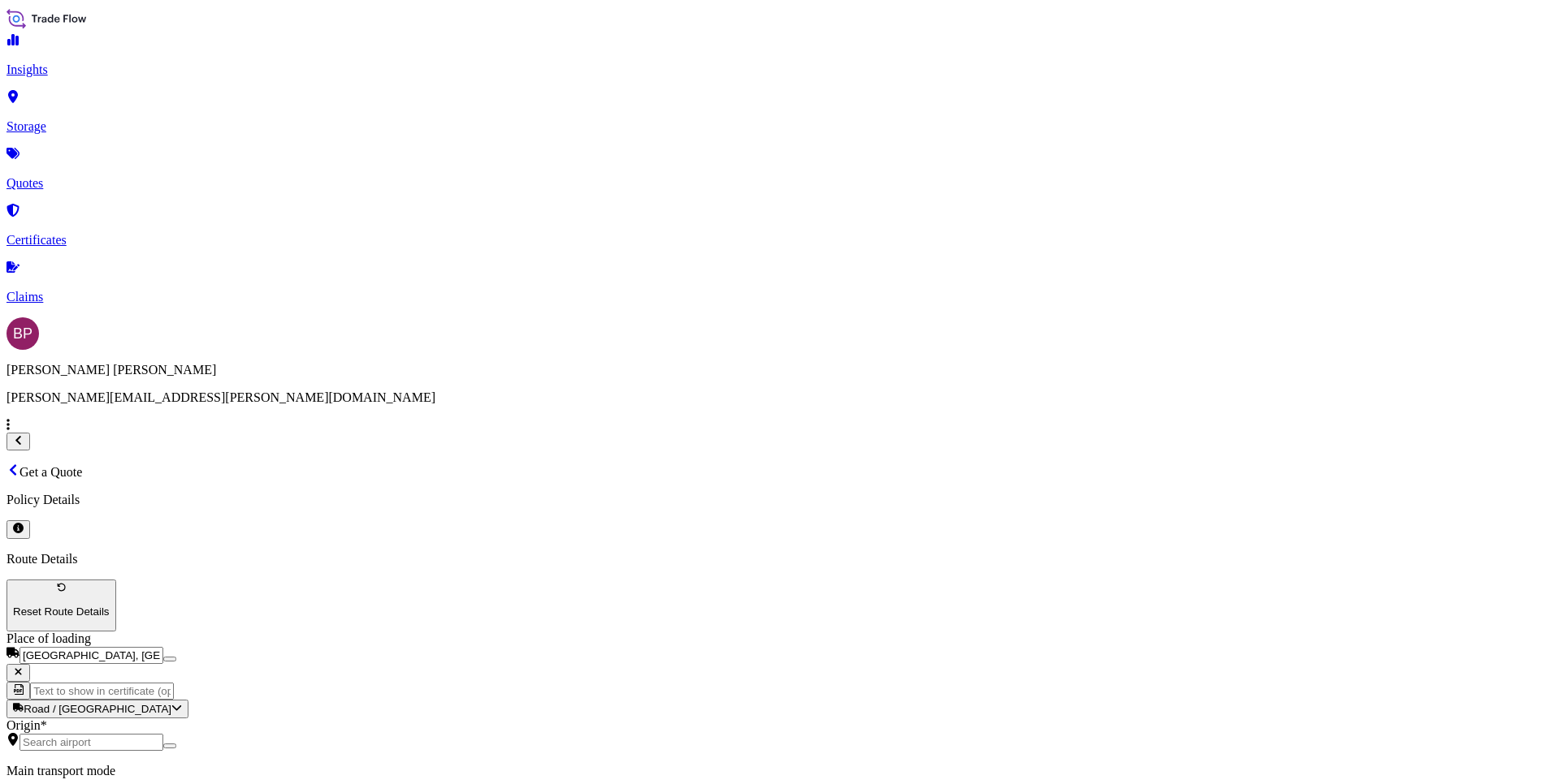
type input "[GEOGRAPHIC_DATA], [GEOGRAPHIC_DATA], [GEOGRAPHIC_DATA]"
click at [163, 734] on input "Origin *" at bounding box center [92, 742] width 144 height 17
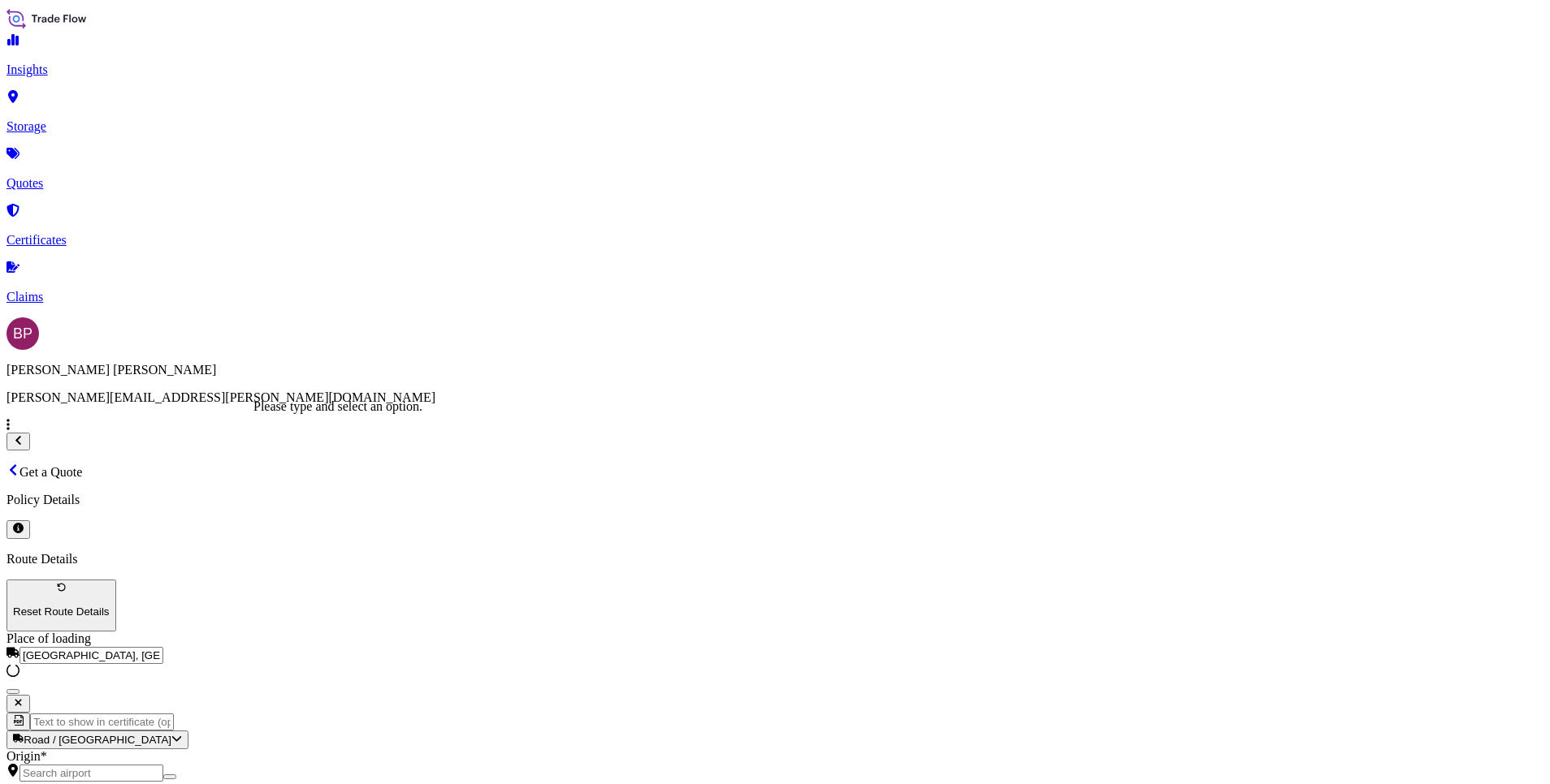
paste input "[GEOGRAPHIC_DATA], [GEOGRAPHIC_DATA]"
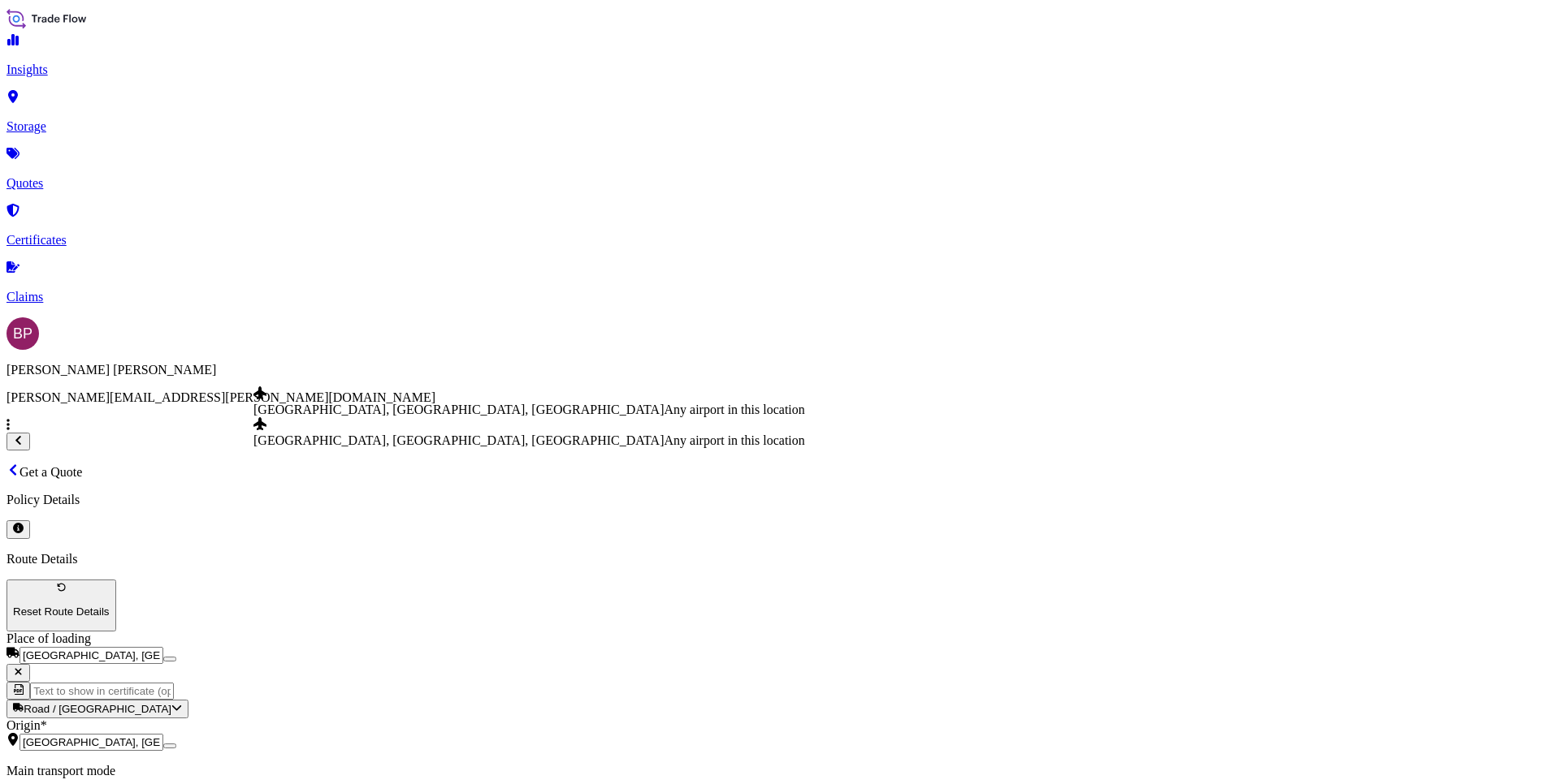
click at [467, 411] on div "[GEOGRAPHIC_DATA], [GEOGRAPHIC_DATA], [GEOGRAPHIC_DATA] Any airport in this loc…" at bounding box center [529, 401] width 552 height 31
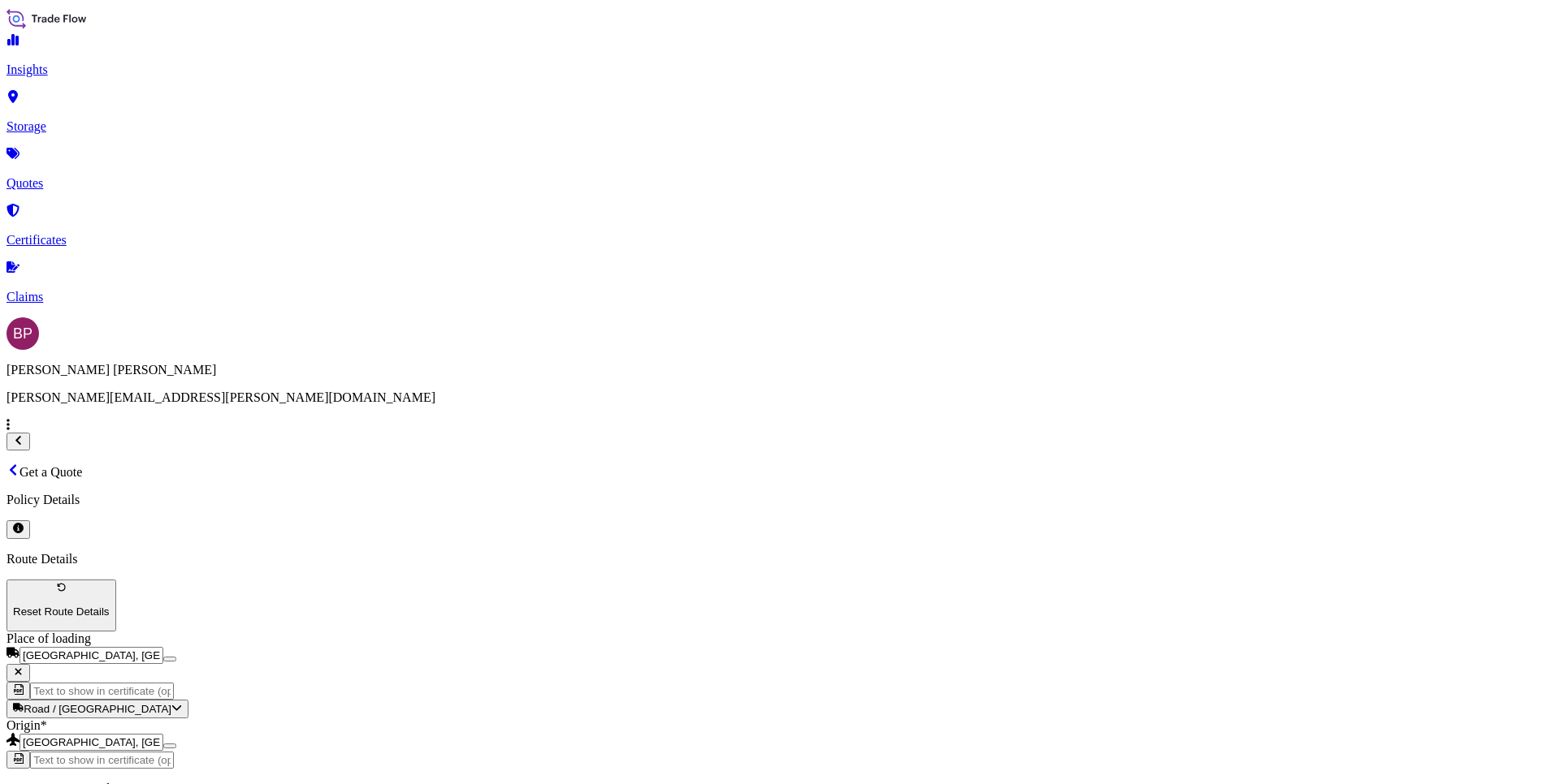
type input "[GEOGRAPHIC_DATA], [GEOGRAPHIC_DATA], [GEOGRAPHIC_DATA]"
click at [446, 616] on span "Any airport in this location" at bounding box center [516, 609] width 140 height 14
type input "Al Khobar [GEOGRAPHIC_DATA]"
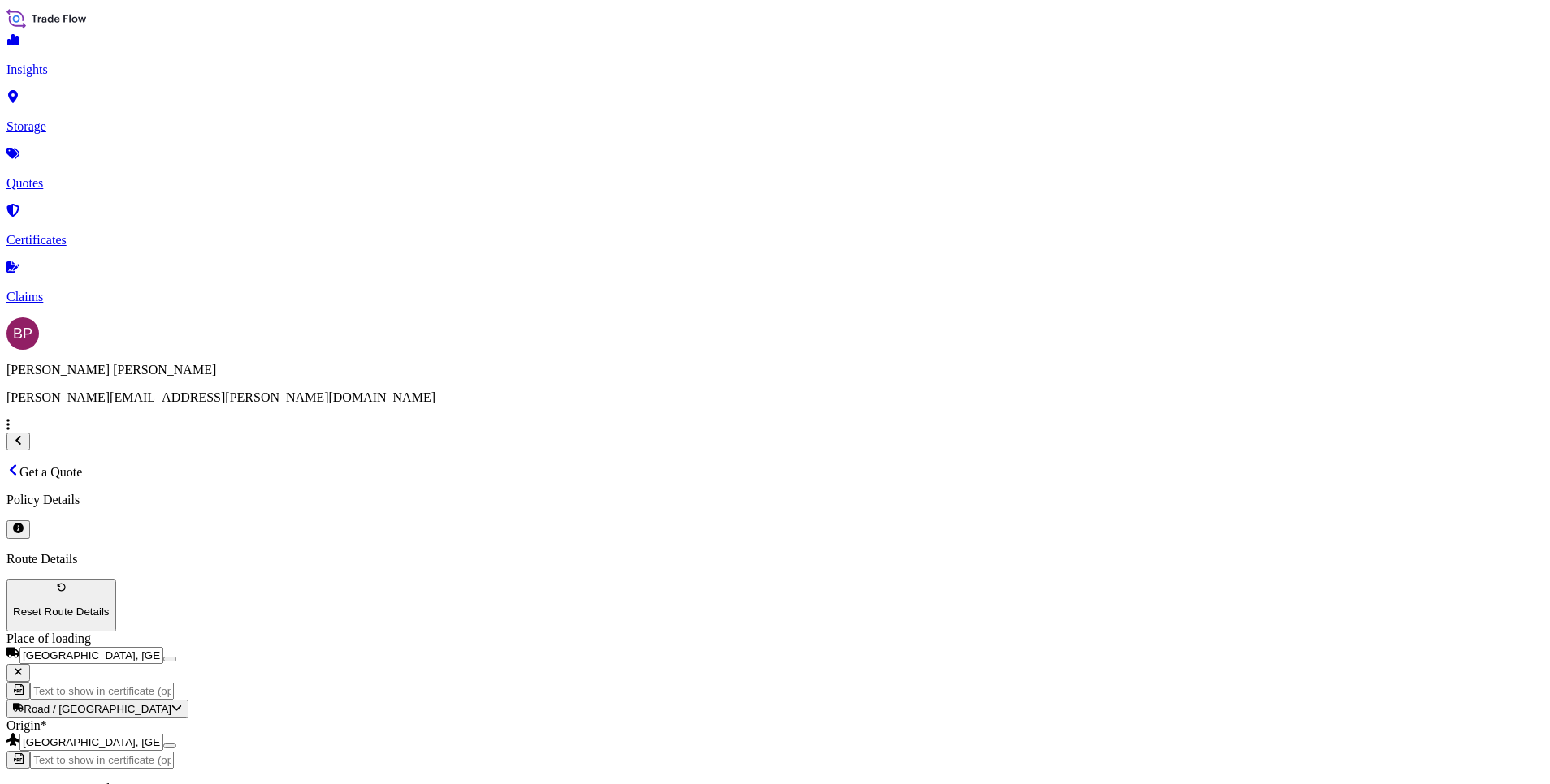
scroll to position [106, 0]
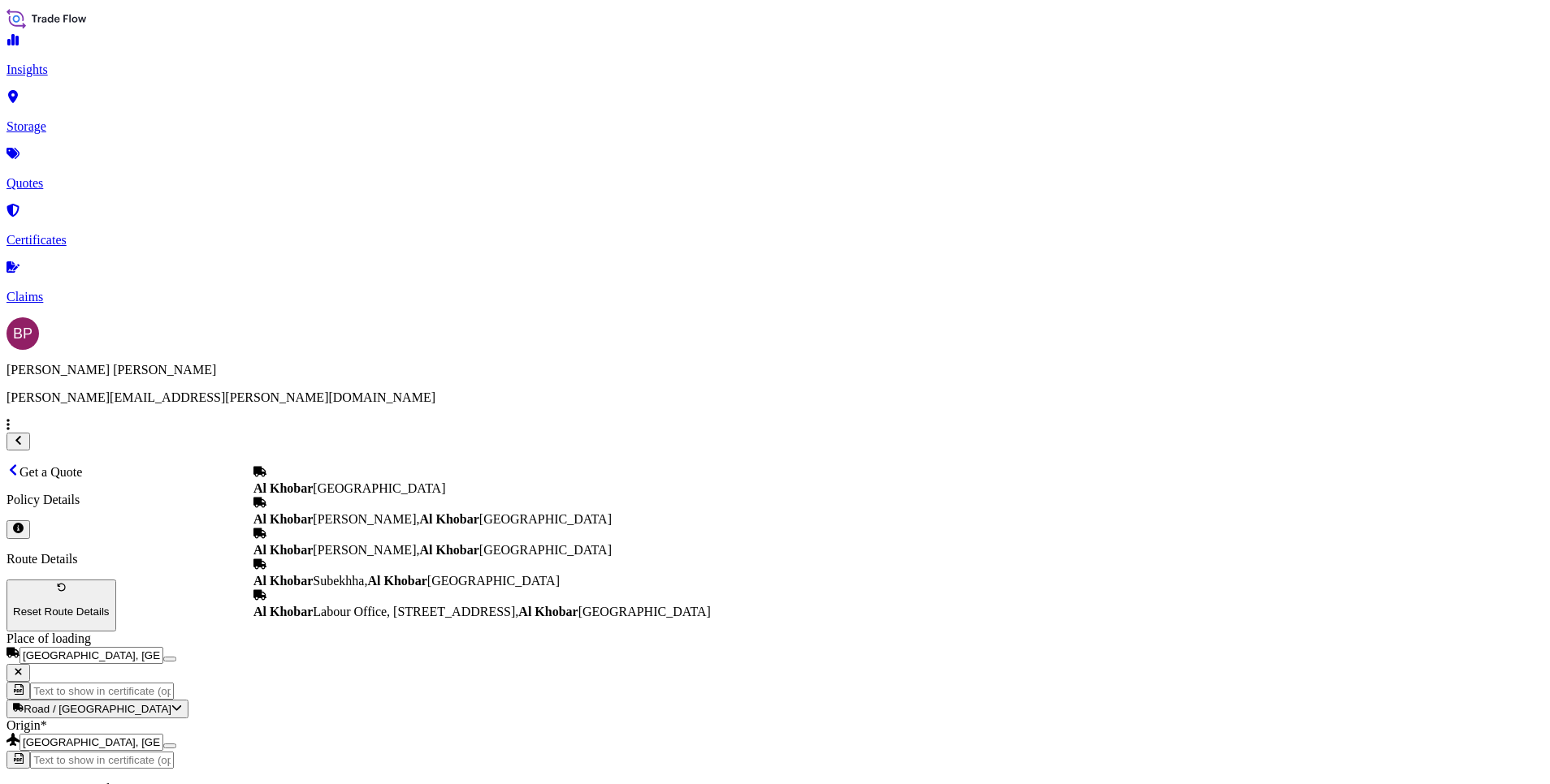
click at [404, 481] on span "Al Khobar [GEOGRAPHIC_DATA]" at bounding box center [349, 488] width 192 height 14
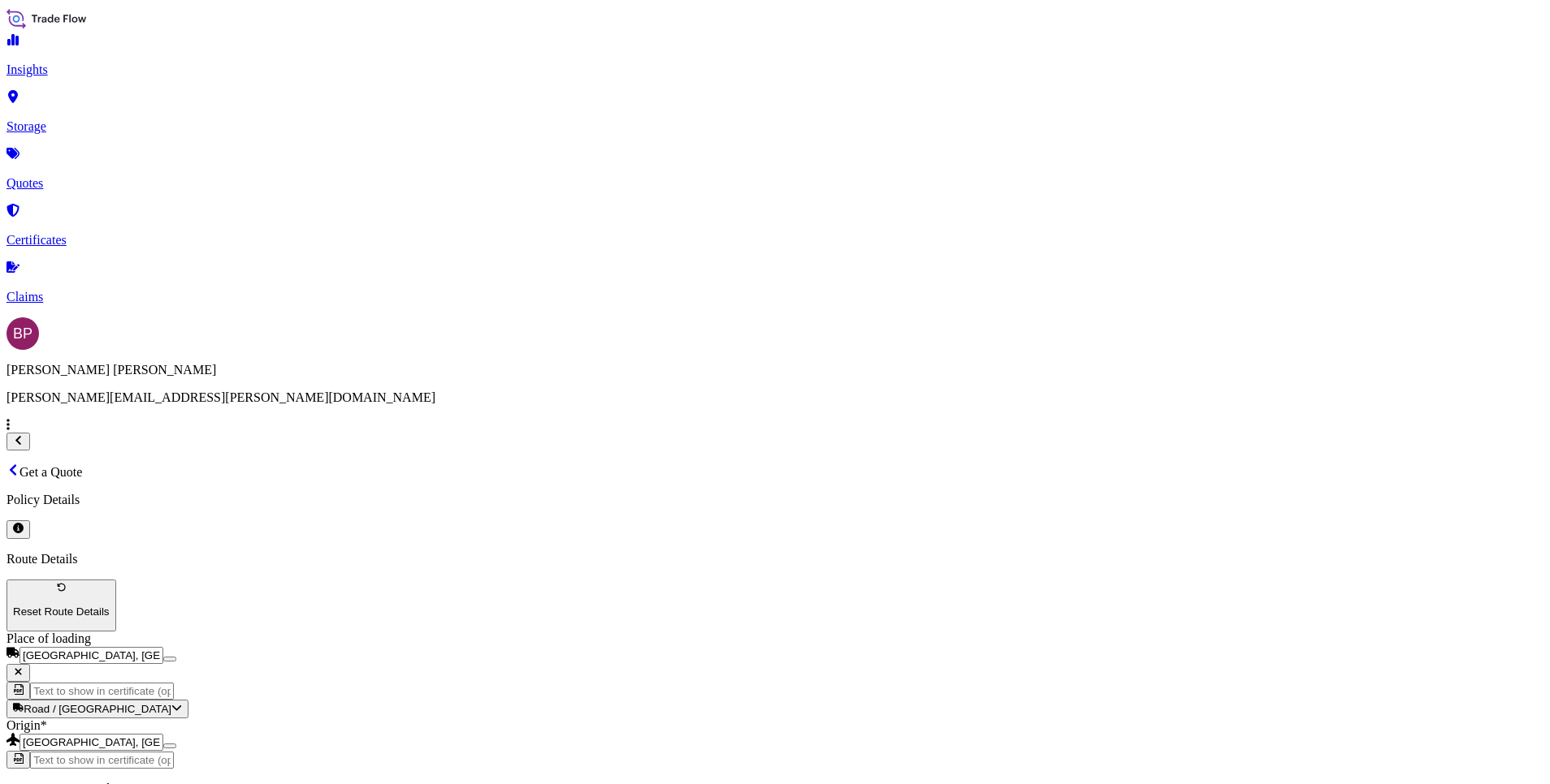
type input "Al Khobar [GEOGRAPHIC_DATA]"
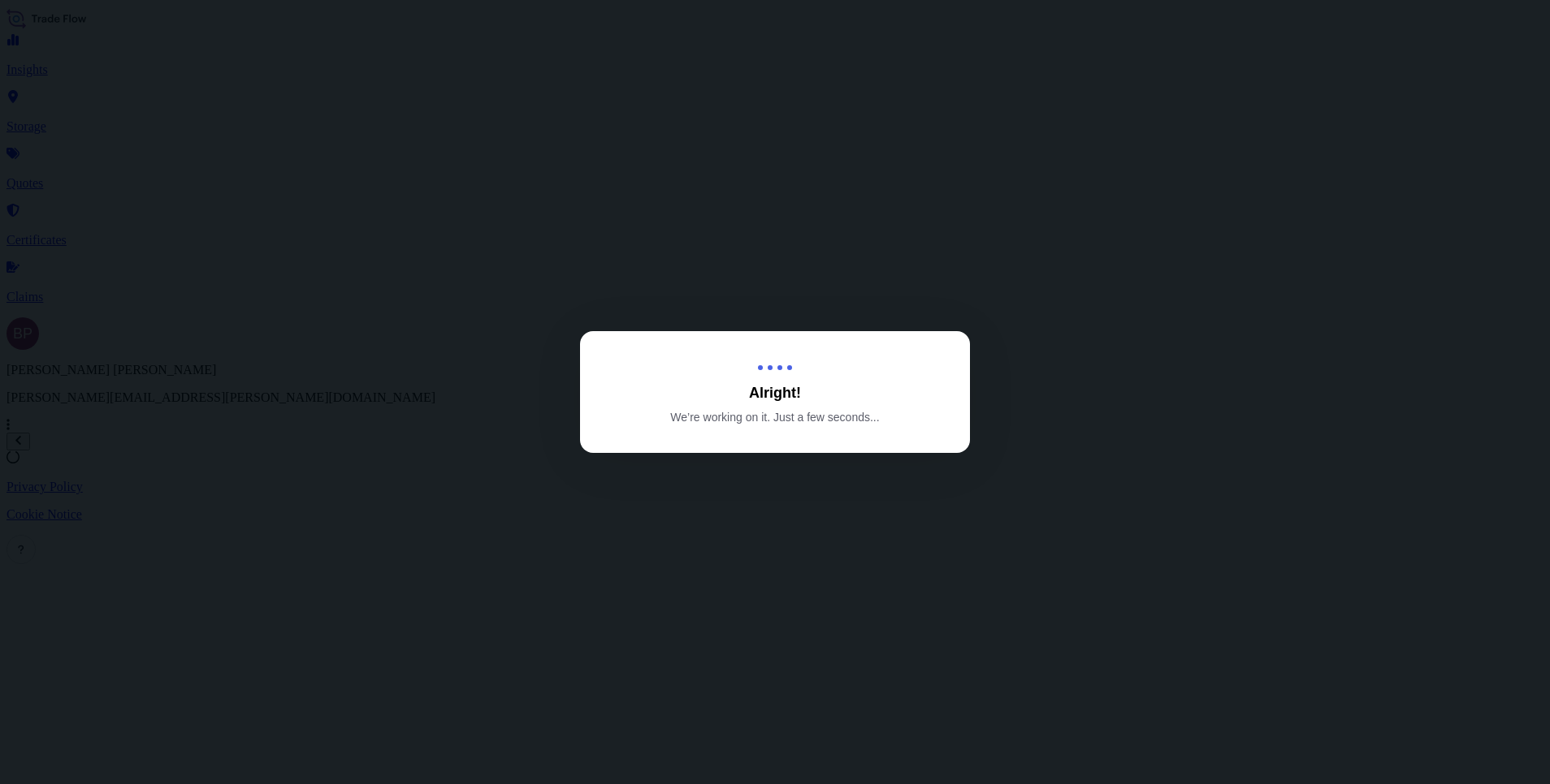
select select "Road / [GEOGRAPHIC_DATA]"
select select "Air"
select select "Road / [GEOGRAPHIC_DATA]"
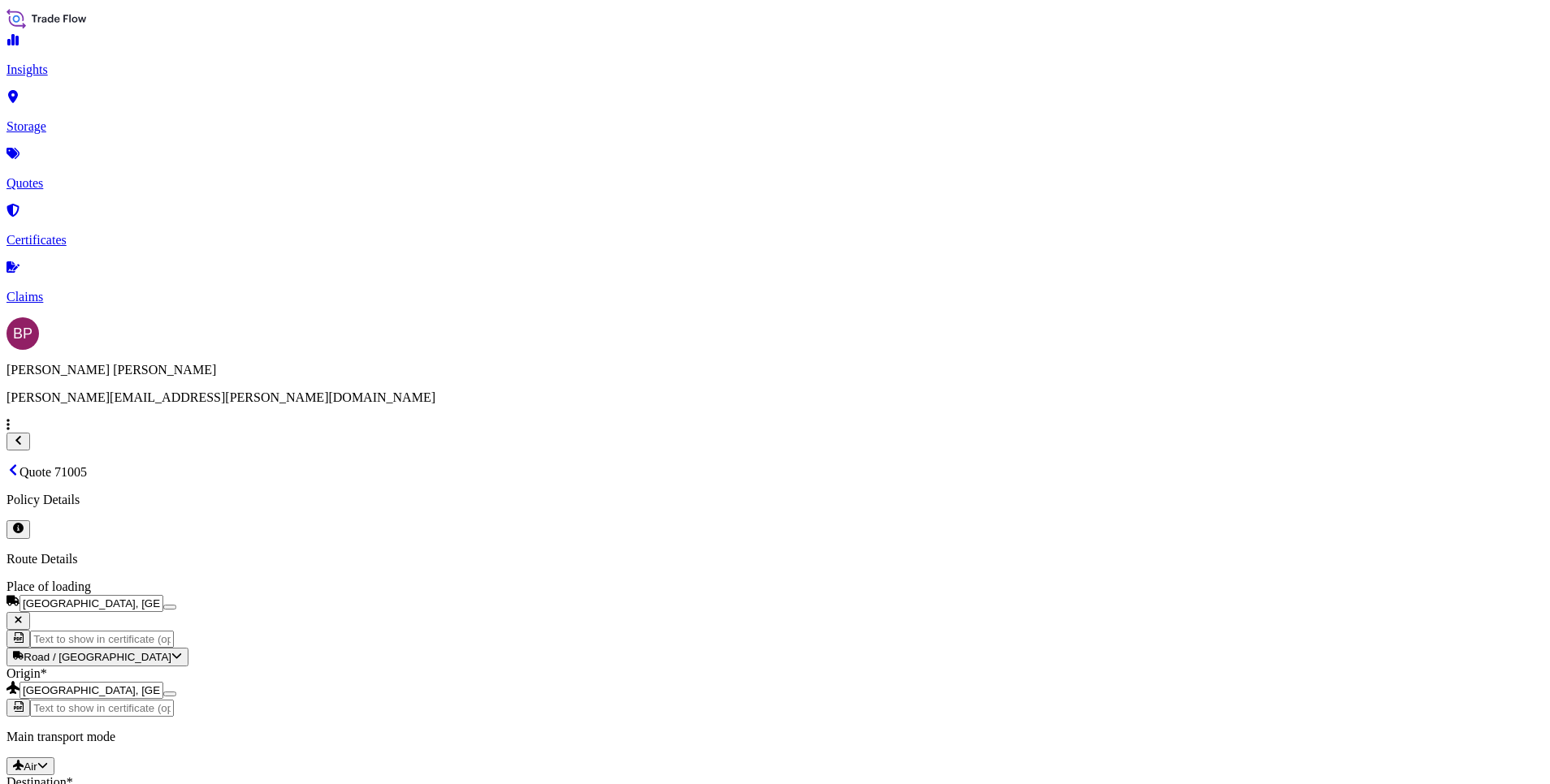
scroll to position [1323, 0]
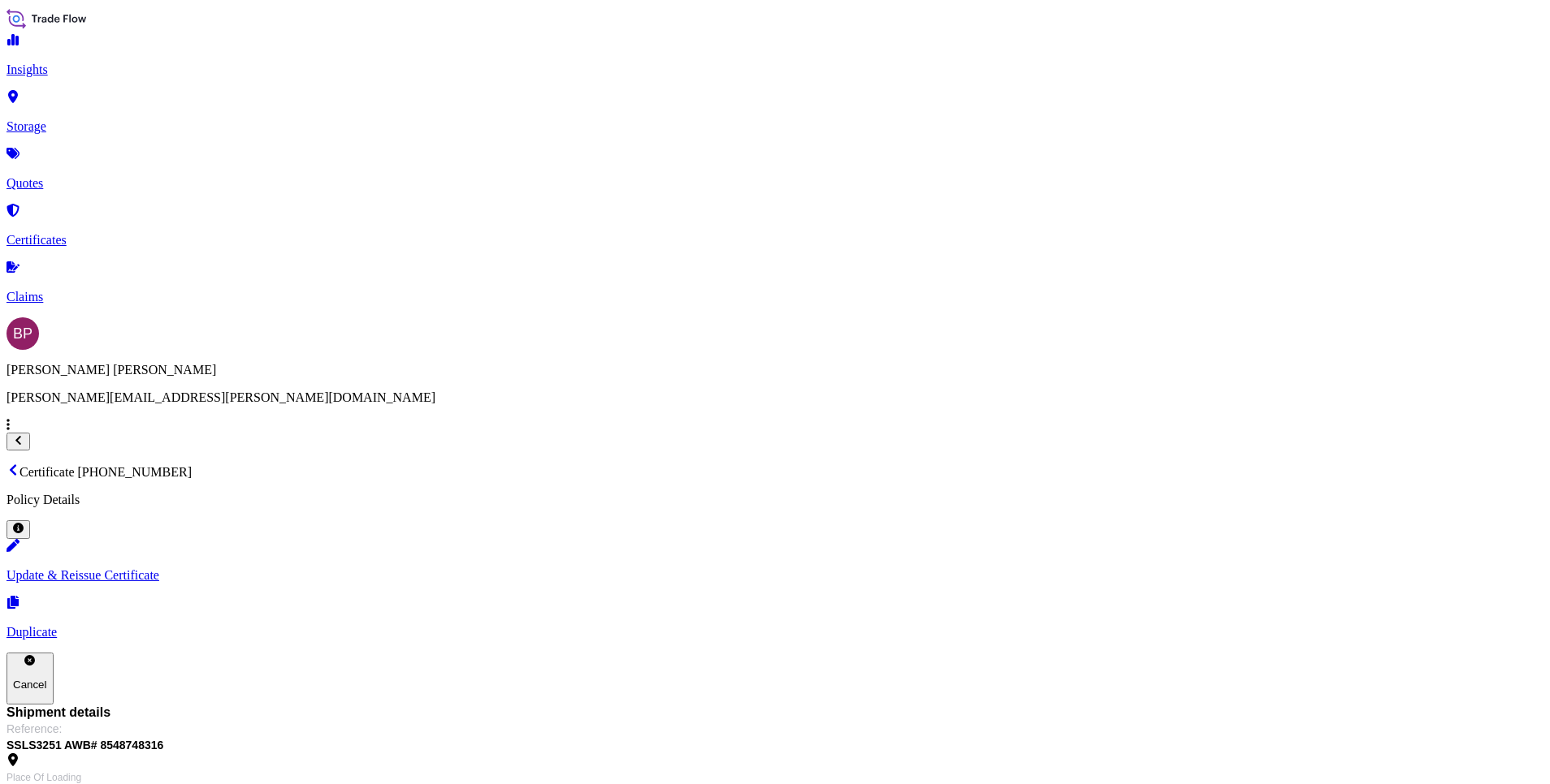
click at [84, 148] on link "Quotes" at bounding box center [775, 169] width 1537 height 42
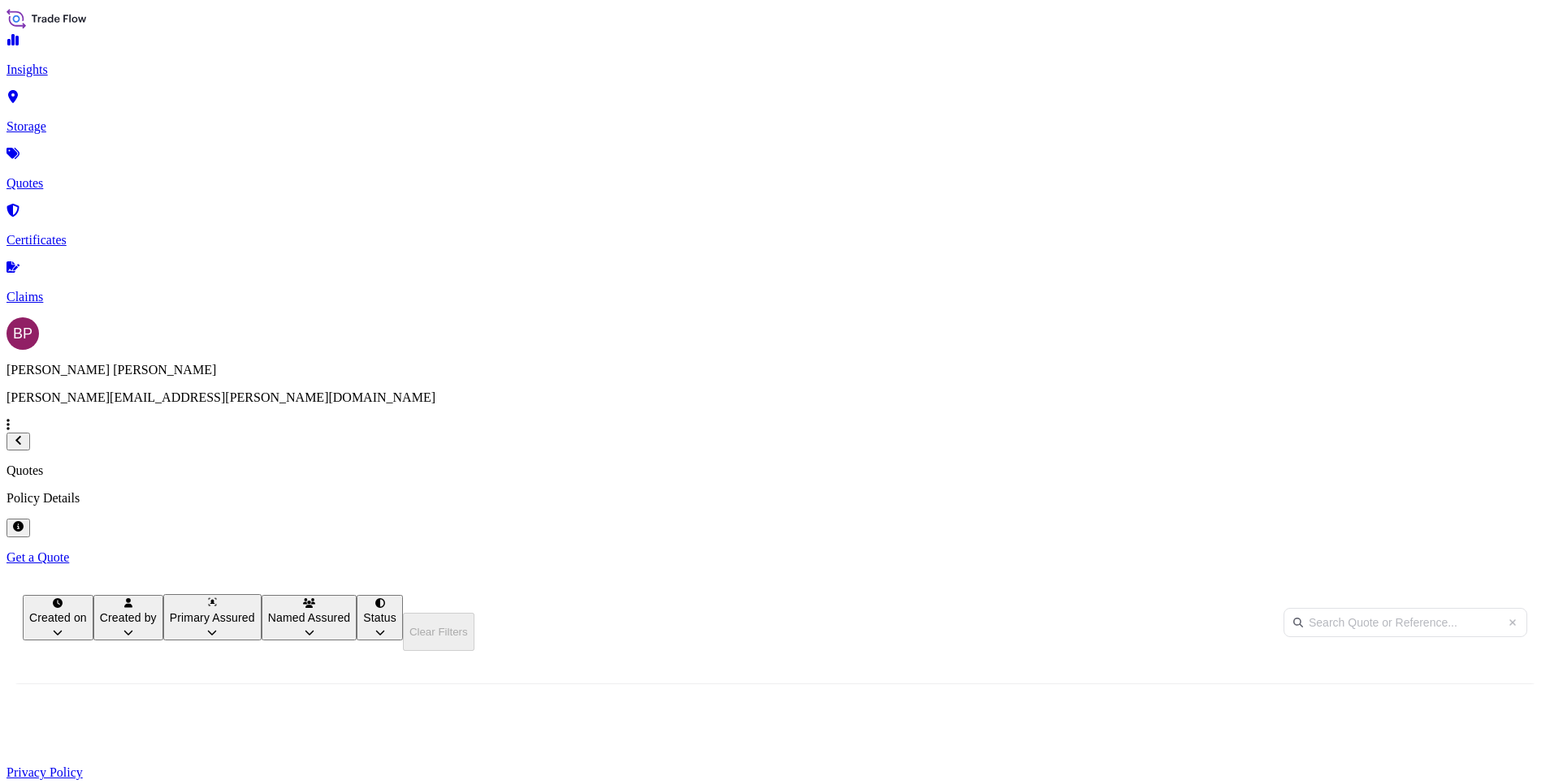
scroll to position [502, 1271]
click at [1490, 551] on p "Get a Quote" at bounding box center [775, 558] width 1537 height 15
select select "Water"
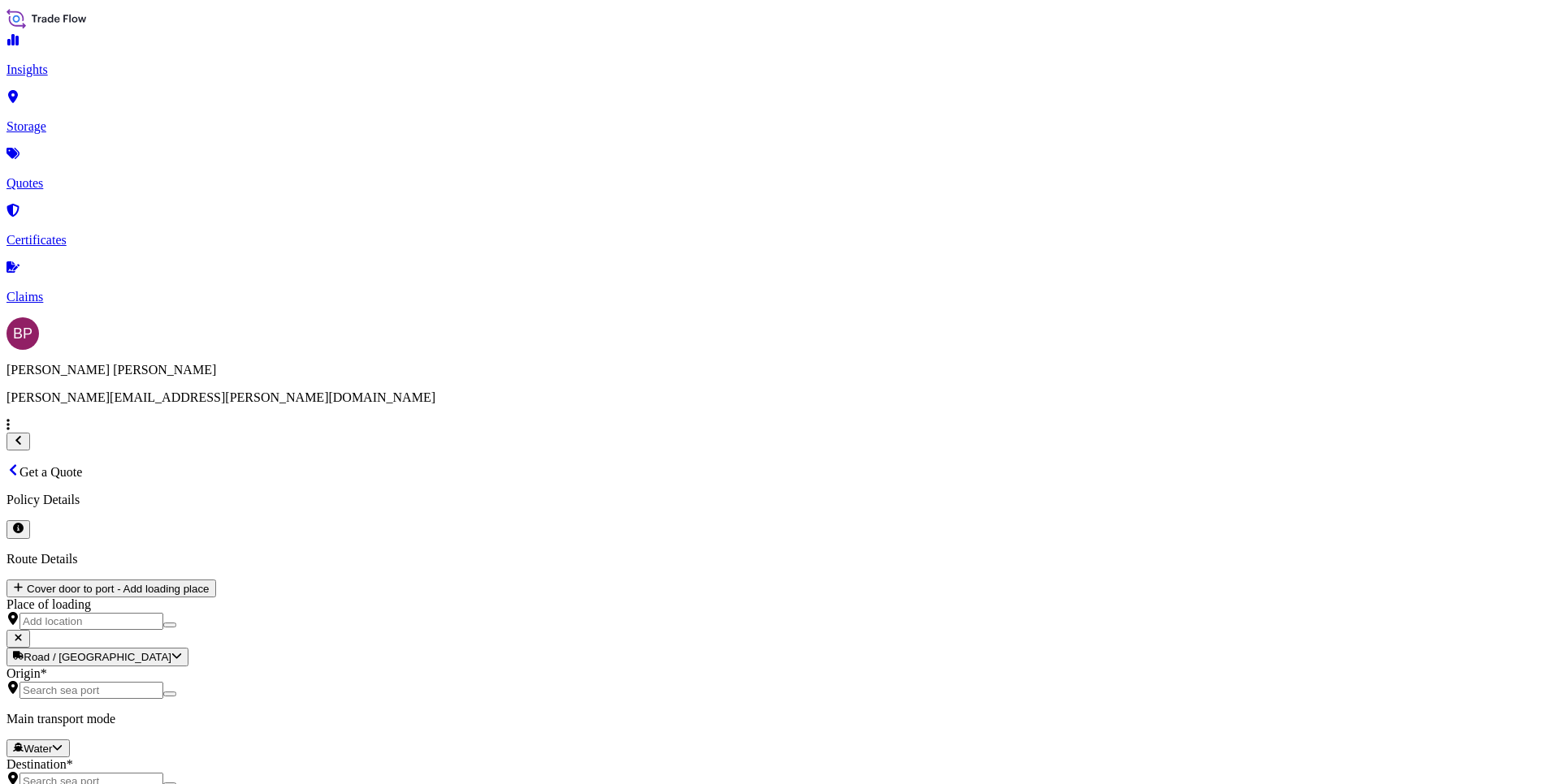
scroll to position [26, 0]
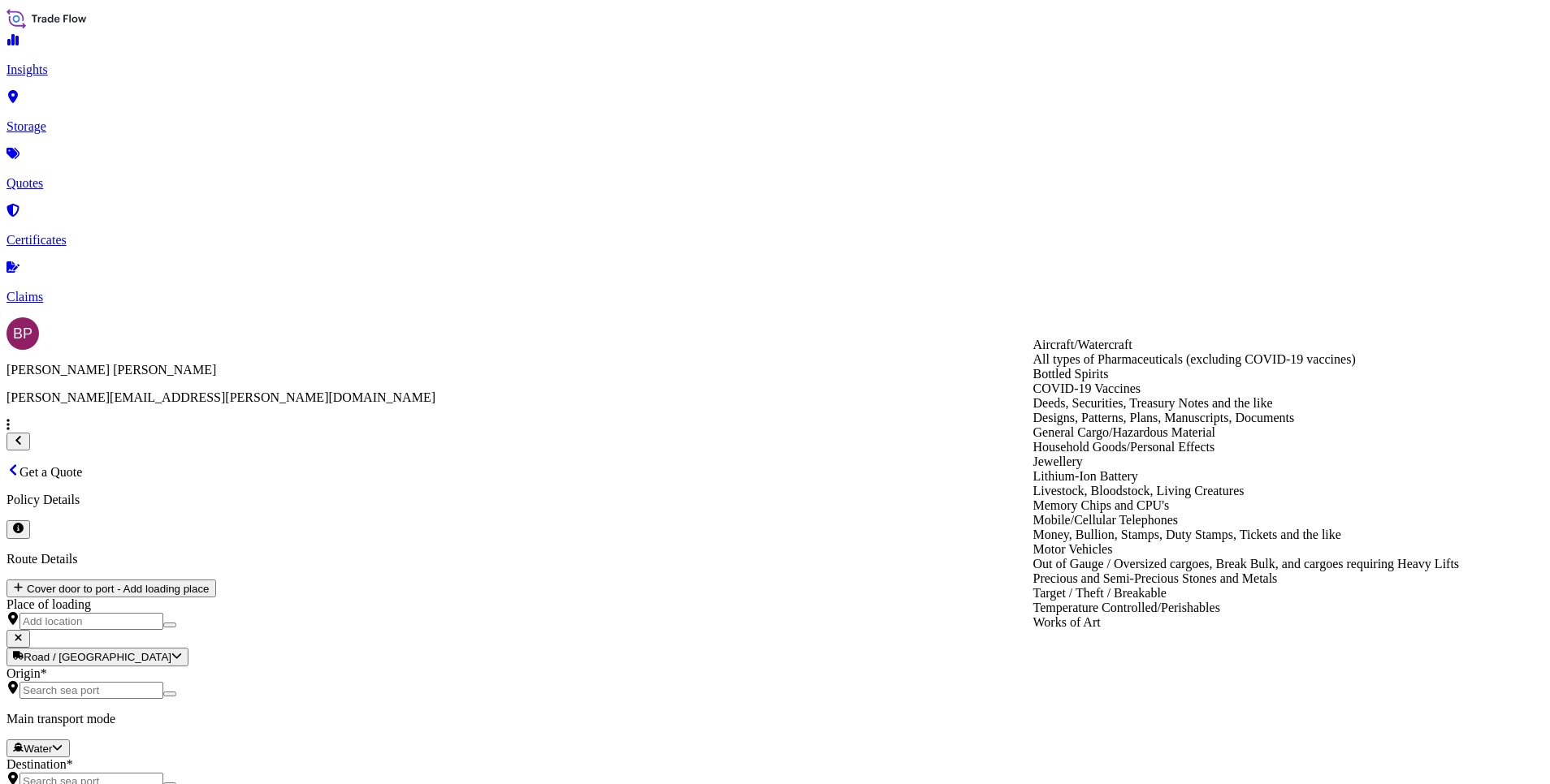
click at [1116, 440] on div "General Cargo/Hazardous Material" at bounding box center [1246, 433] width 426 height 15
type input "General Cargo/Hazardous Material"
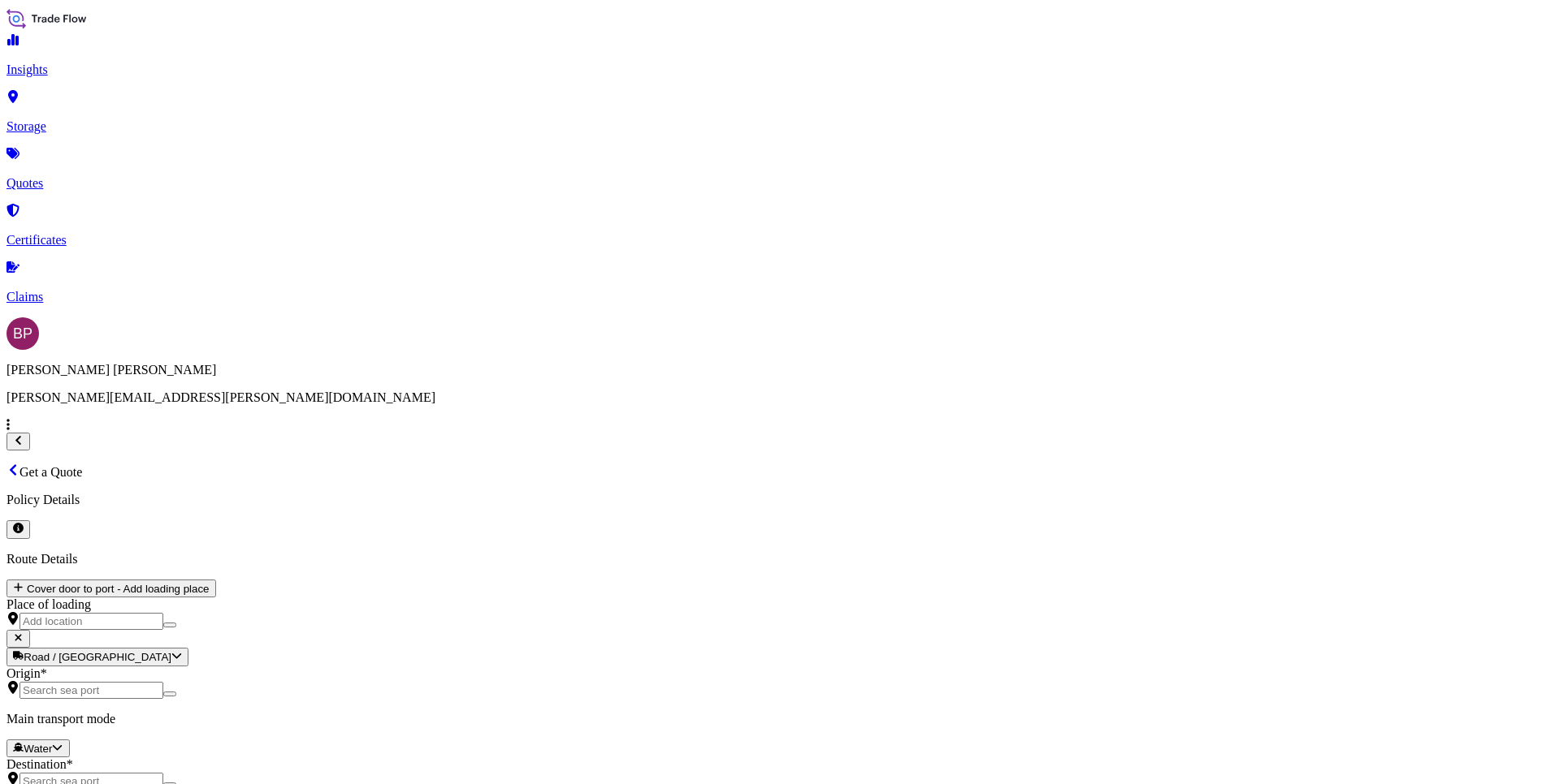
click at [638, 393] on div "MEAI" at bounding box center [650, 386] width 175 height 15
type input "MEAI"
drag, startPoint x: 1168, startPoint y: 378, endPoint x: 1136, endPoint y: 499, distance: 125.2
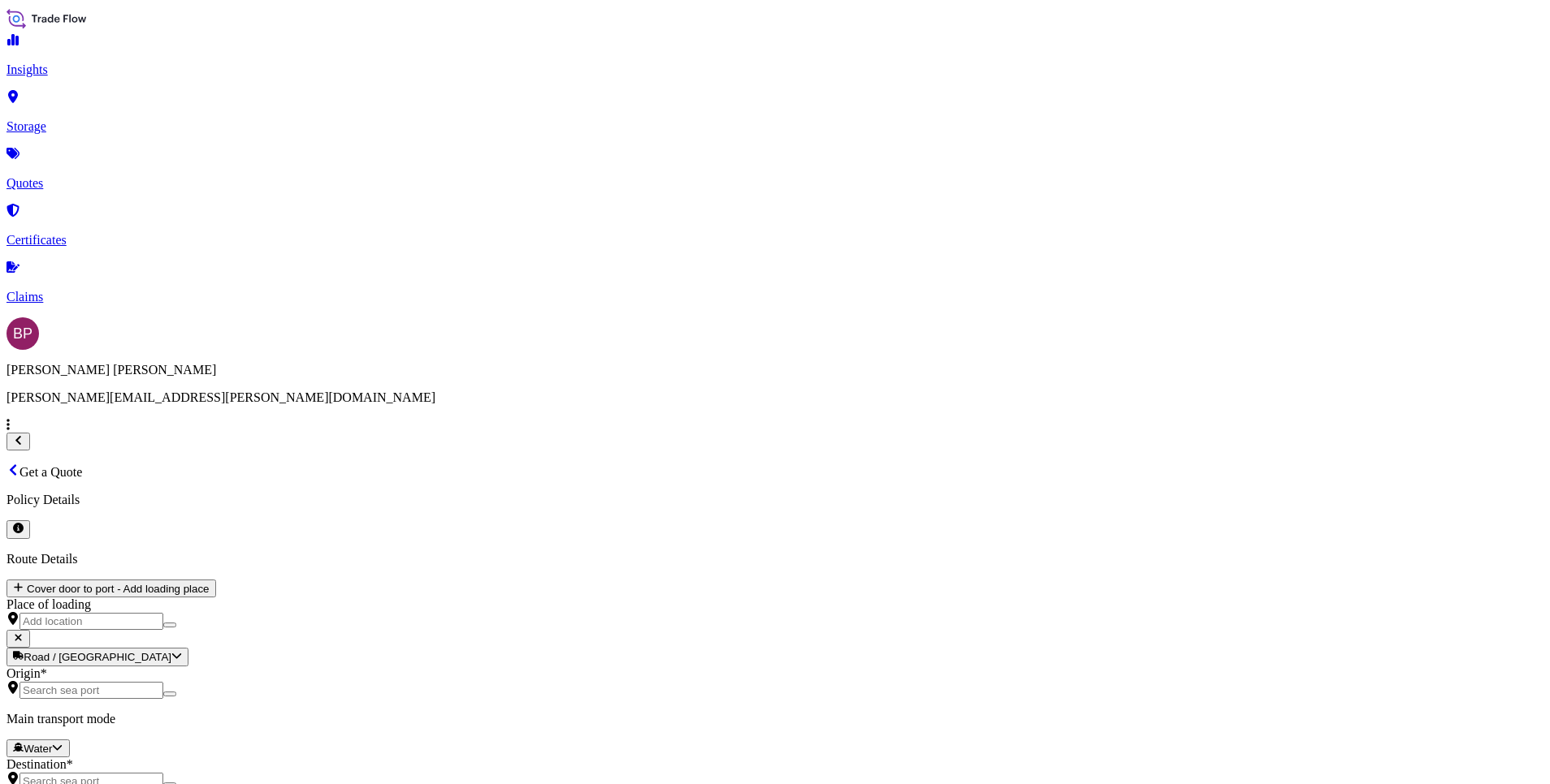
paste input "40511.28"
type input "40511.28"
type input "0"
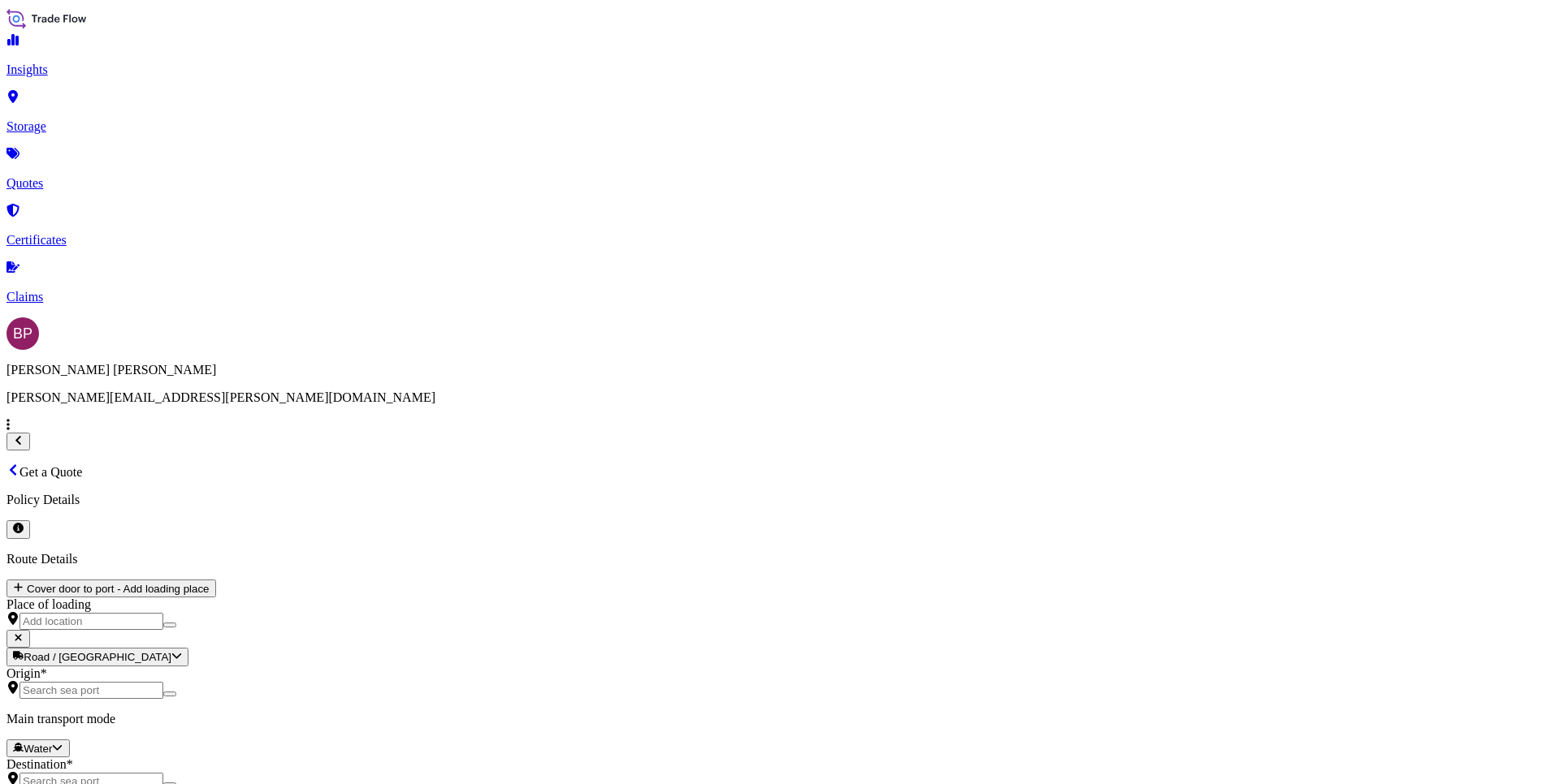
paste textarea "Tubing Sets for [MEDICAL_DATA]"
type textarea "Tubing Sets for [MEDICAL_DATA]"
paste input "SSLS3079"
type input "SSLS3079"
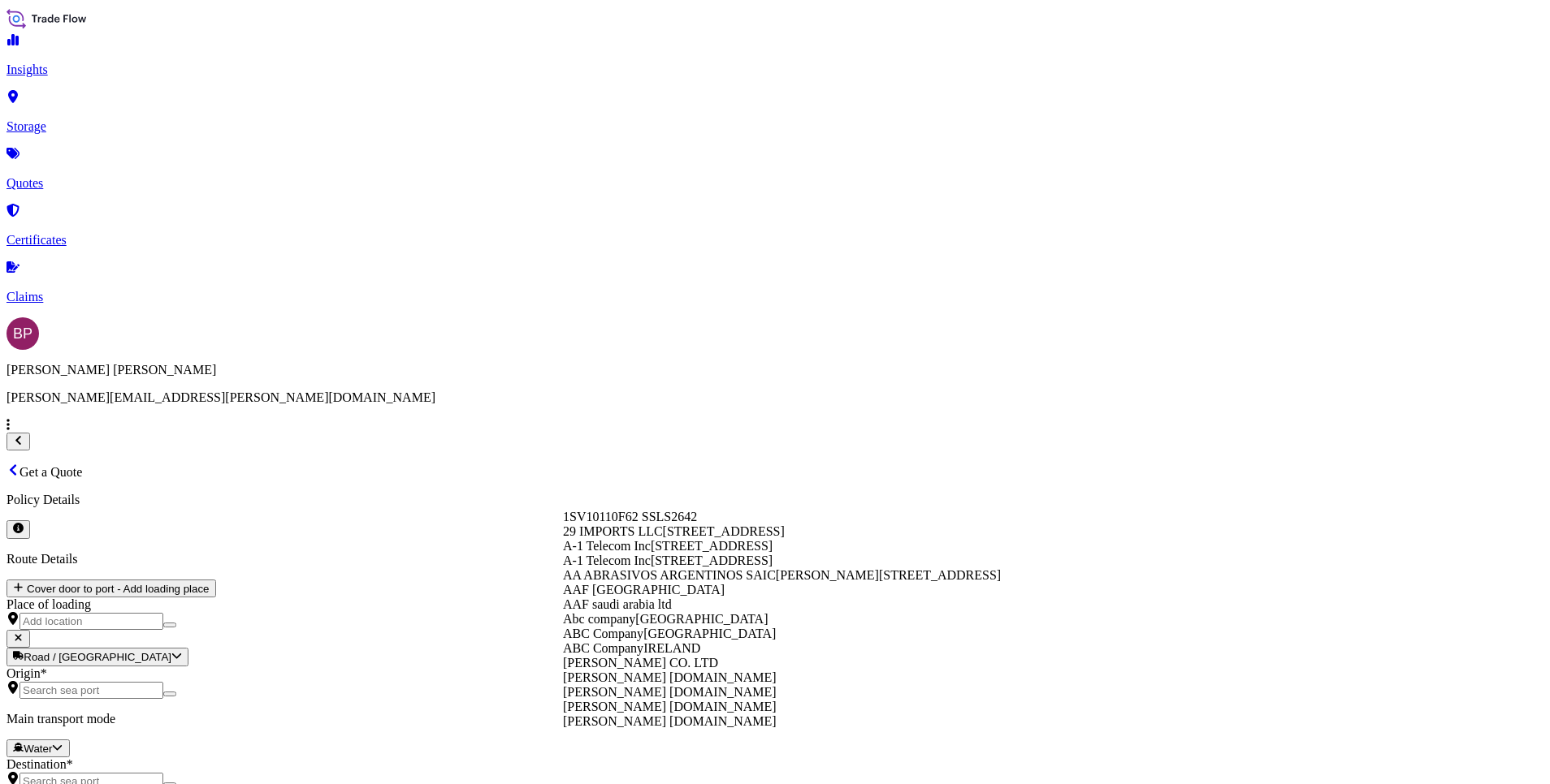
paste input "Sidanah International Company"
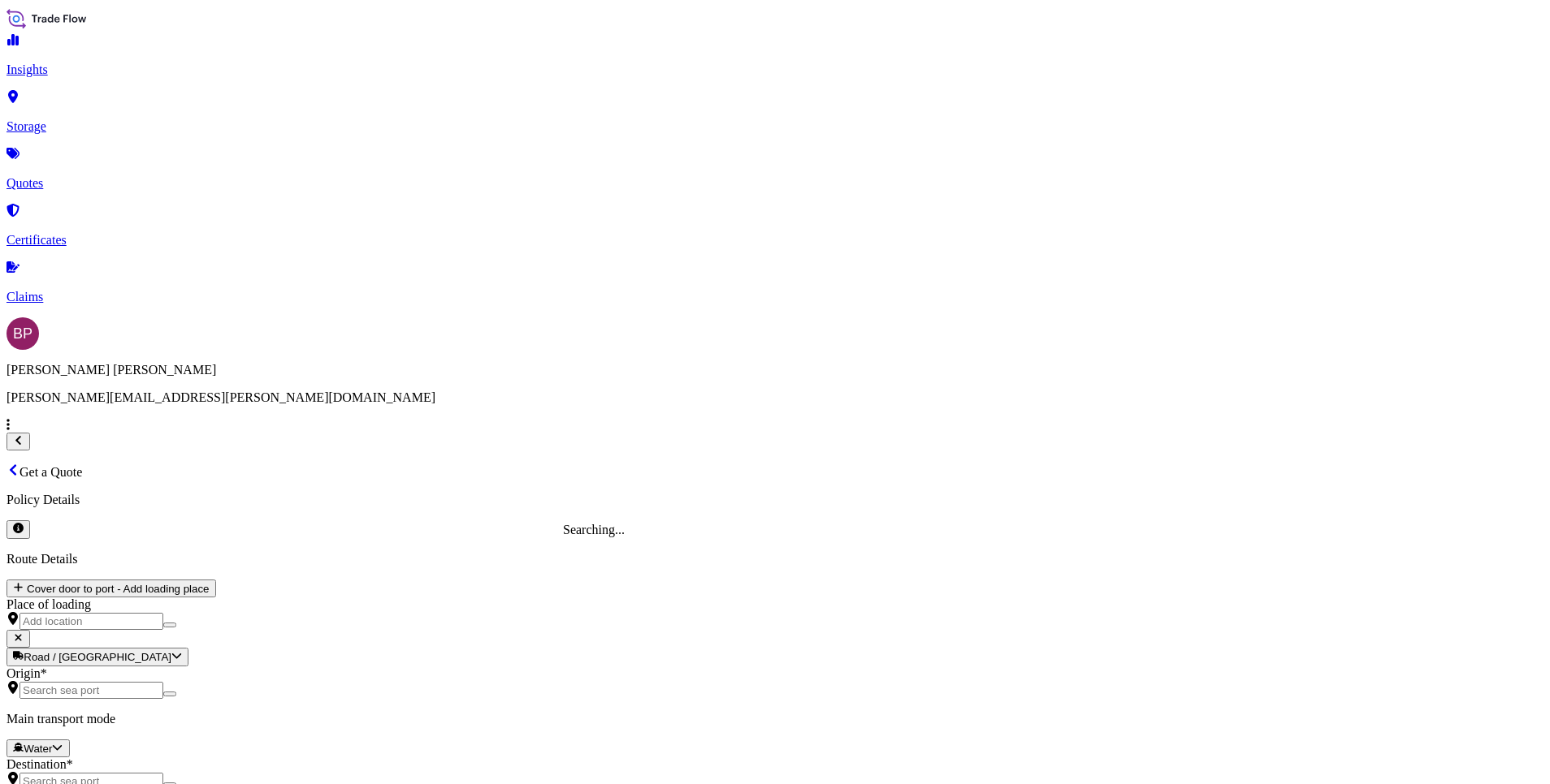
type input "Sidanah International Company"
click at [577, 516] on div "21" at bounding box center [571, 509] width 13 height 15
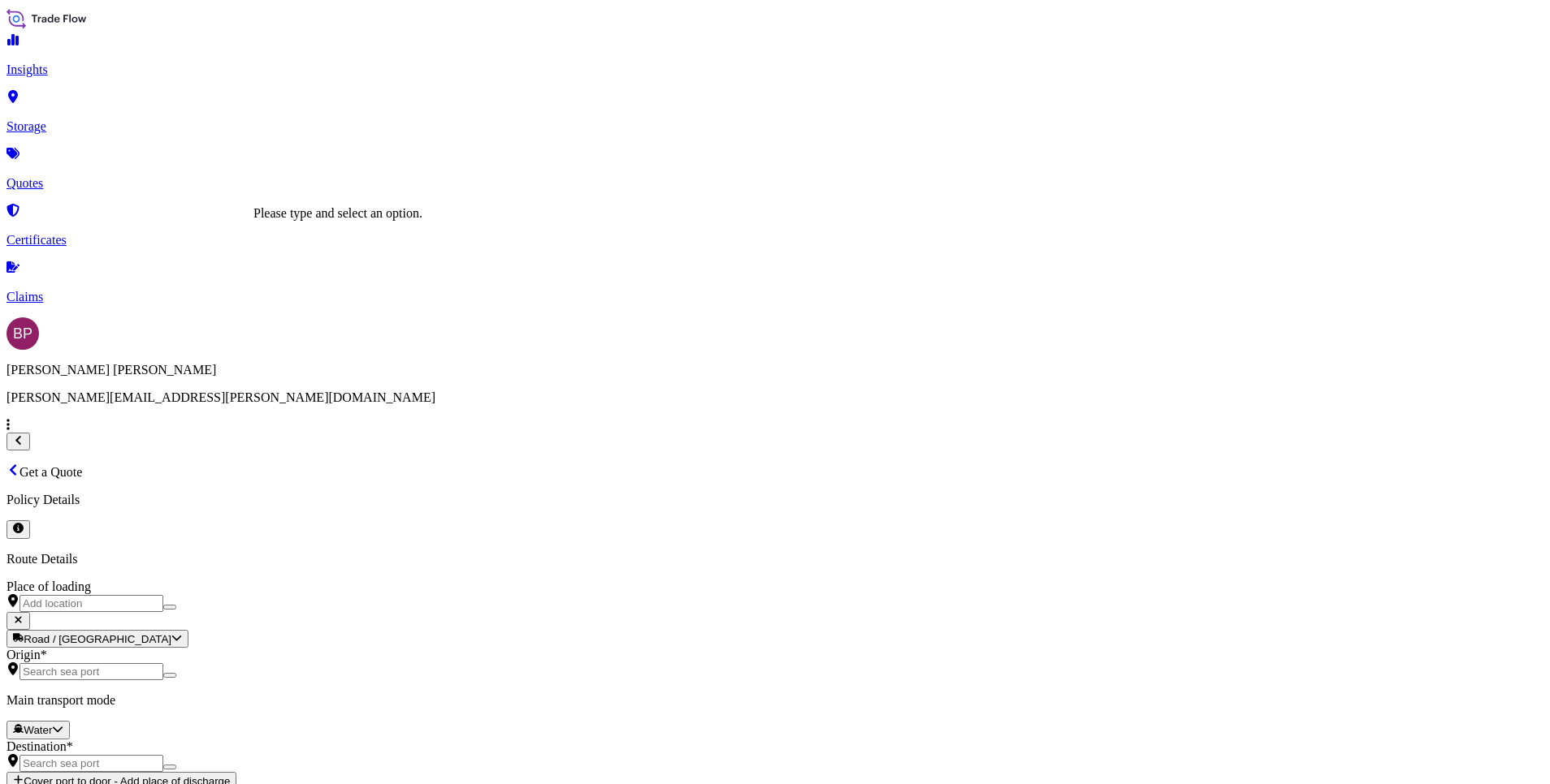
click at [163, 595] on input "Place of loading" at bounding box center [92, 603] width 144 height 17
paste input "[GEOGRAPHIC_DATA]"
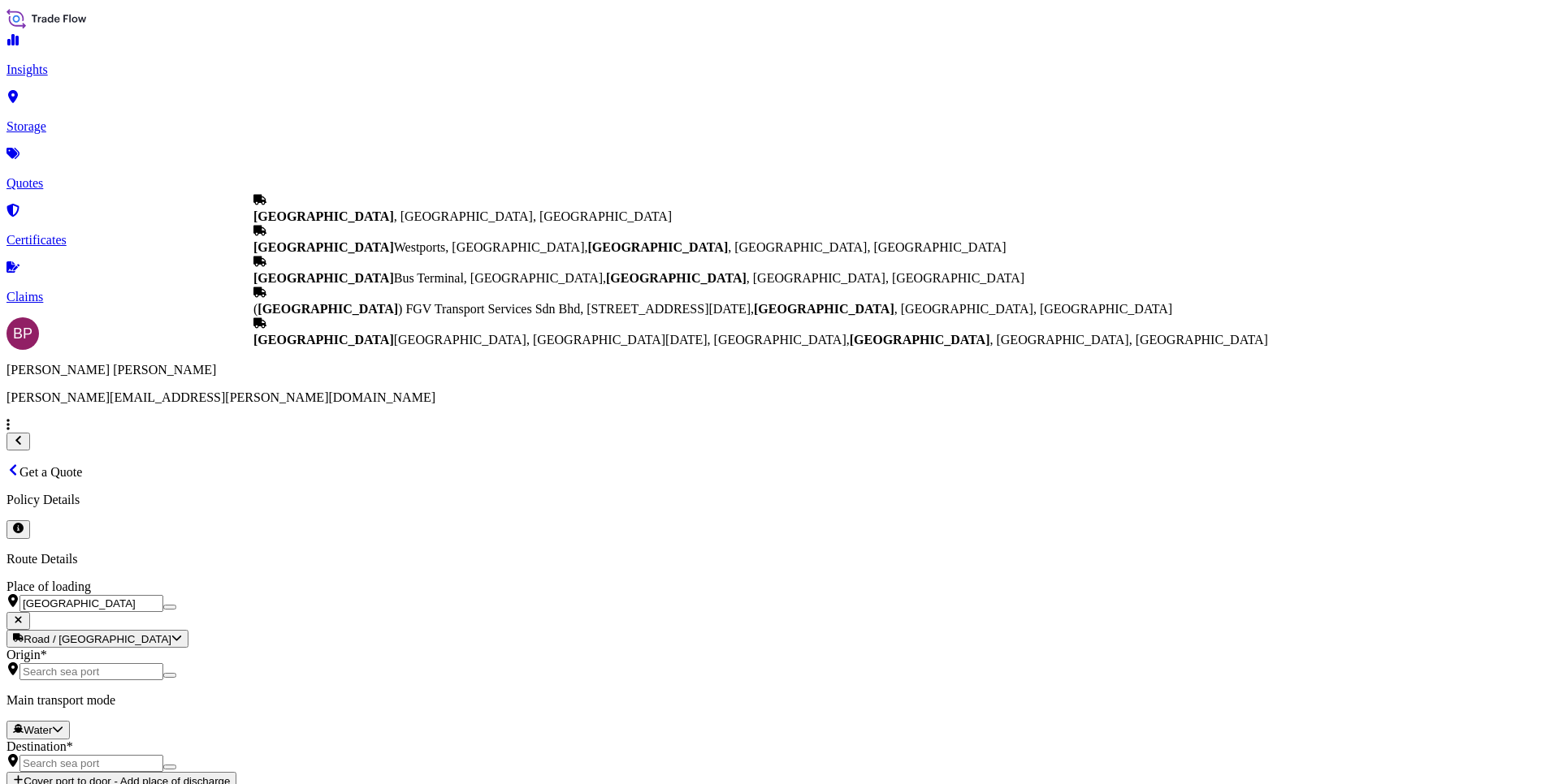
click at [425, 220] on span "[GEOGRAPHIC_DATA] , [GEOGRAPHIC_DATA], [GEOGRAPHIC_DATA]" at bounding box center [462, 216] width 418 height 14
type input "[GEOGRAPHIC_DATA], [GEOGRAPHIC_DATA], [GEOGRAPHIC_DATA]"
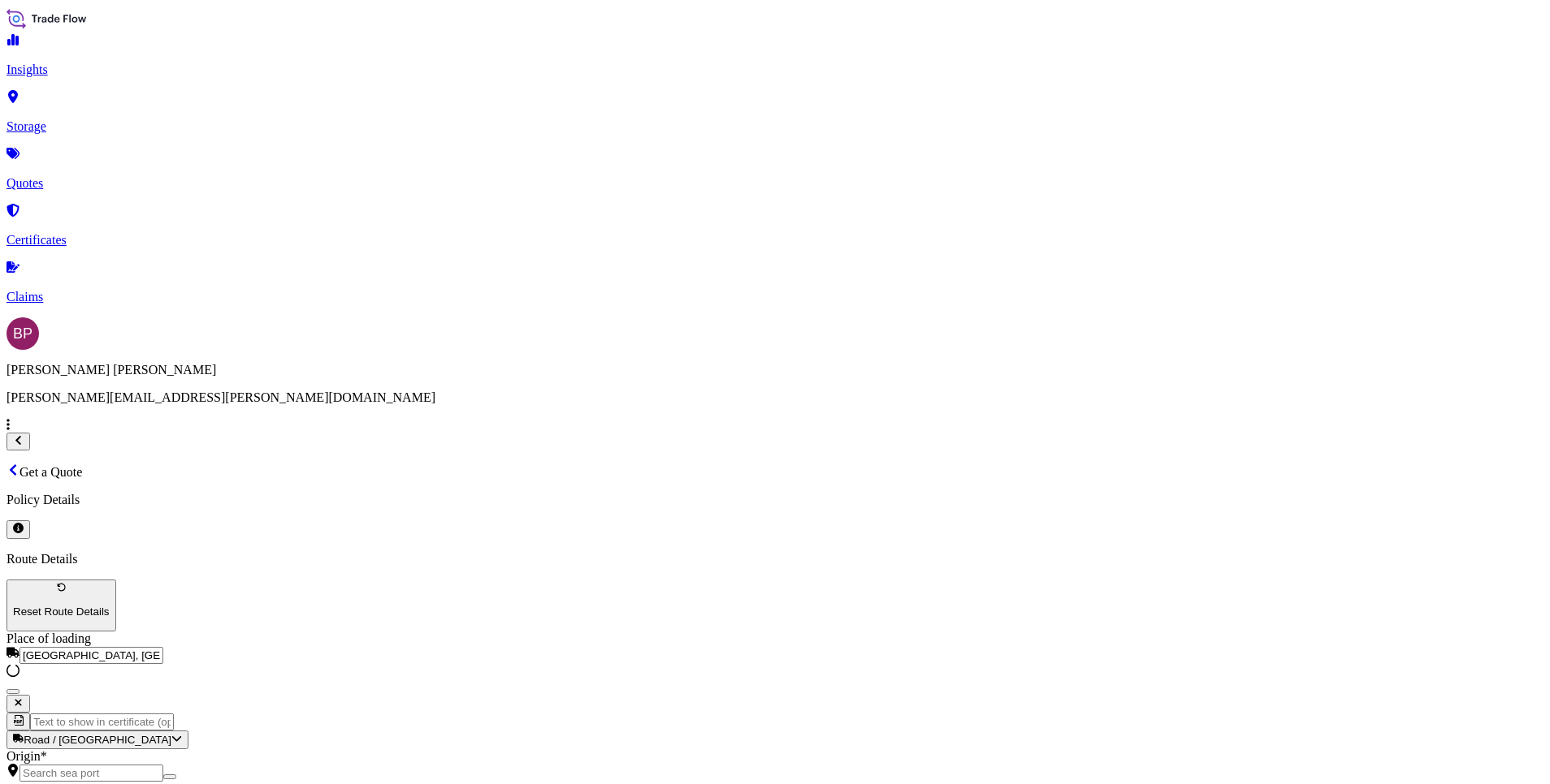
click at [163, 765] on input "Origin *" at bounding box center [92, 773] width 144 height 17
paste input "[GEOGRAPHIC_DATA]"
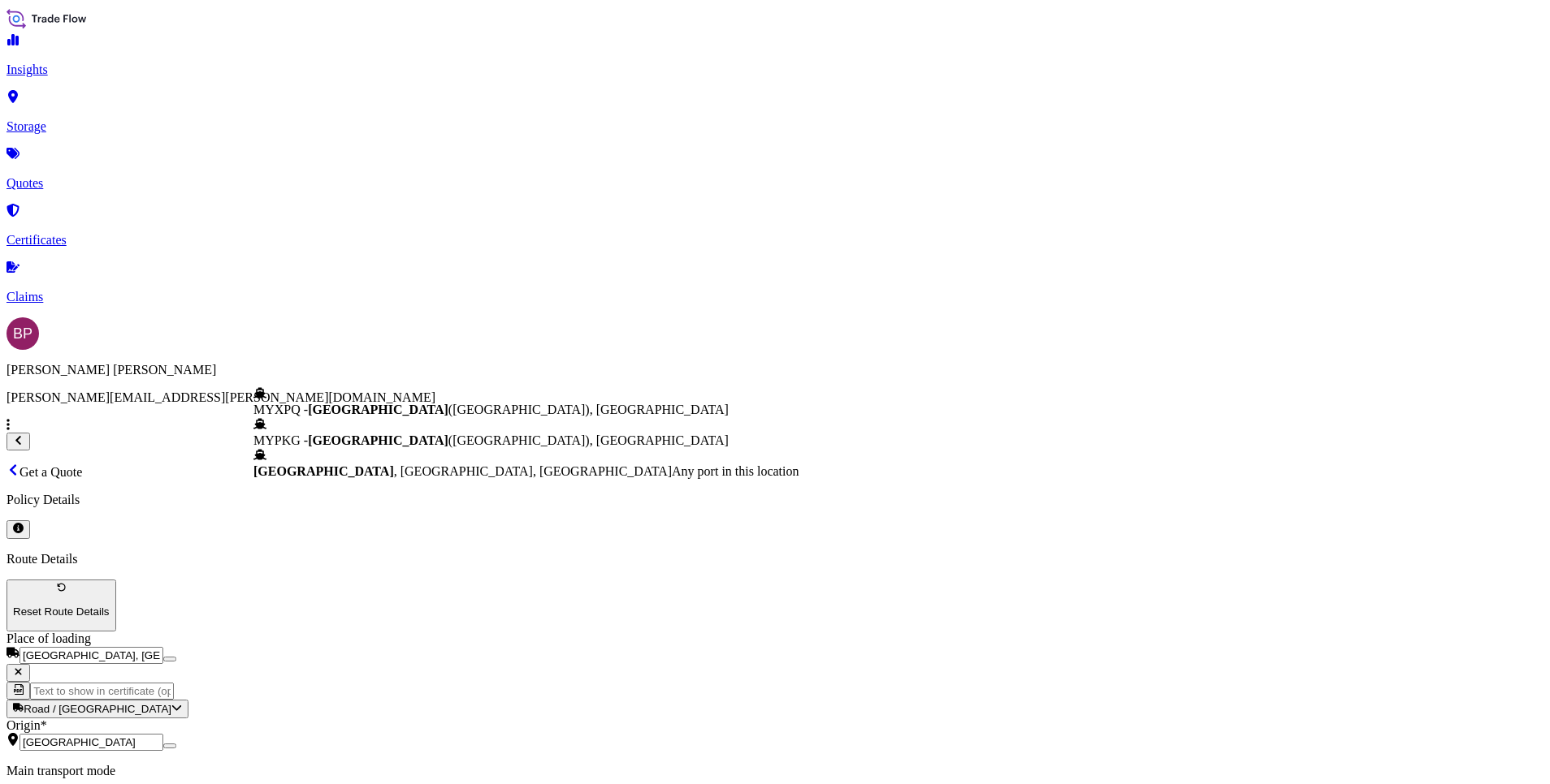
click at [671, 478] on span "Any port in this location" at bounding box center [735, 471] width 127 height 14
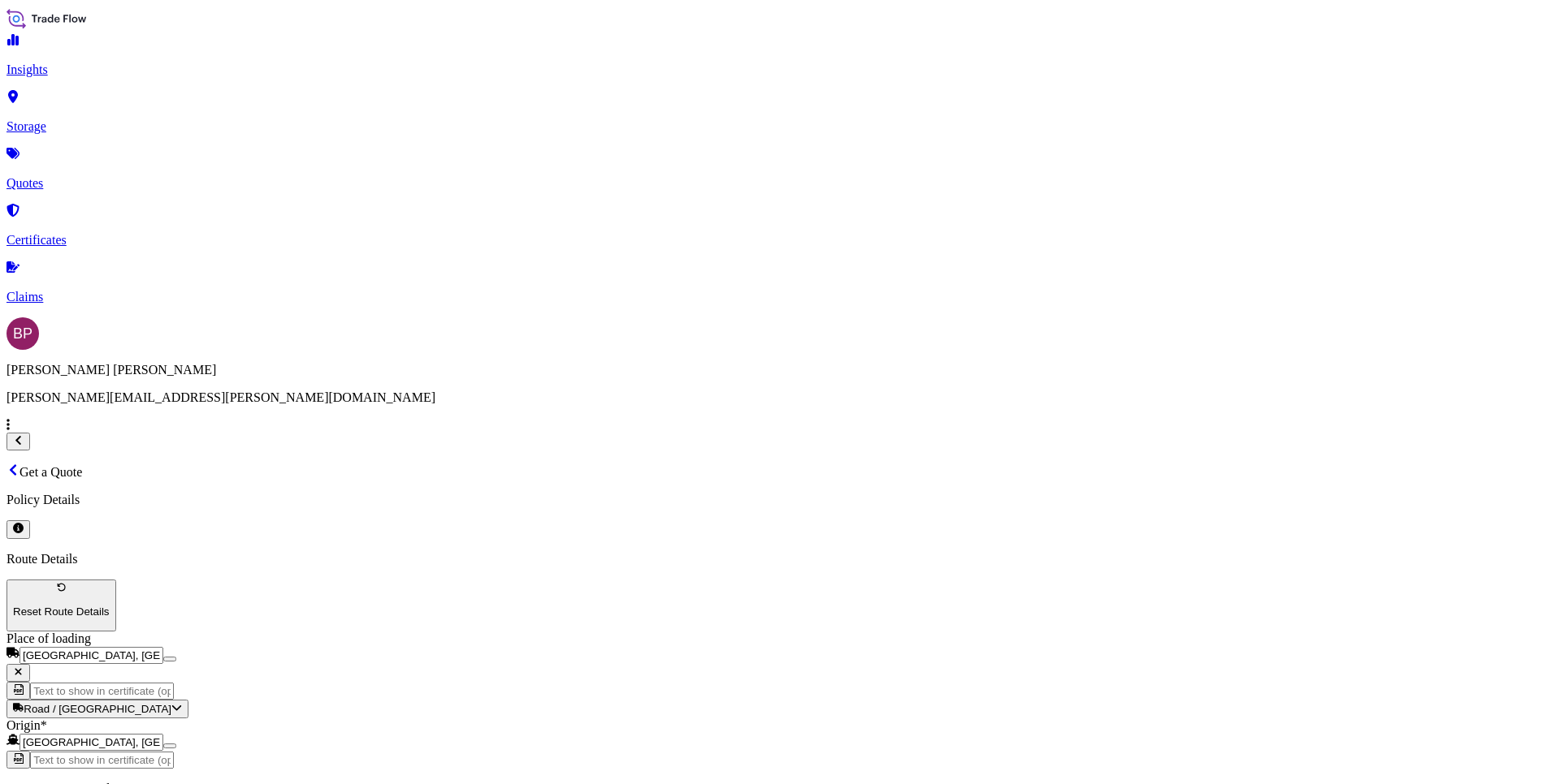
type input "[GEOGRAPHIC_DATA], [GEOGRAPHIC_DATA], [GEOGRAPHIC_DATA]"
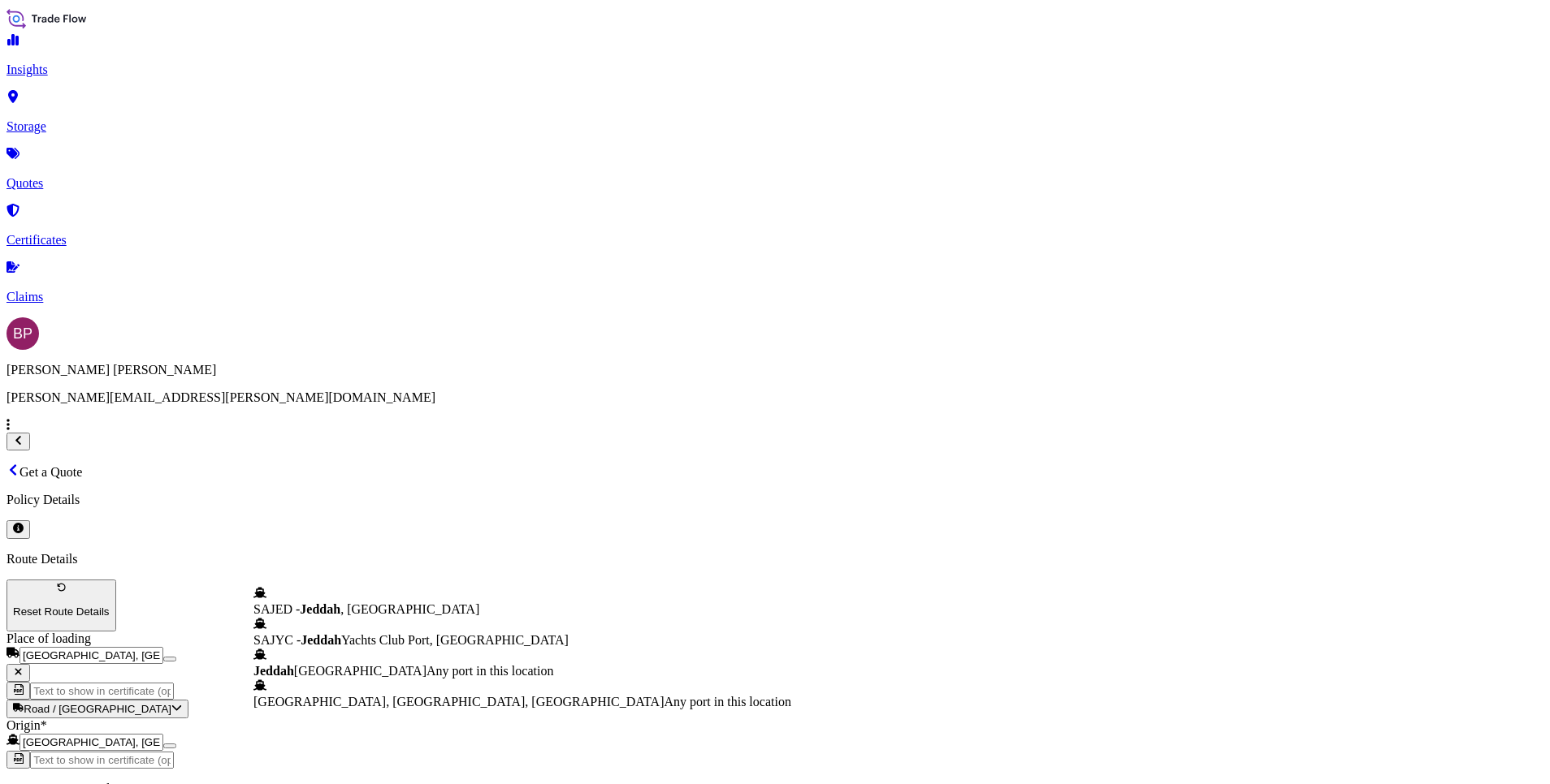
click at [426, 678] on span "Any port in this location" at bounding box center [490, 671] width 127 height 14
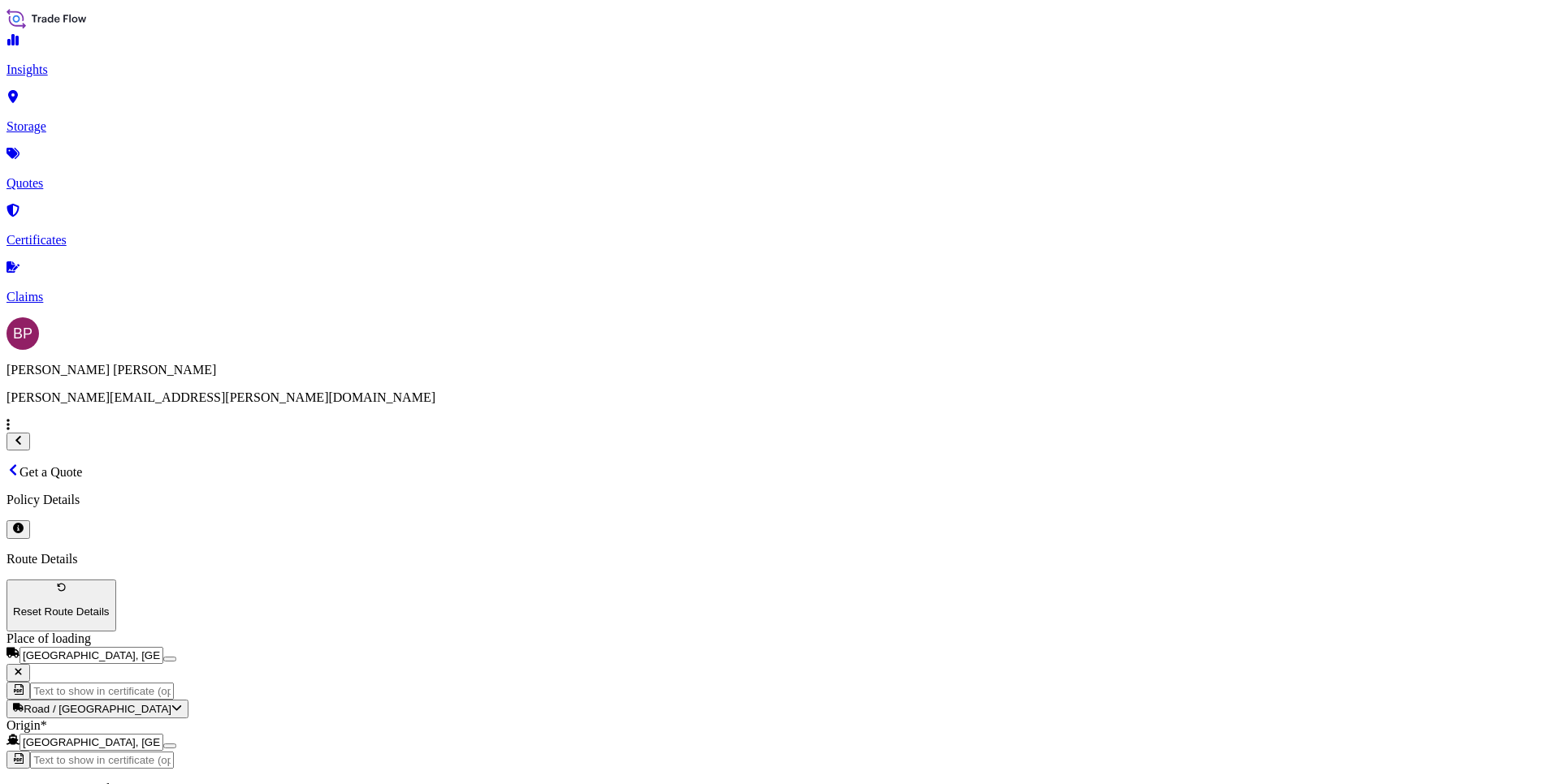
type input "Jeddah [GEOGRAPHIC_DATA]"
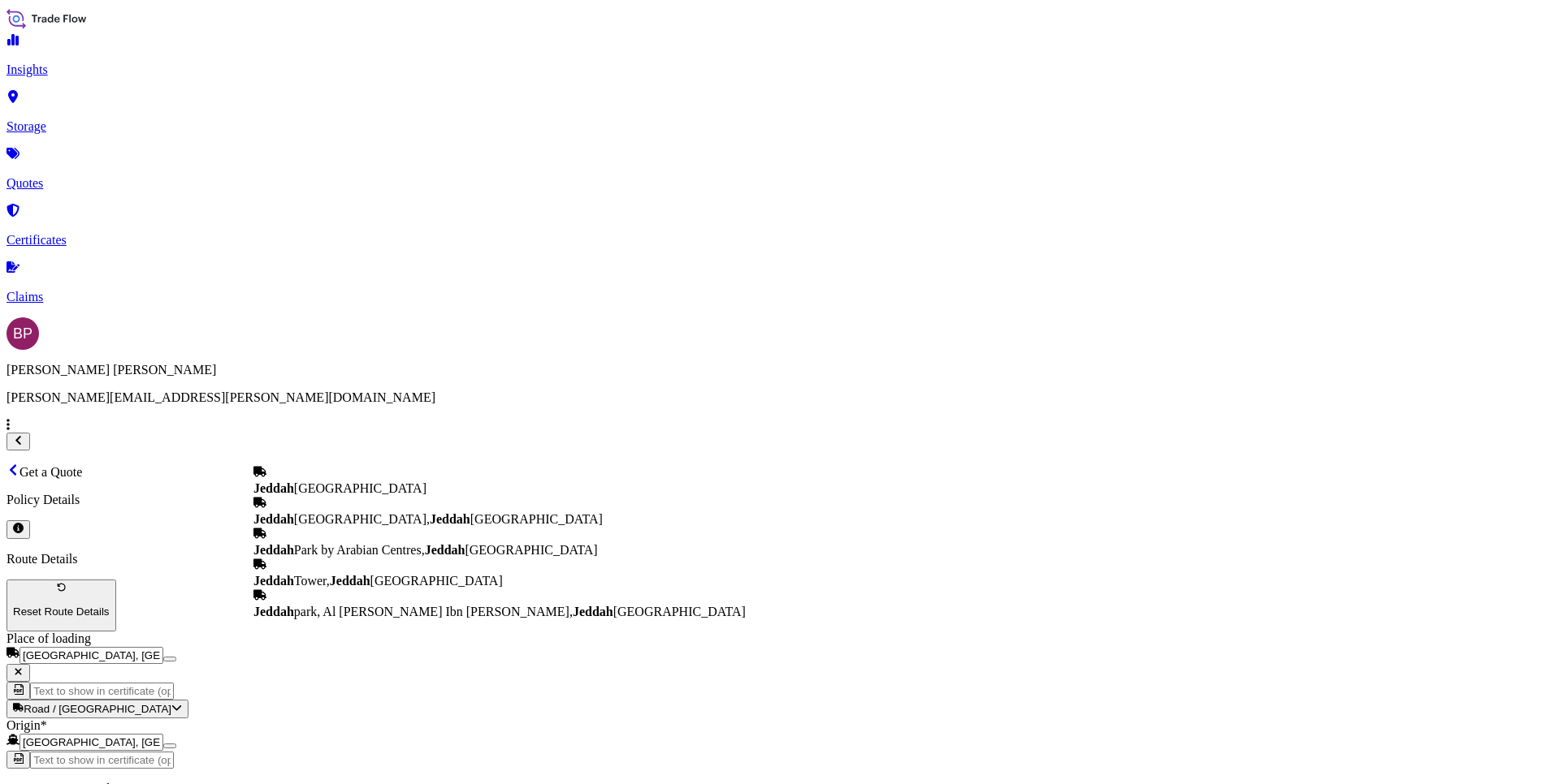
click at [413, 481] on span "Jeddah [GEOGRAPHIC_DATA]" at bounding box center [340, 488] width 173 height 14
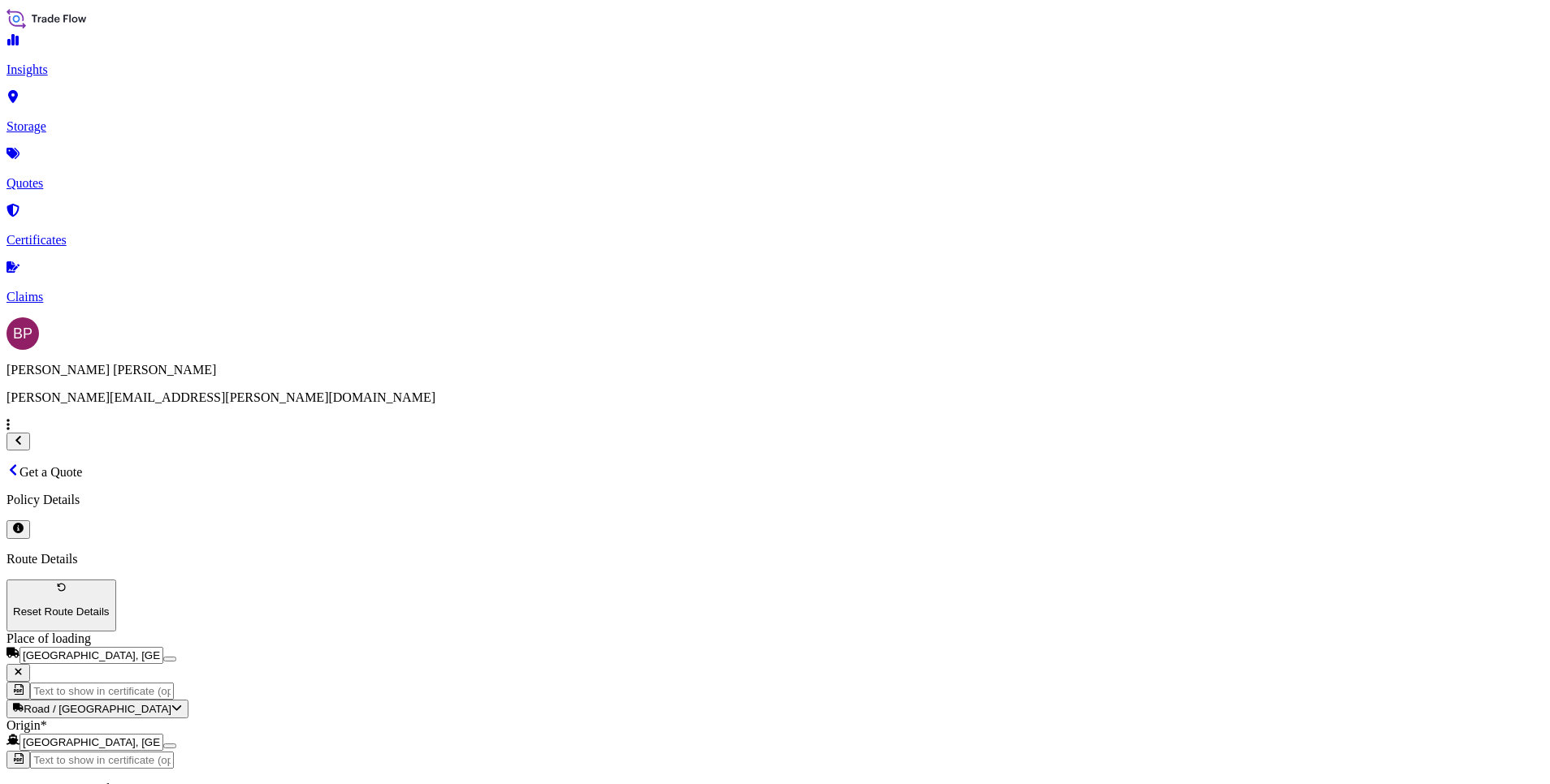
type input "Jeddah [GEOGRAPHIC_DATA]"
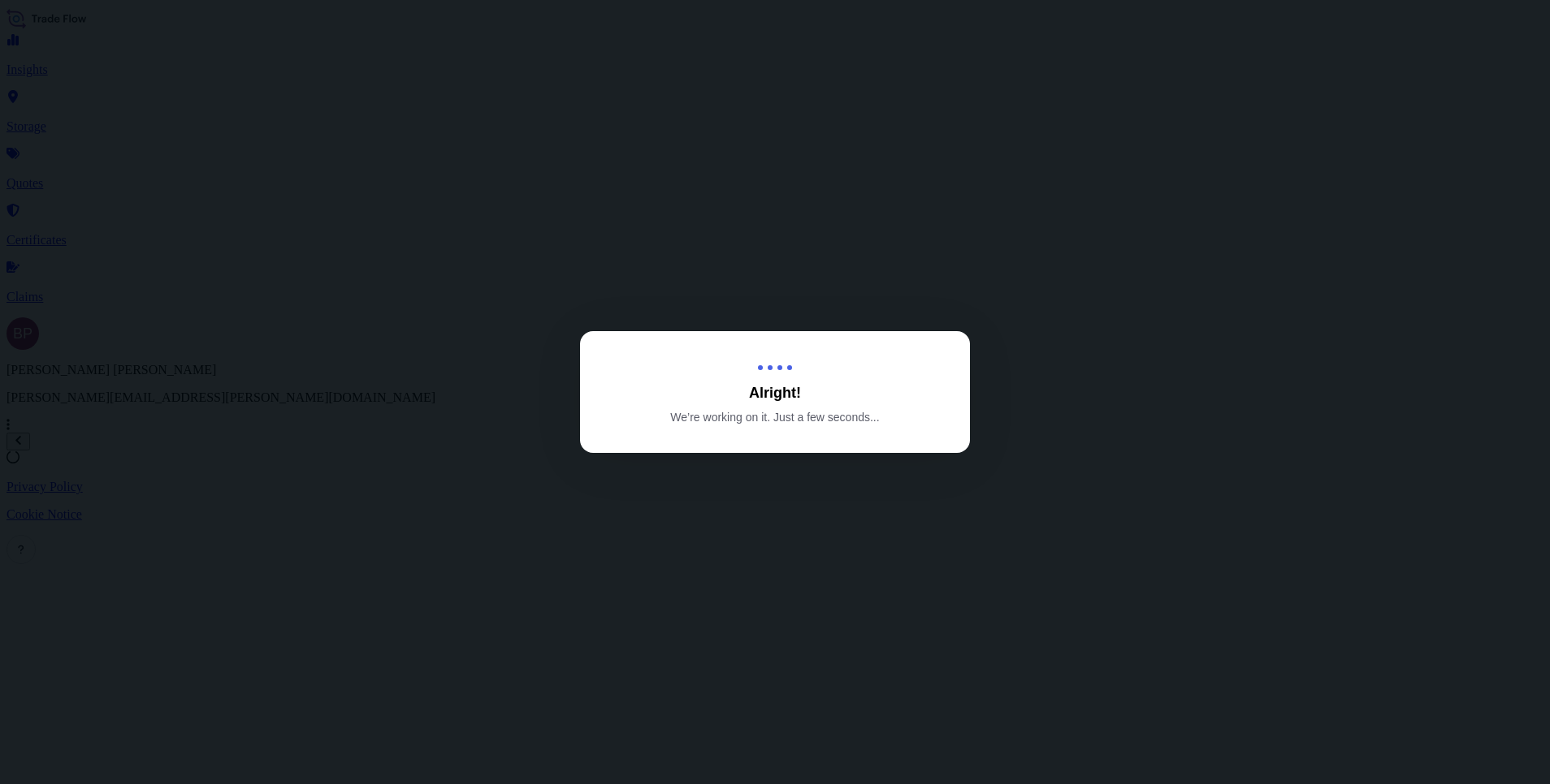
select select "Road / [GEOGRAPHIC_DATA]"
select select "Water"
select select "Road / [GEOGRAPHIC_DATA]"
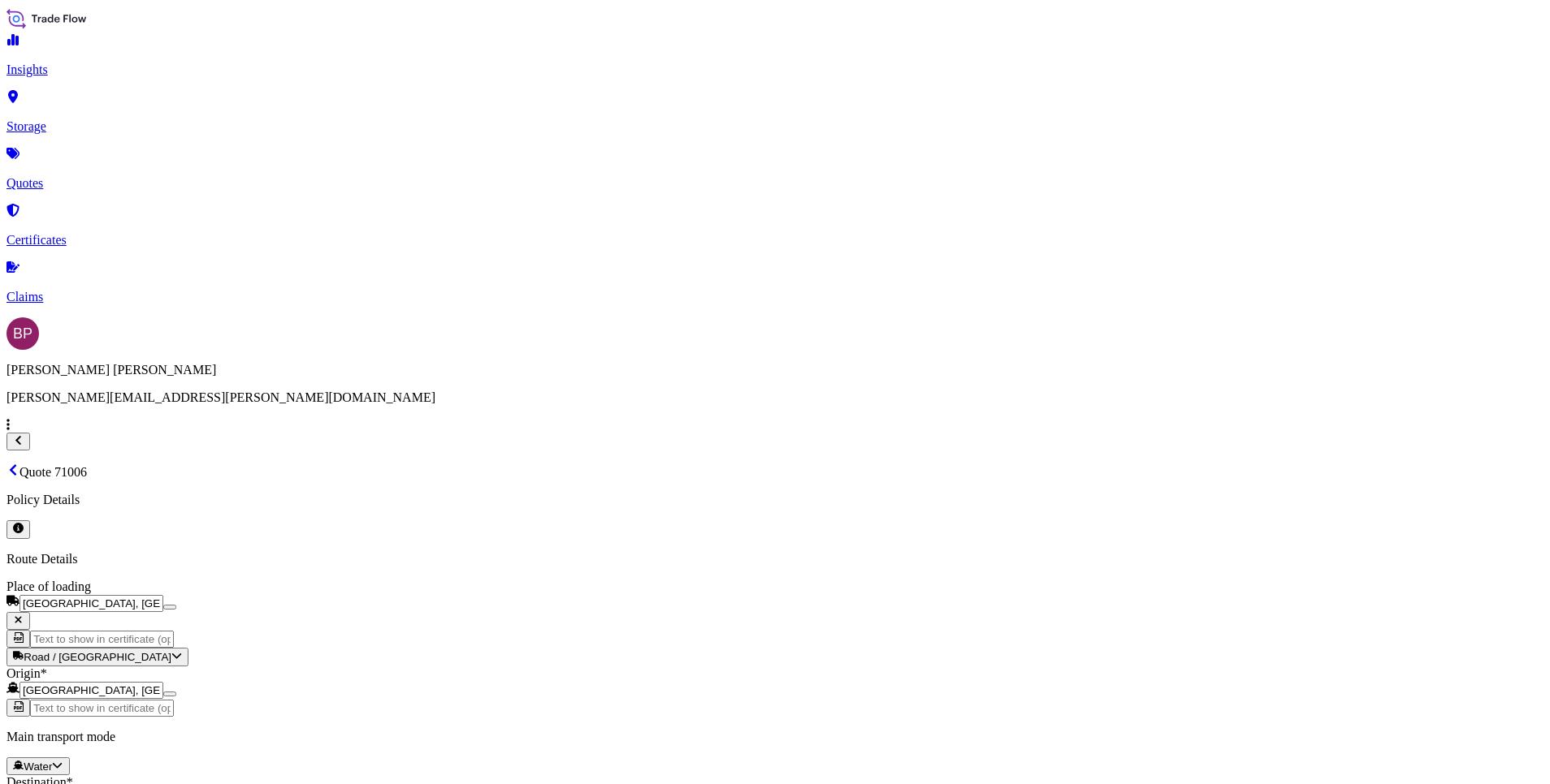
scroll to position [2406, 0]
